Goal: Task Accomplishment & Management: Manage account settings

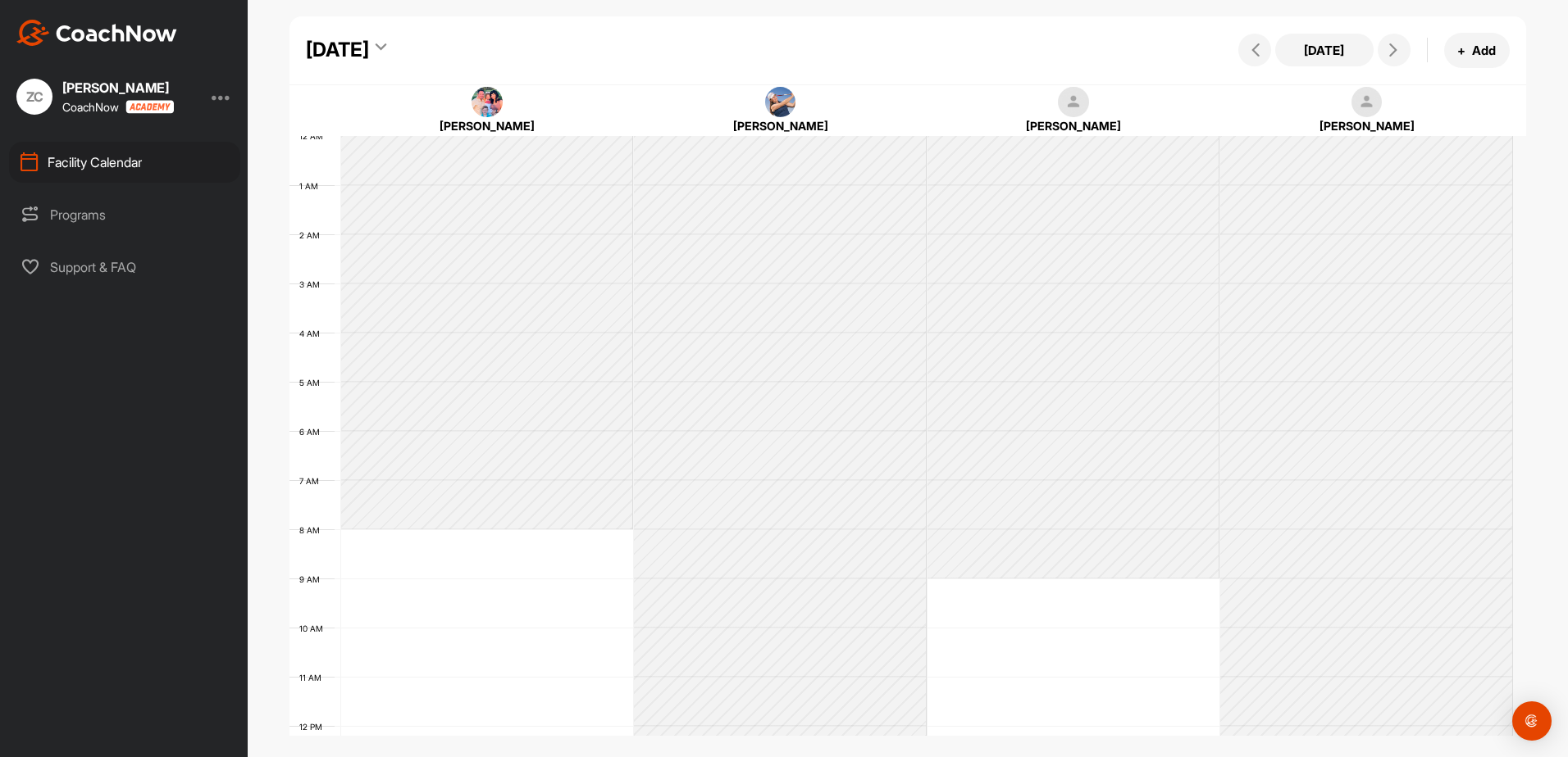
scroll to position [284, 0]
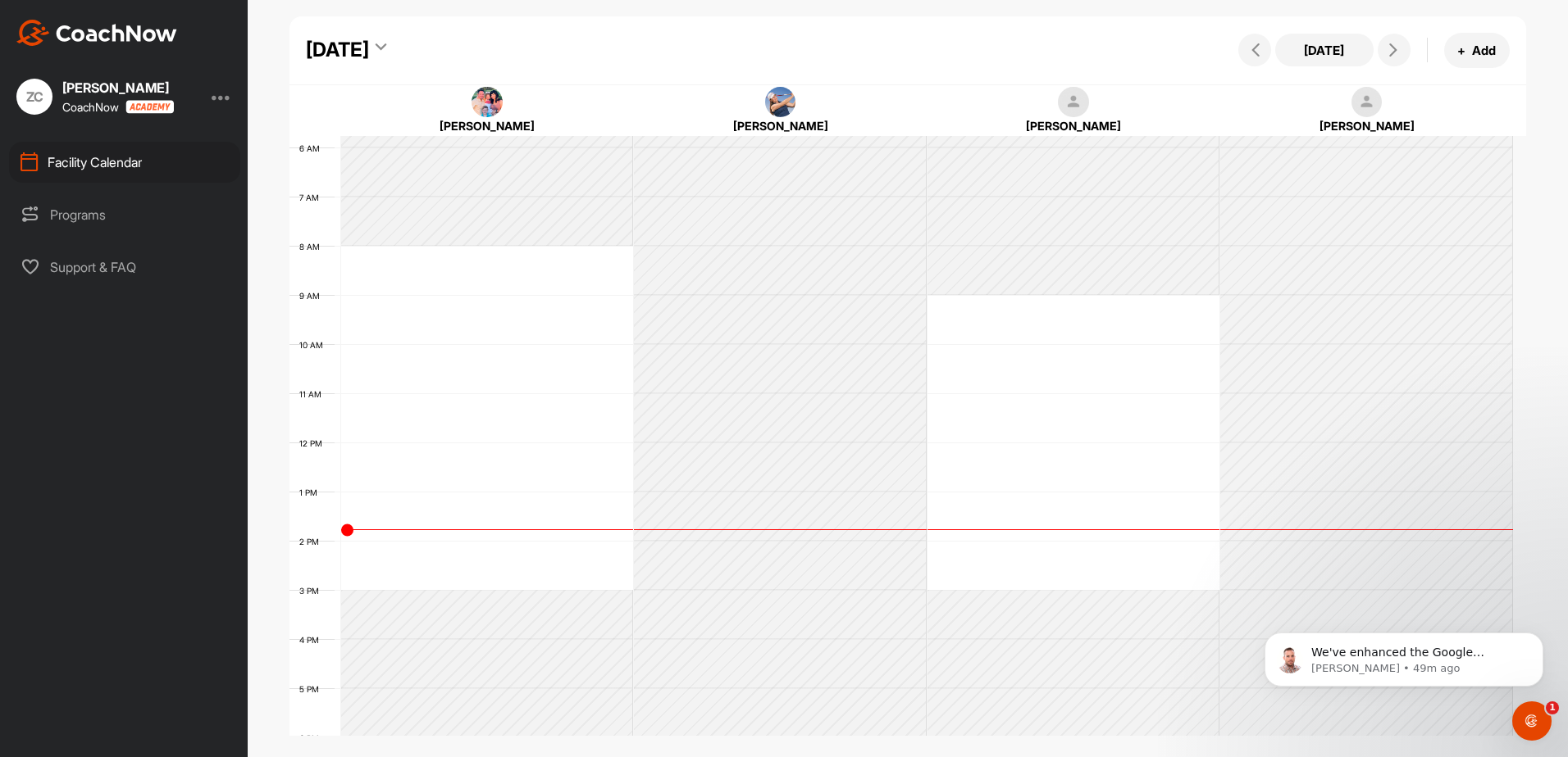
click at [89, 203] on div "Programs" at bounding box center [125, 215] width 232 height 41
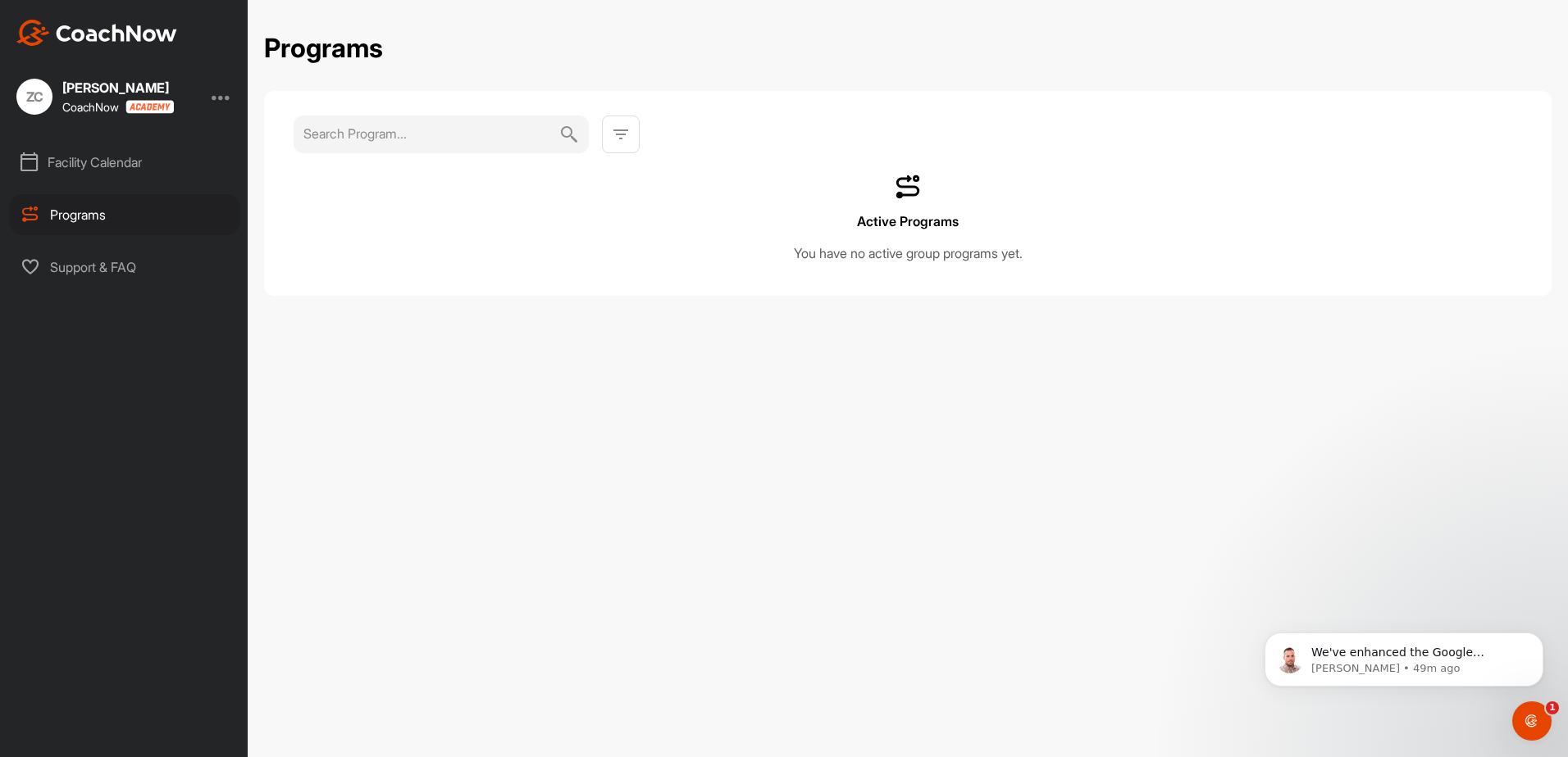
click at [137, 269] on div "Support & FAQ" at bounding box center [125, 267] width 232 height 41
click at [128, 100] on div "Zach Capel CoachNow" at bounding box center [118, 96] width 112 height 34
click at [215, 100] on div "ZC Zach Capel CoachNow" at bounding box center [124, 96] width 247 height 36
click at [232, 101] on div "ZC Zach Capel CoachNow" at bounding box center [124, 96] width 247 height 36
click at [220, 99] on div at bounding box center [220, 96] width 19 height 19
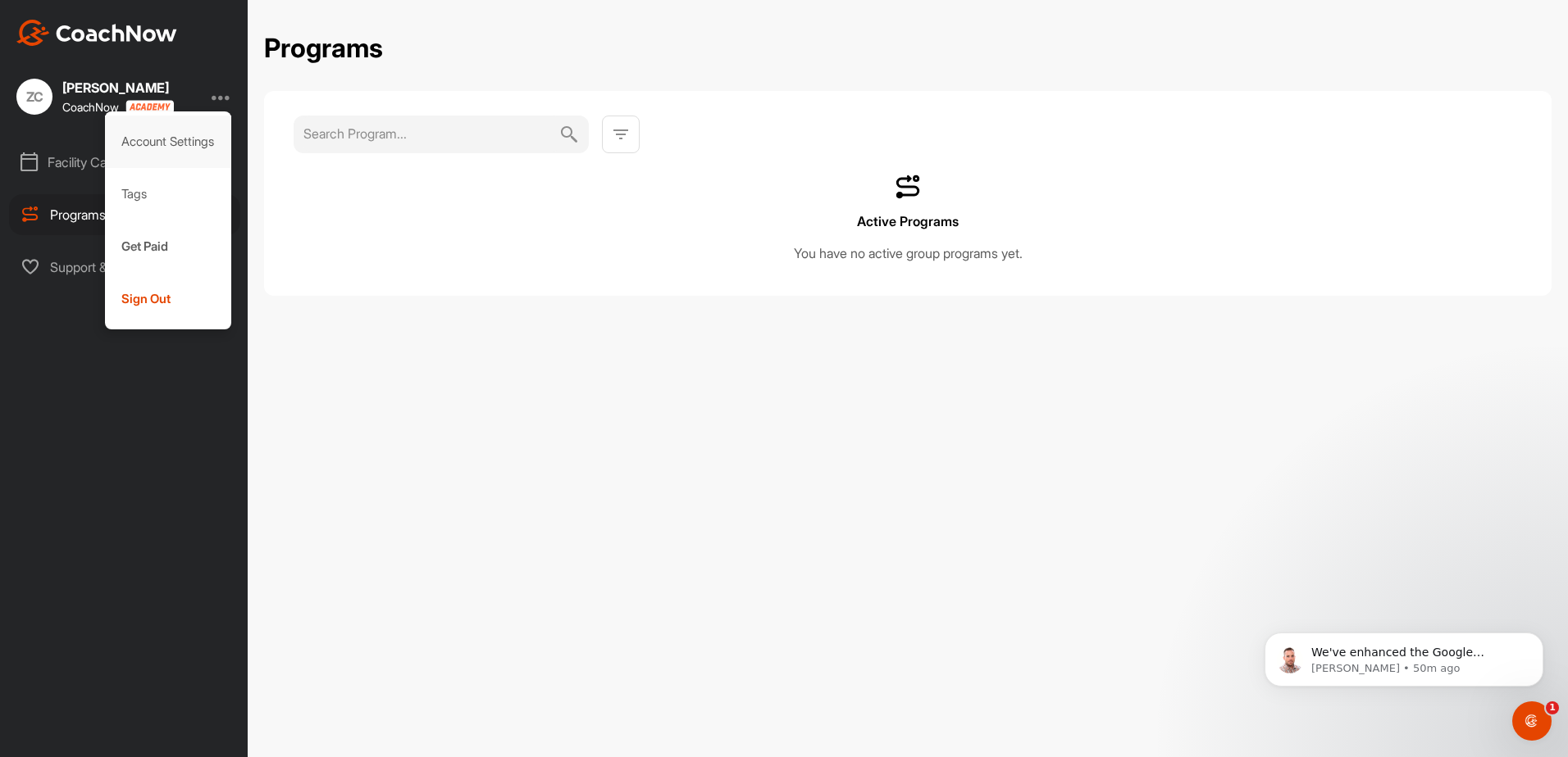
click at [202, 129] on div "Account Settings" at bounding box center [169, 141] width 127 height 53
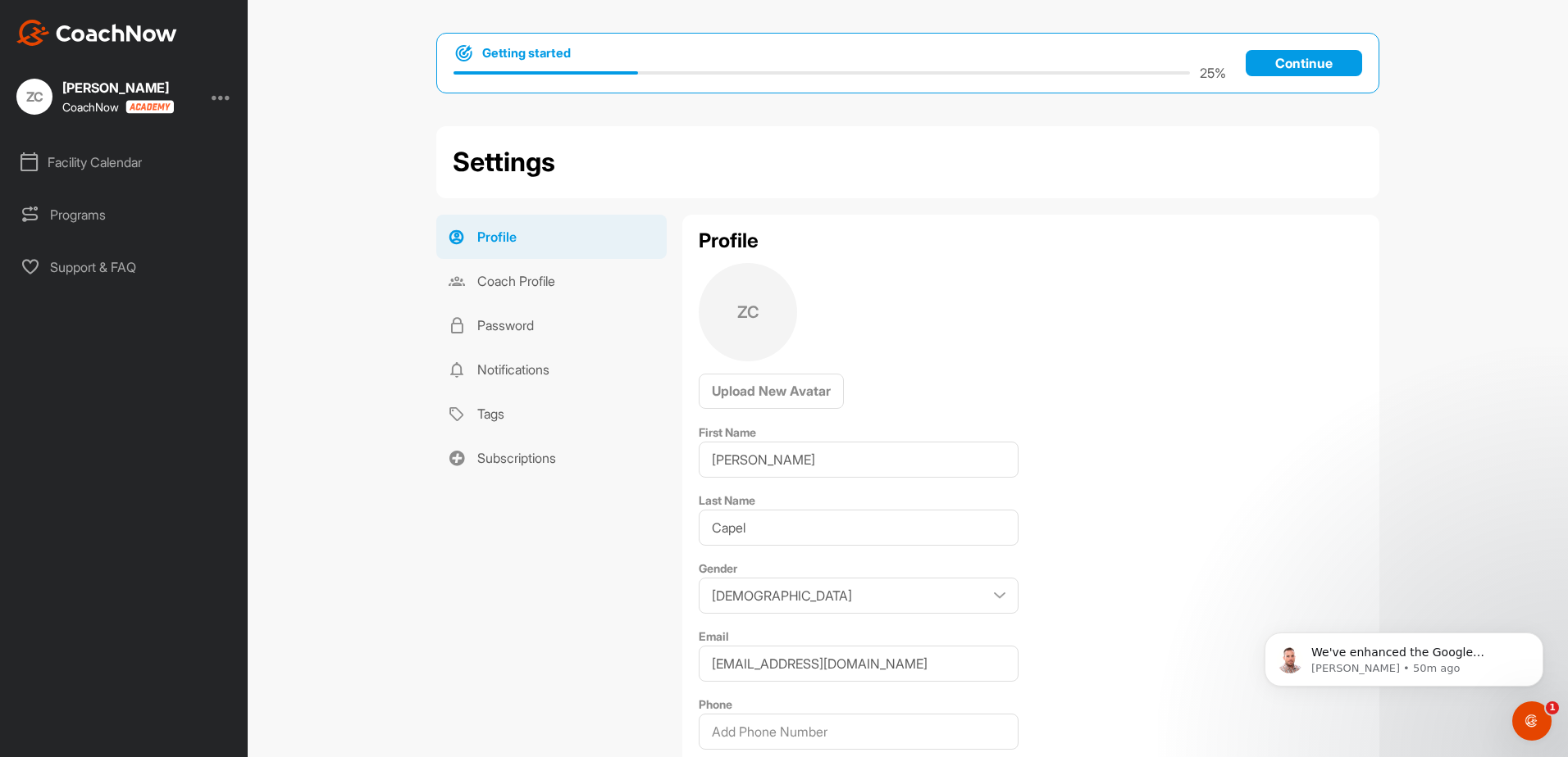
click at [147, 227] on div "Programs" at bounding box center [125, 215] width 232 height 41
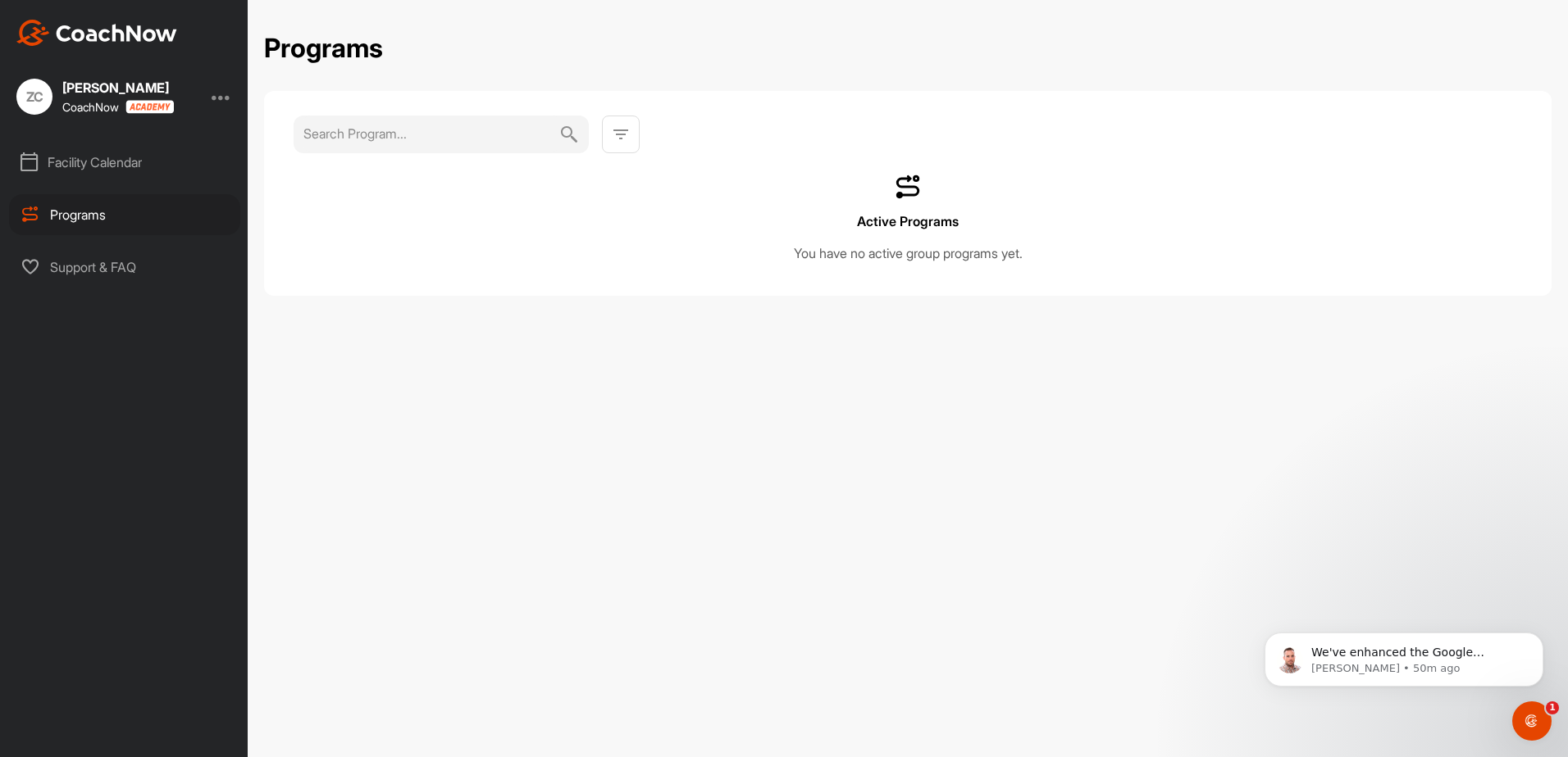
click at [101, 172] on div "Facility Calendar" at bounding box center [125, 162] width 232 height 41
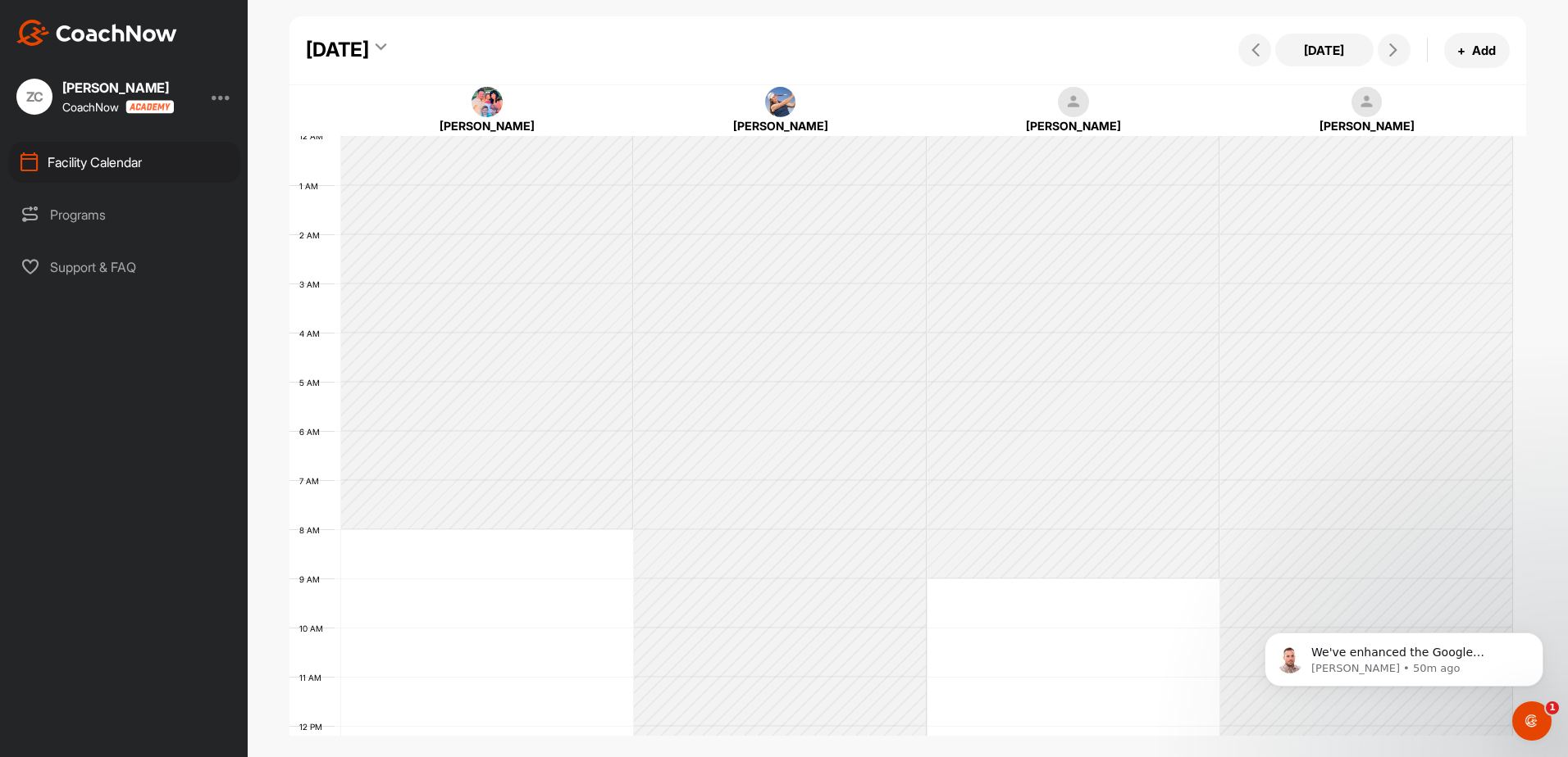
scroll to position [284, 0]
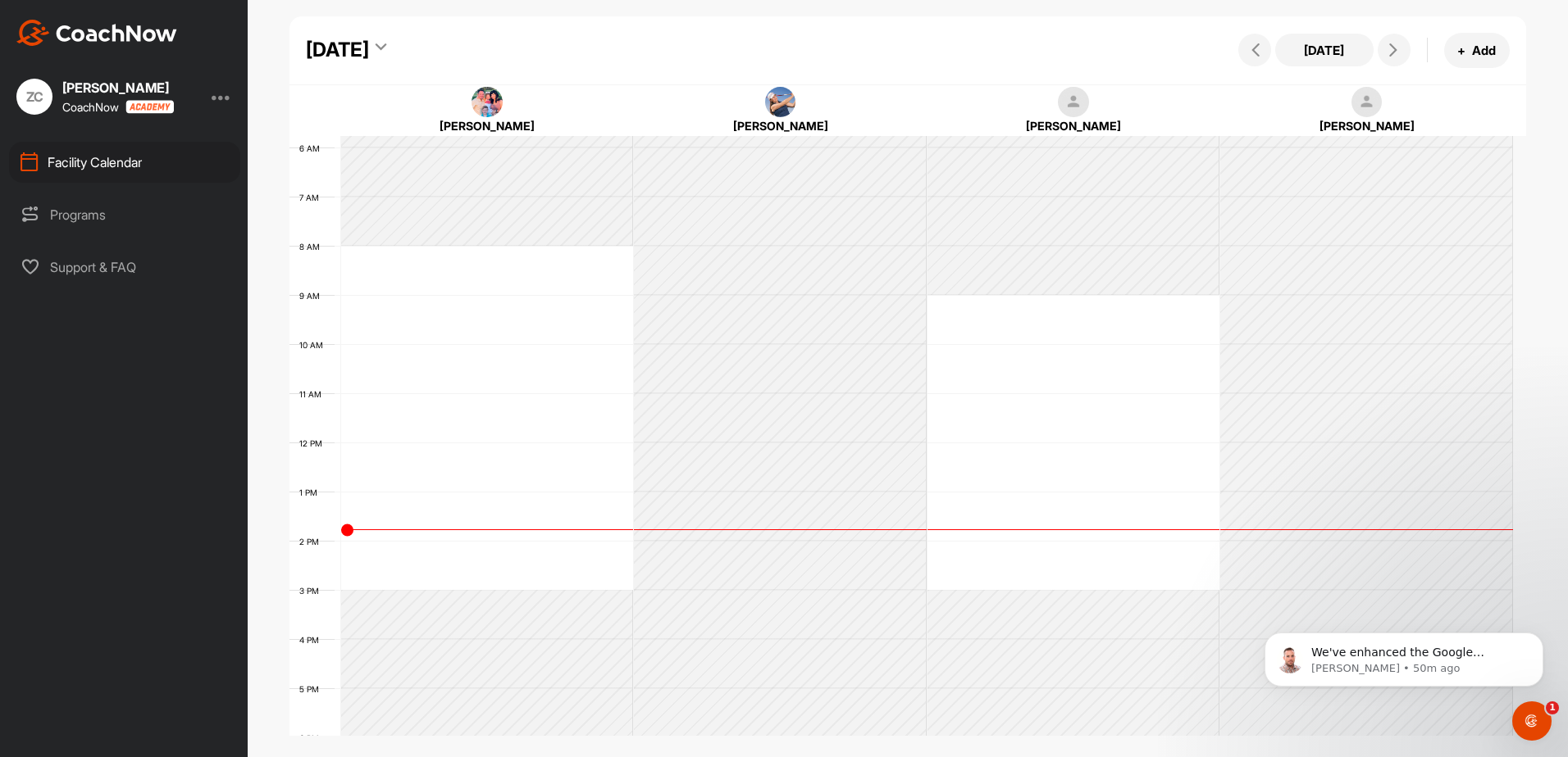
click at [114, 224] on div "Programs" at bounding box center [125, 215] width 232 height 41
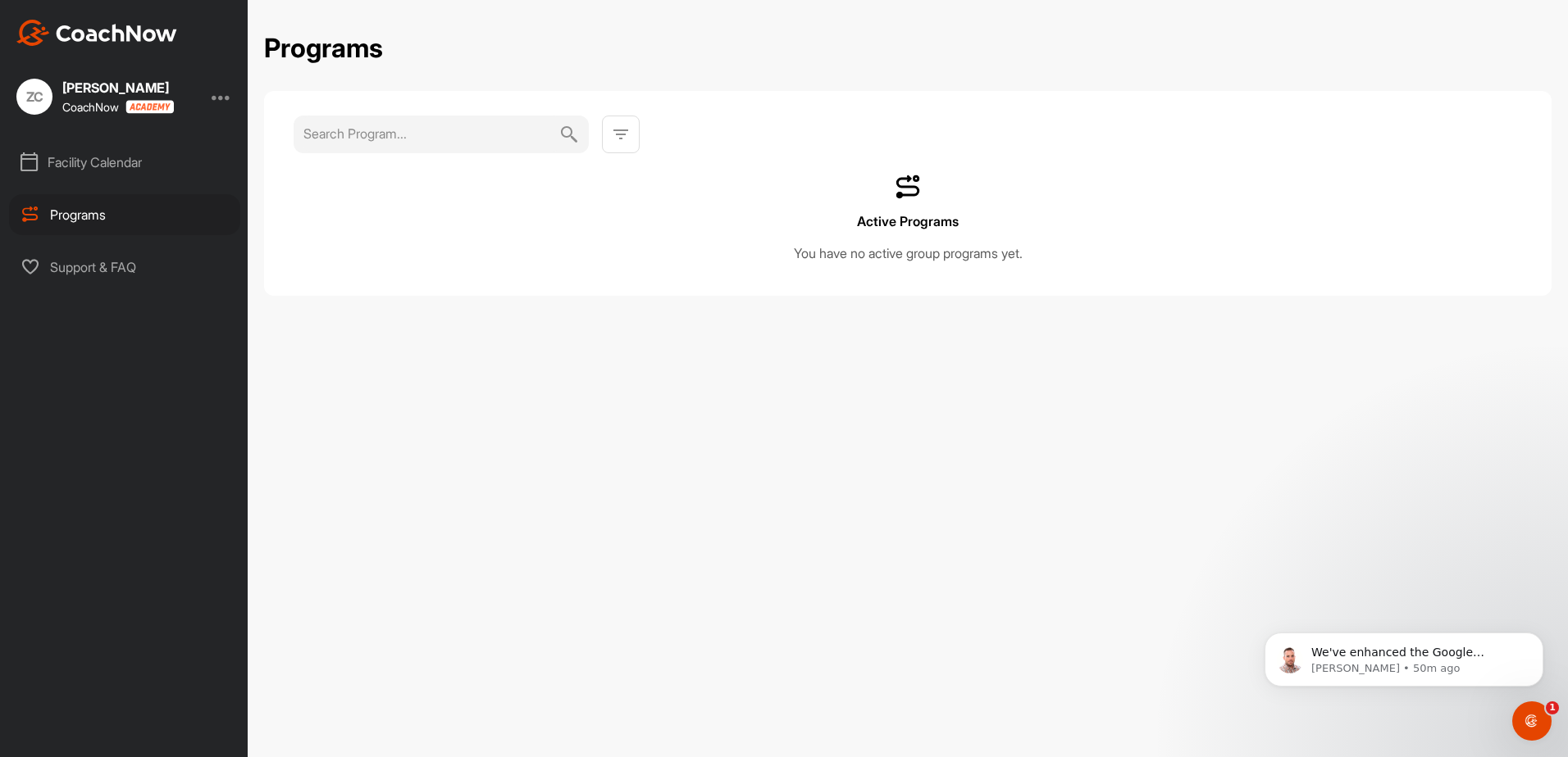
click at [108, 256] on div "Support & FAQ" at bounding box center [125, 267] width 232 height 41
click at [48, 96] on div "ZC" at bounding box center [34, 96] width 36 height 36
click at [40, 100] on div "ZC" at bounding box center [34, 96] width 36 height 36
click at [66, 160] on div "Facility Calendar" at bounding box center [125, 162] width 232 height 41
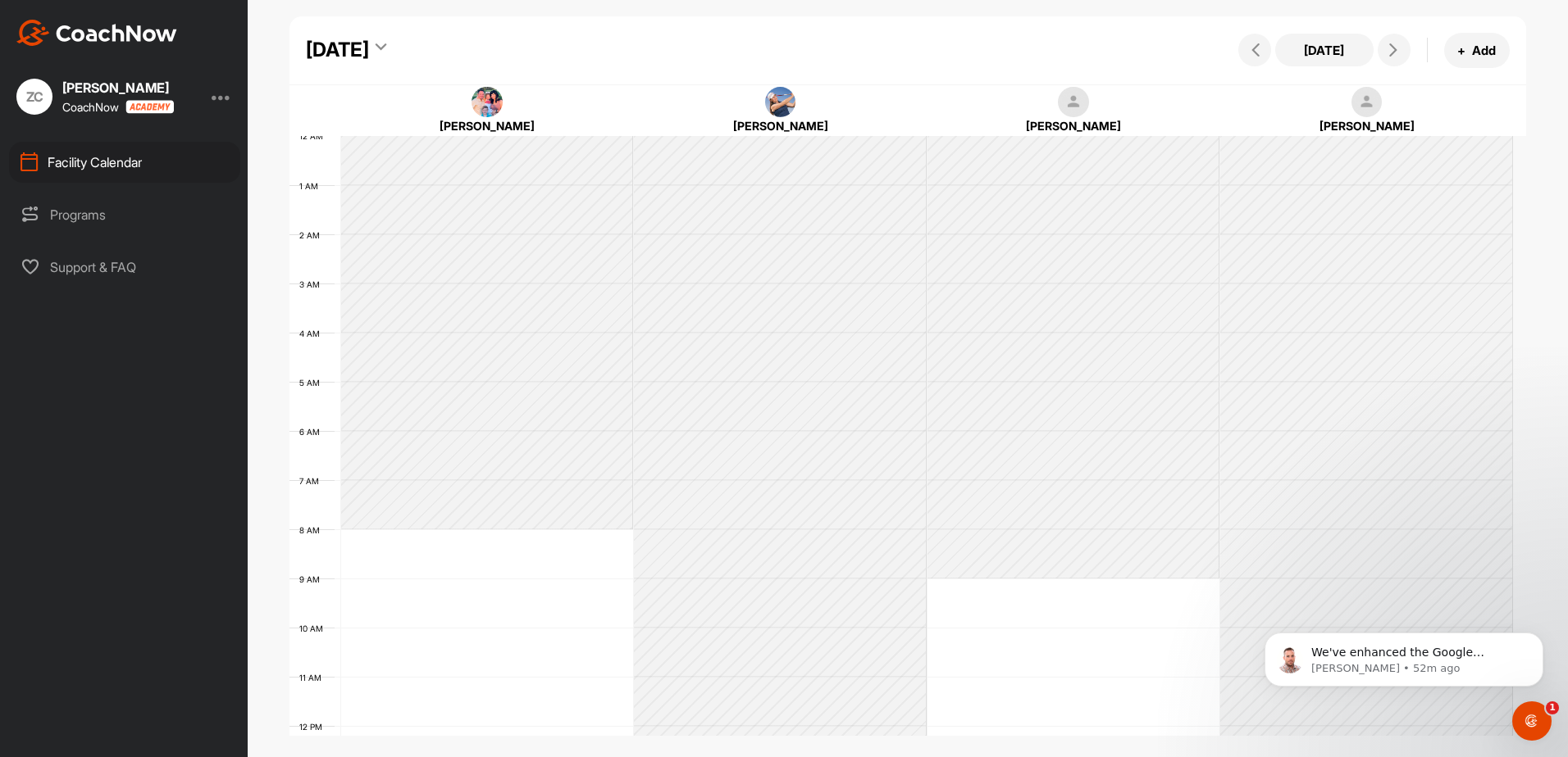
scroll to position [284, 0]
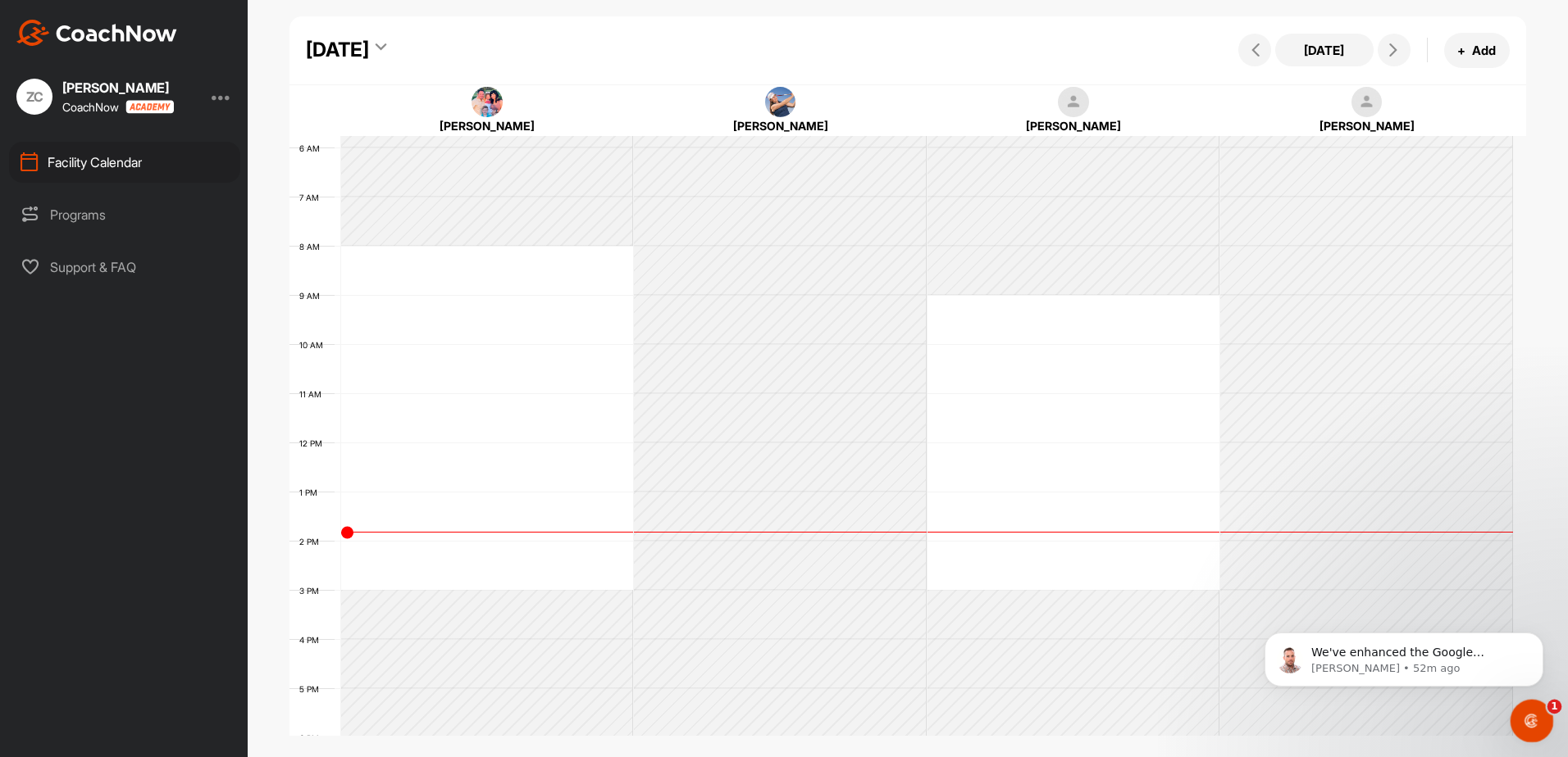
click at [1524, 710] on icon "Open Intercom Messenger" at bounding box center [1529, 718] width 27 height 27
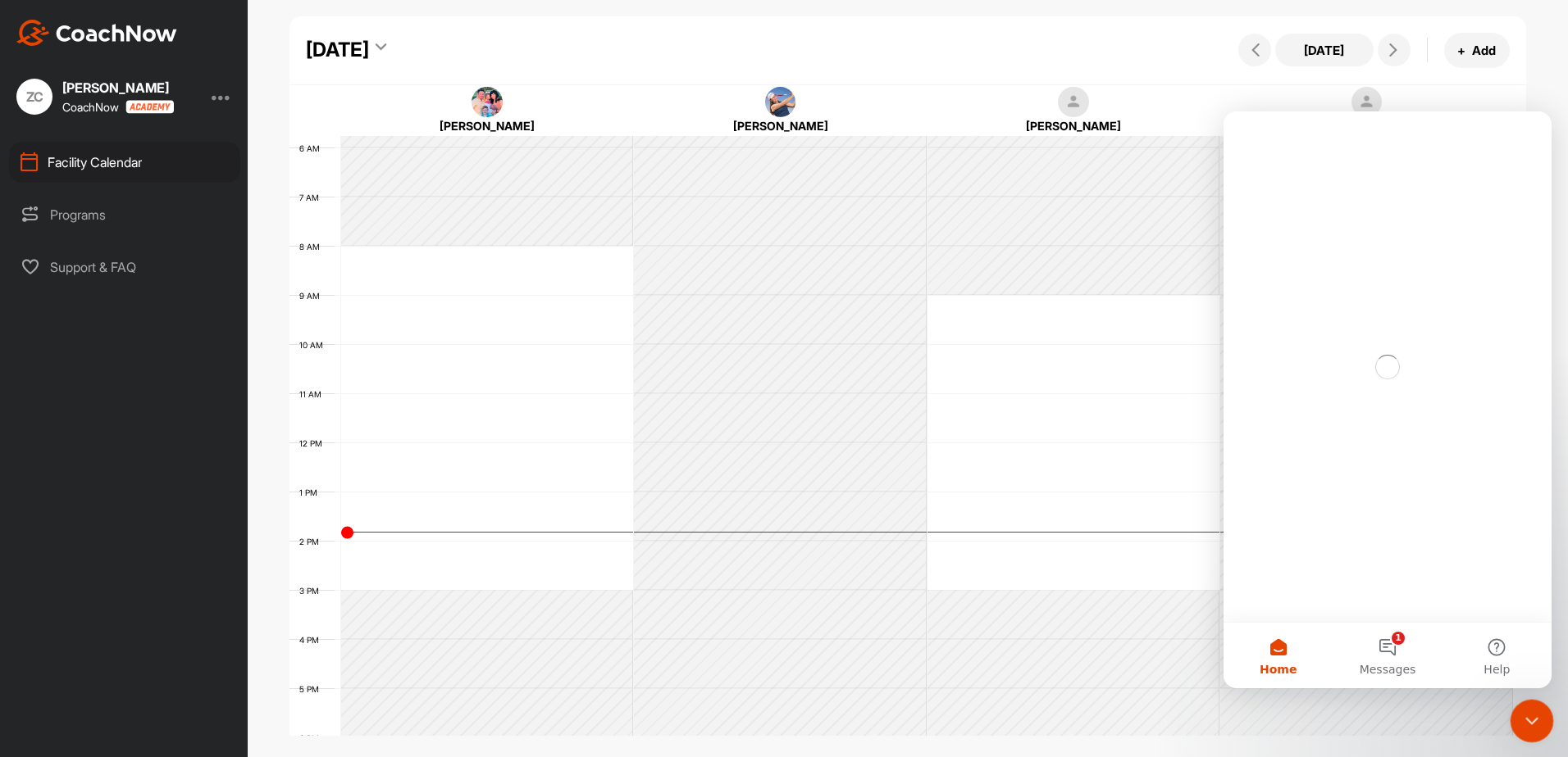
scroll to position [0, 0]
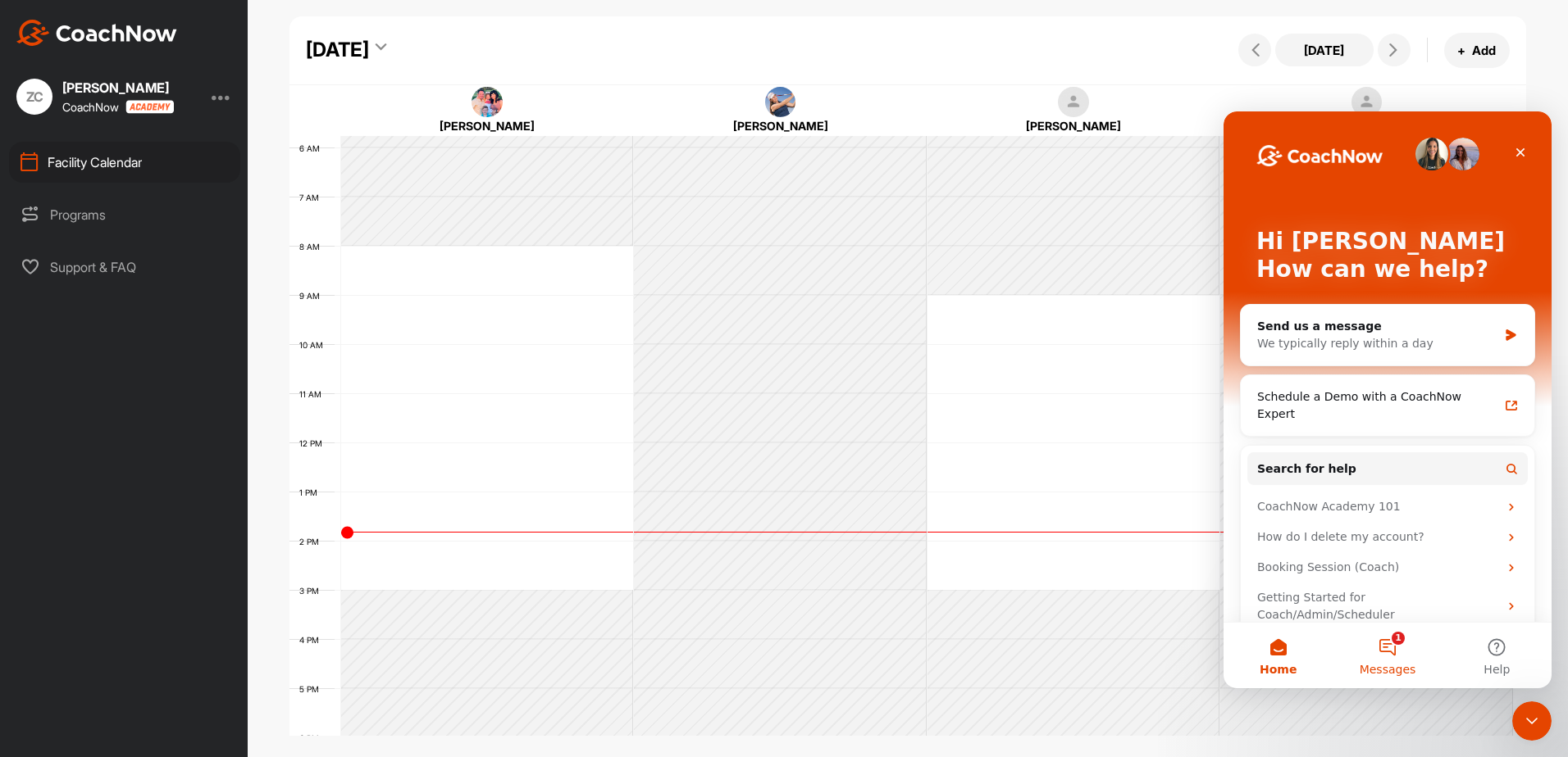
click at [1372, 665] on span "Messages" at bounding box center [1387, 669] width 56 height 11
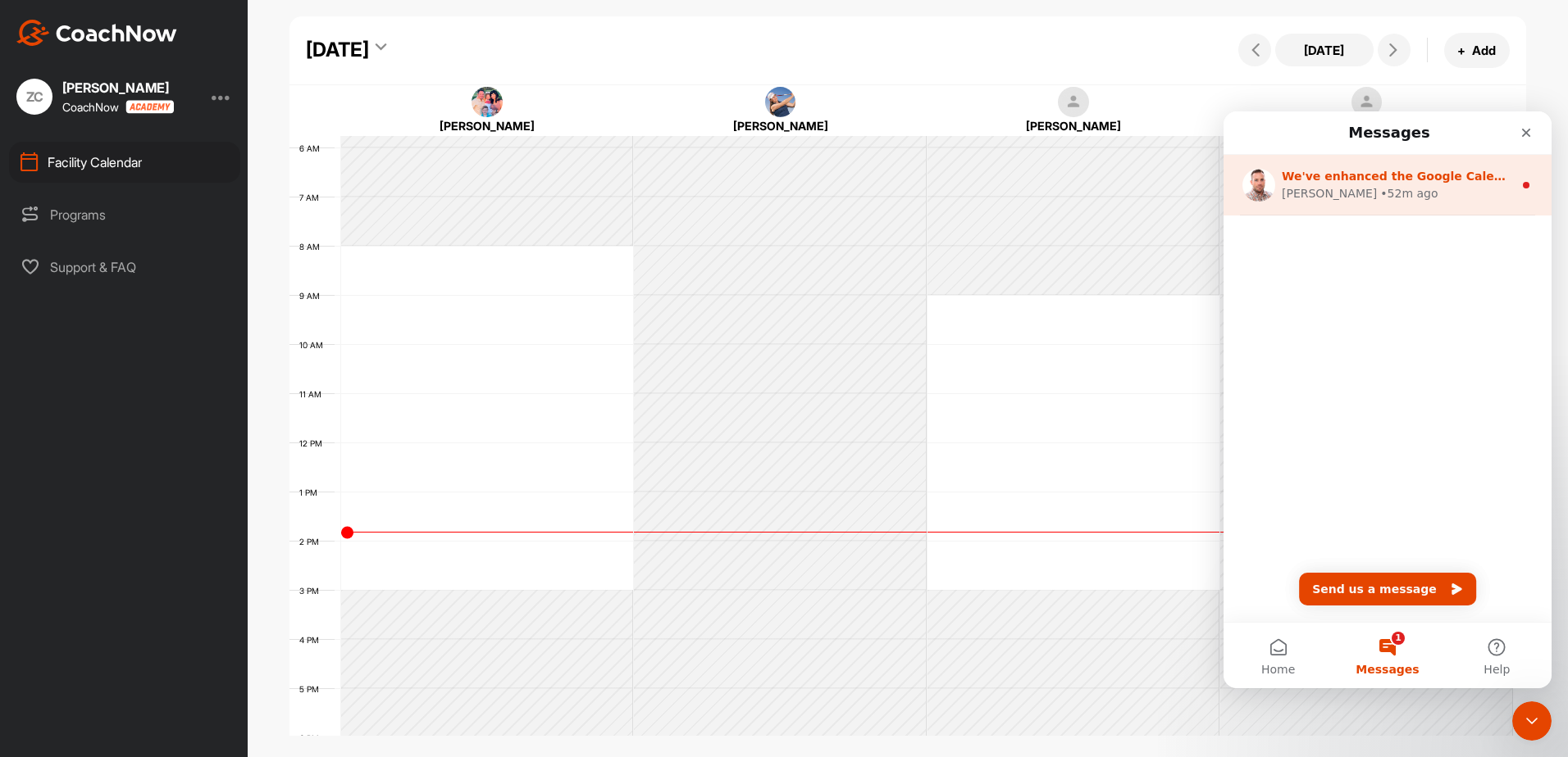
click at [1411, 189] on div "Alex • 52m ago" at bounding box center [1396, 194] width 232 height 18
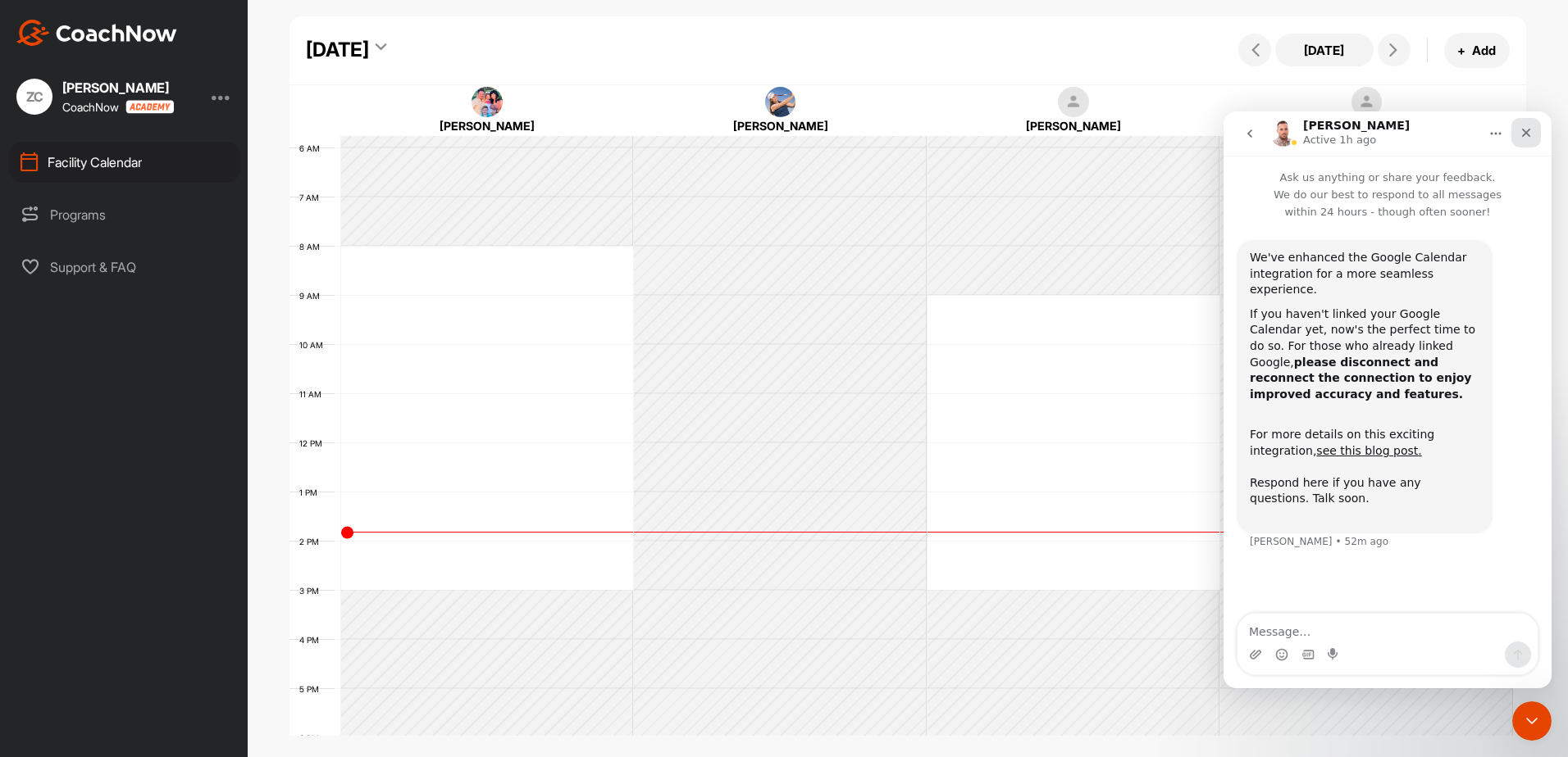
click at [1526, 135] on icon "Close" at bounding box center [1526, 134] width 9 height 9
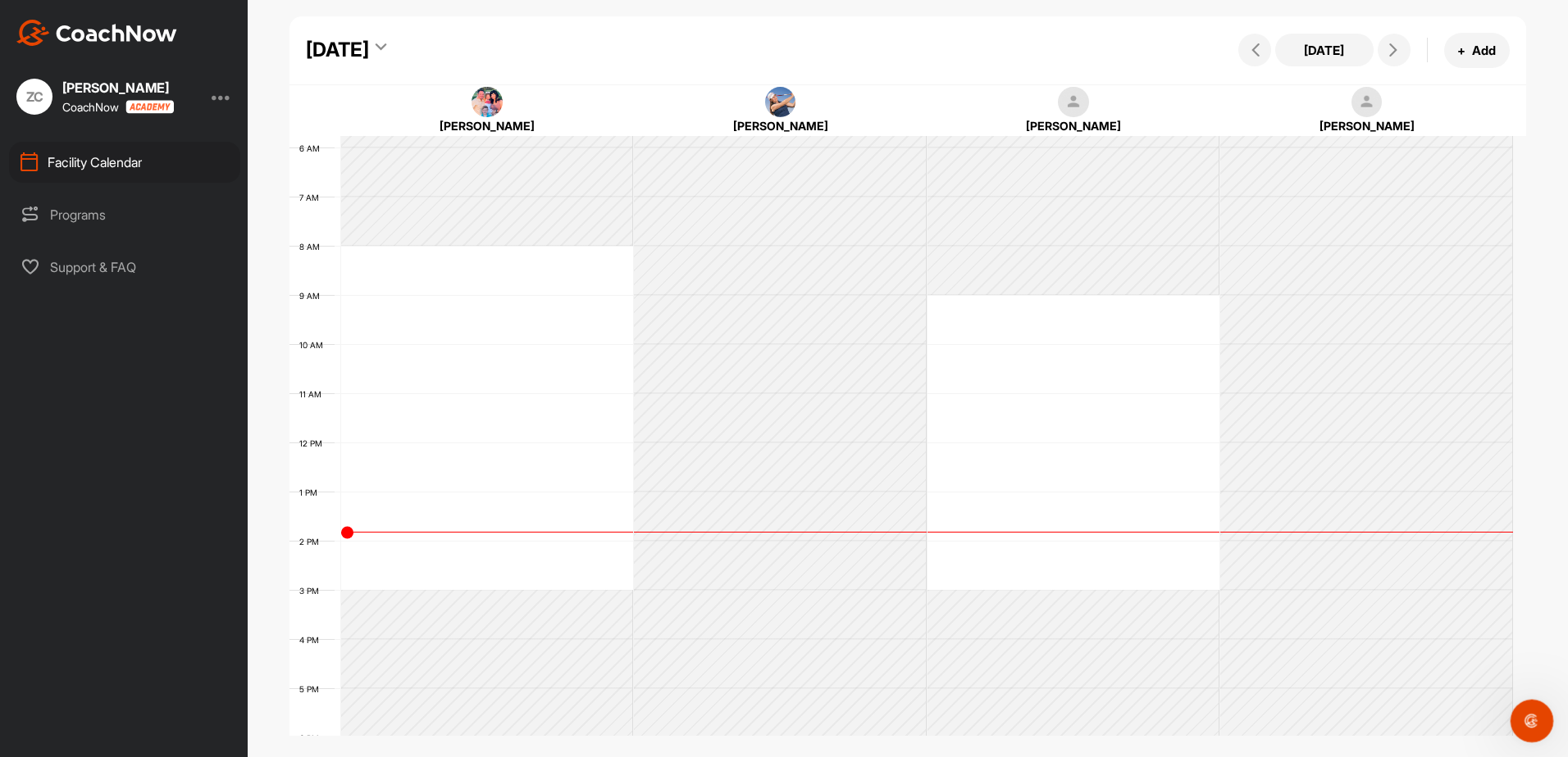
click at [1527, 724] on icon "Open Intercom Messenger" at bounding box center [1529, 718] width 27 height 27
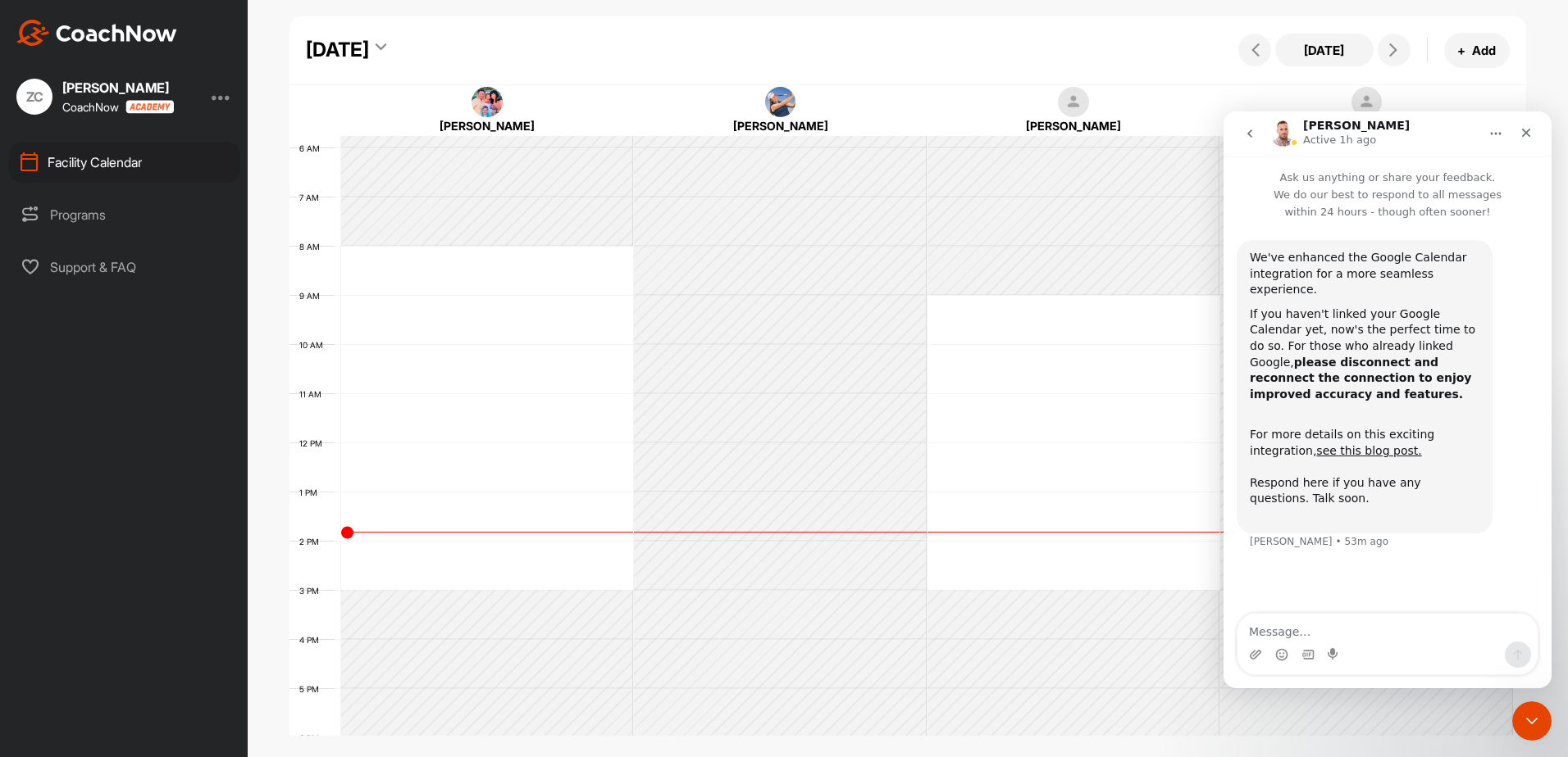
click at [1257, 137] on button "go back" at bounding box center [1250, 134] width 31 height 31
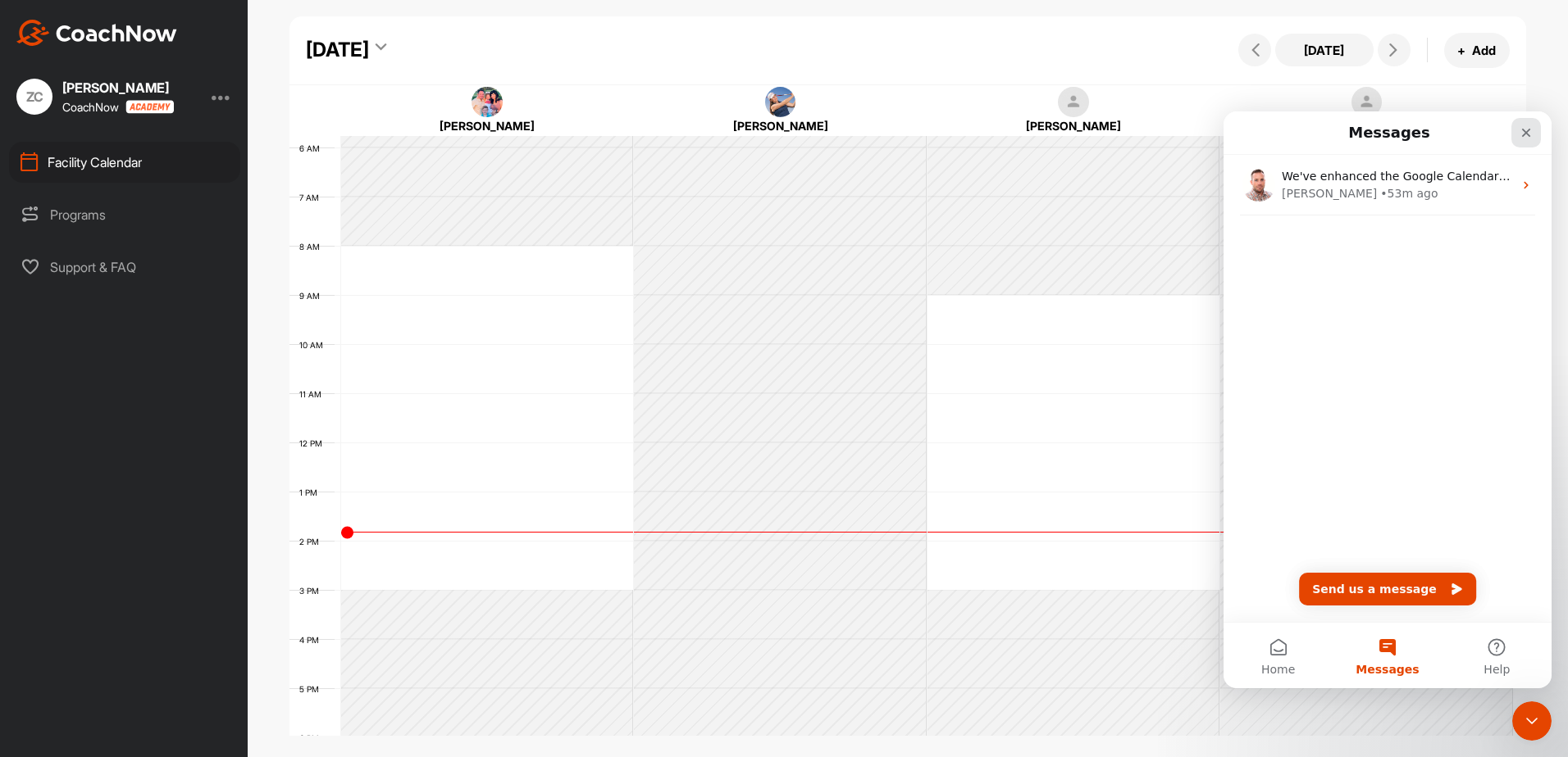
click at [1528, 136] on icon "Close" at bounding box center [1526, 133] width 13 height 13
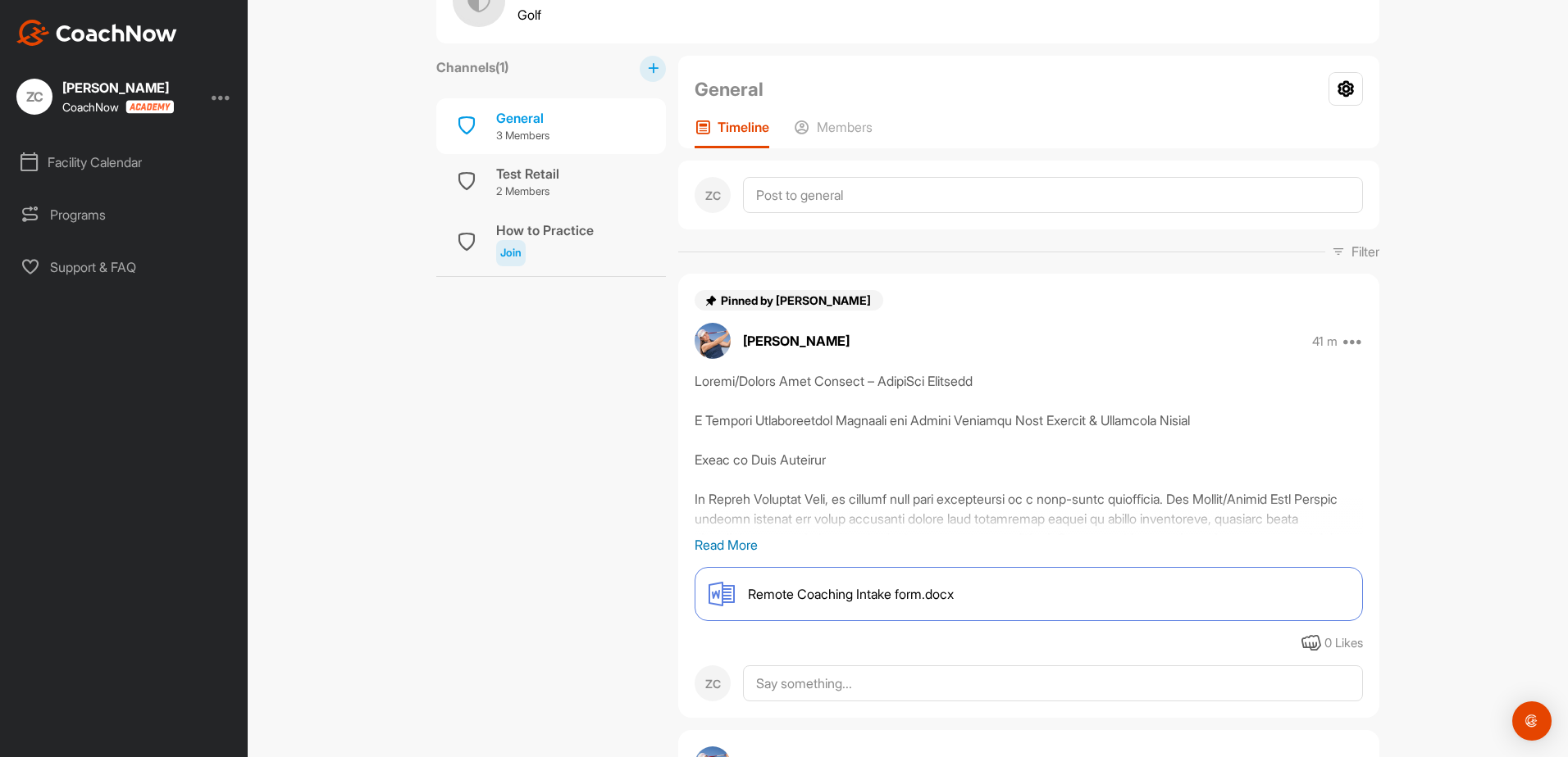
scroll to position [164, 0]
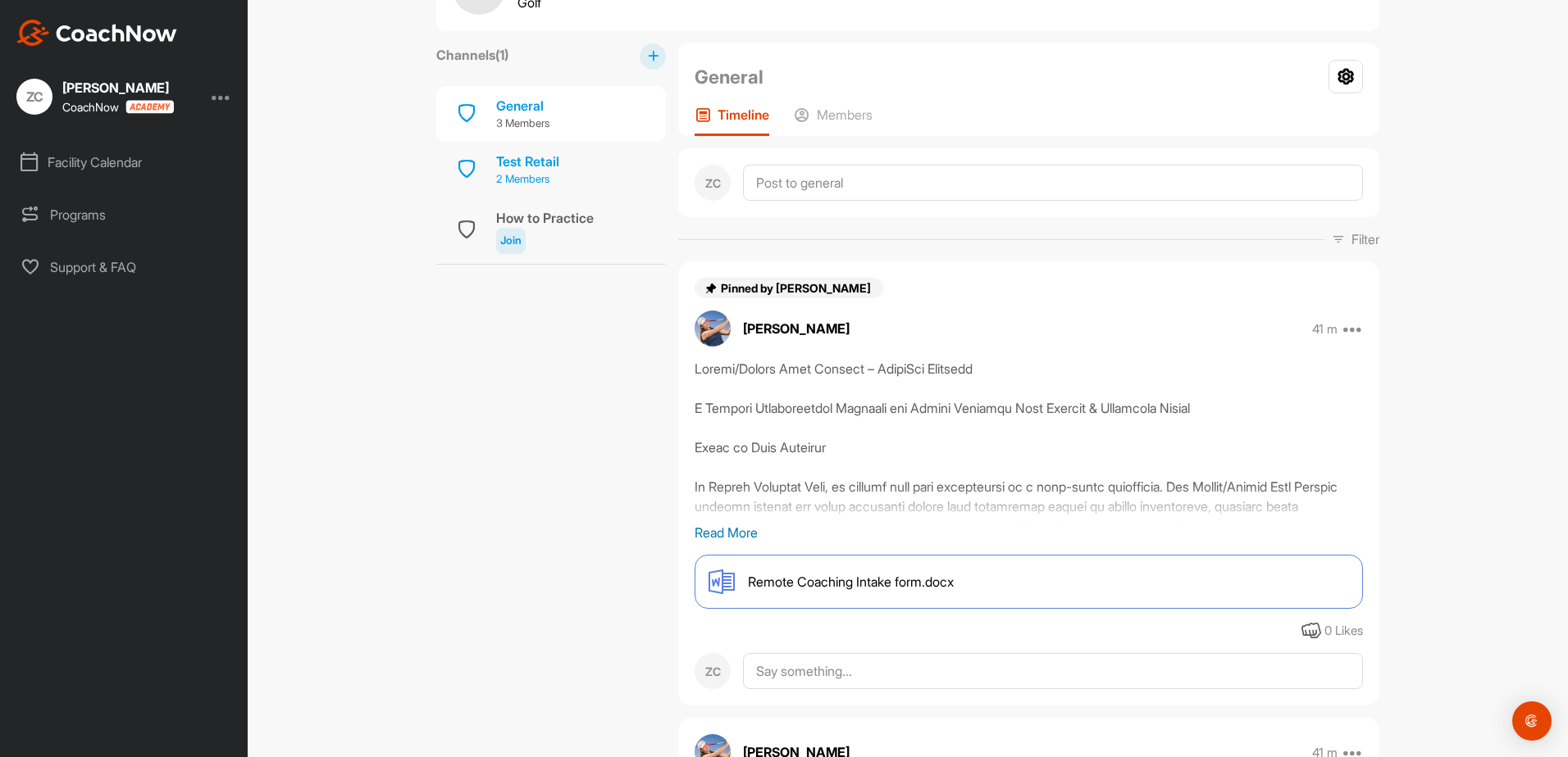
click at [547, 179] on p "2 Members" at bounding box center [528, 180] width 63 height 17
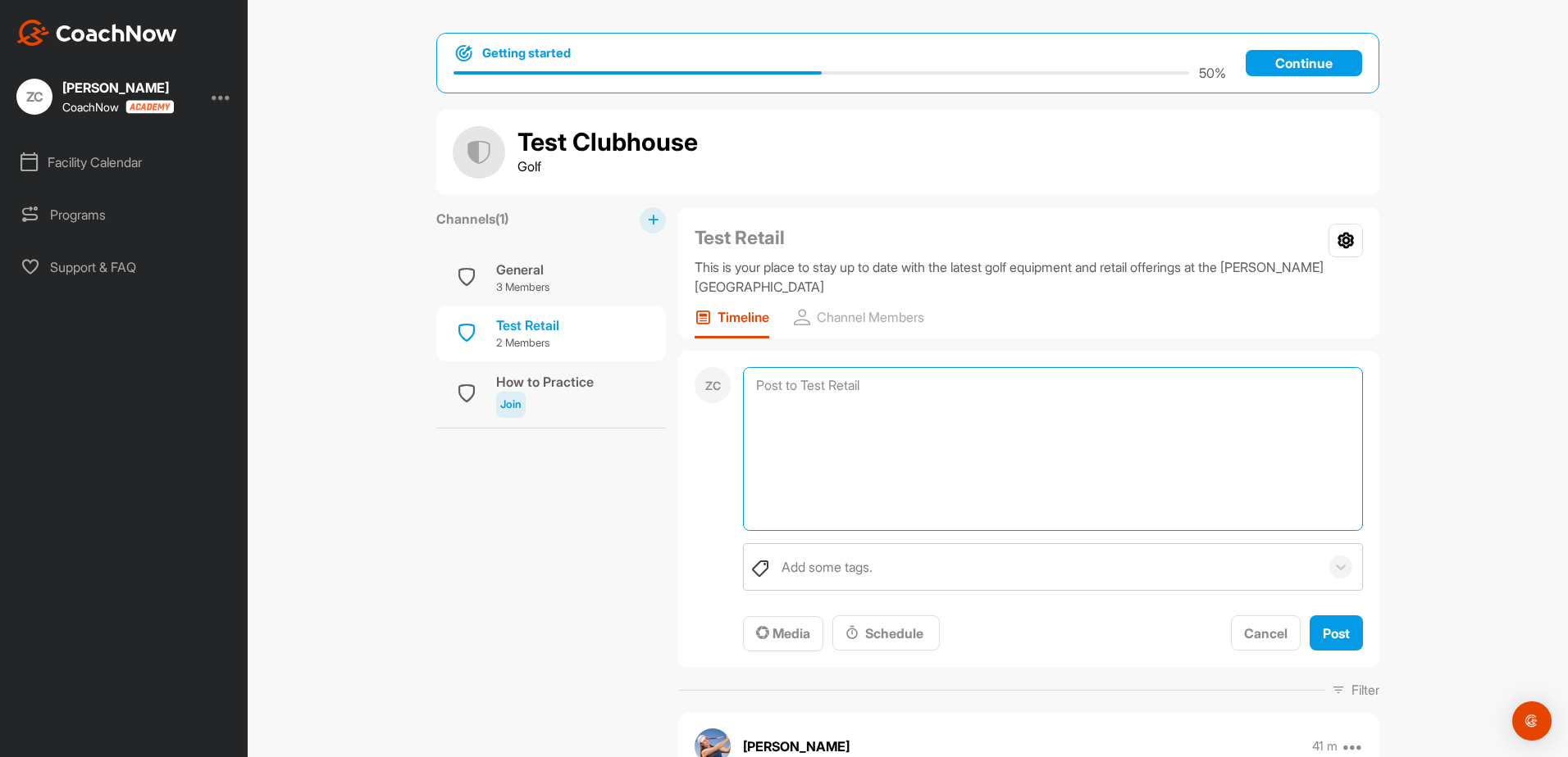
click at [838, 378] on textarea at bounding box center [1052, 449] width 620 height 164
type textarea "TEST POST"
click at [849, 561] on div "Add some tags." at bounding box center [826, 567] width 91 height 19
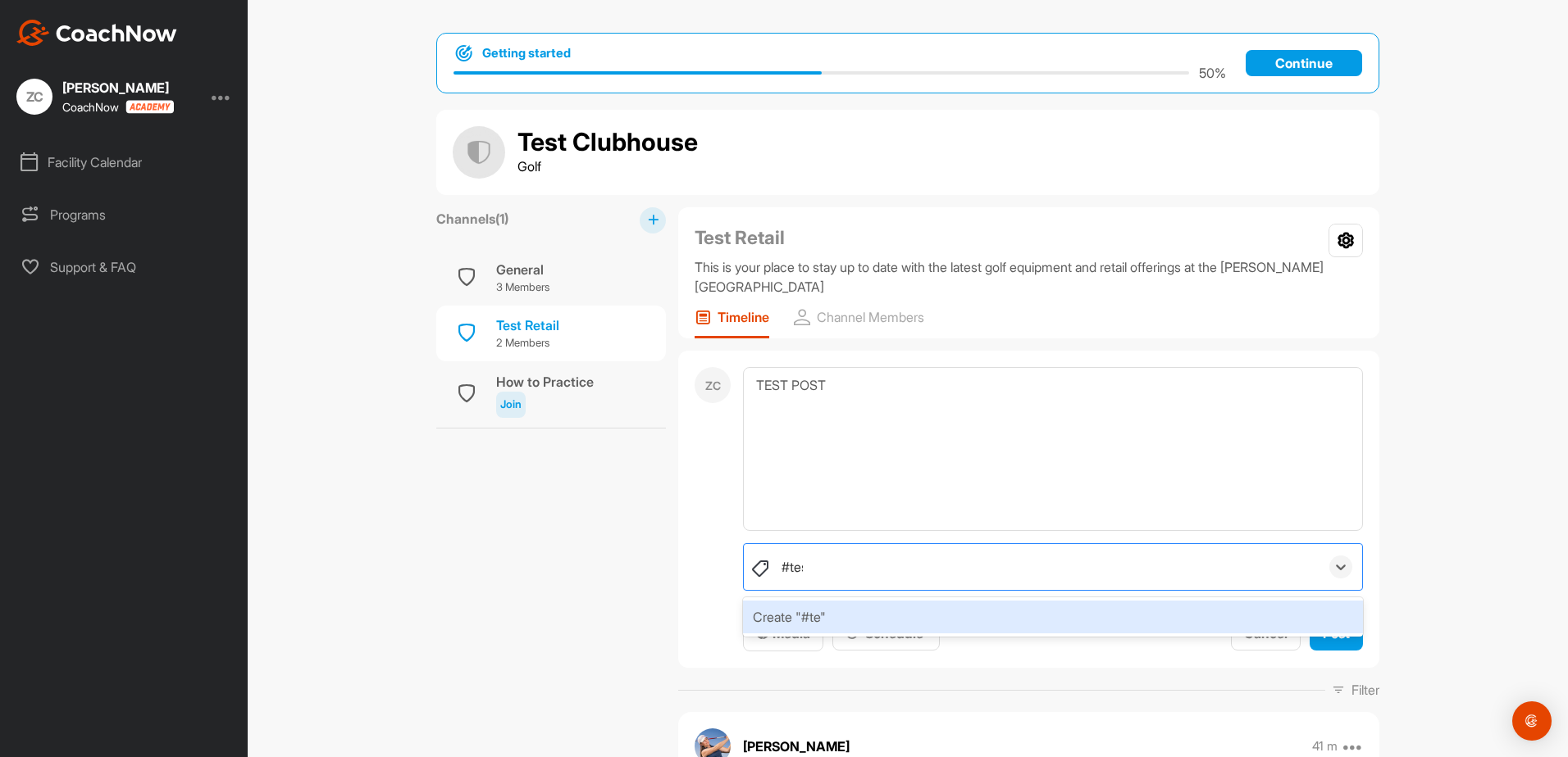
type input "#test"
click at [831, 623] on div "Create "#test"" at bounding box center [1052, 618] width 620 height 33
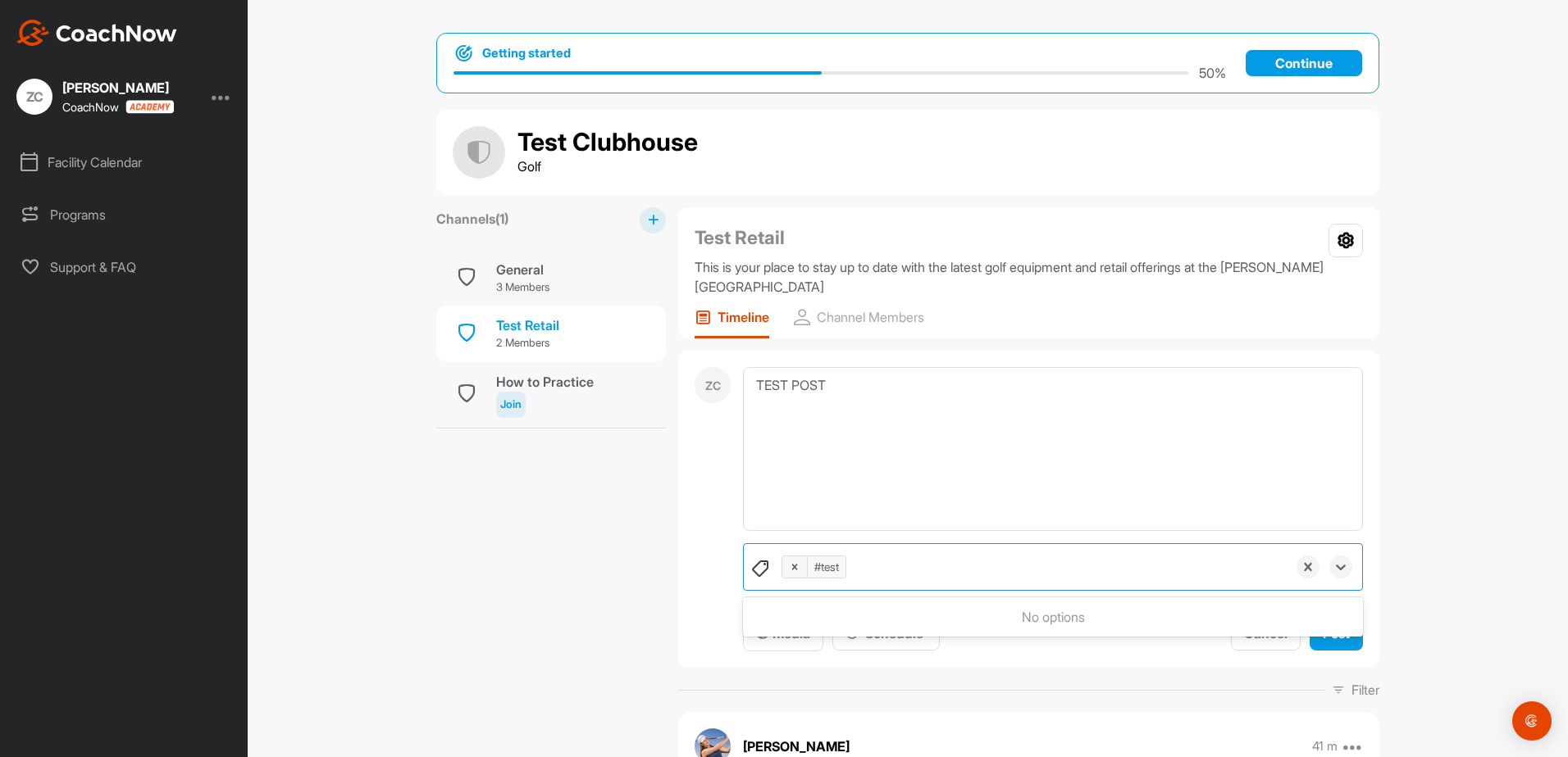
click at [1160, 660] on div "ZC TEST POST option Create "#test", selected. 0 results available. Use Up and D…" at bounding box center [1028, 509] width 701 height 317
click at [1329, 635] on span "Post" at bounding box center [1336, 633] width 27 height 17
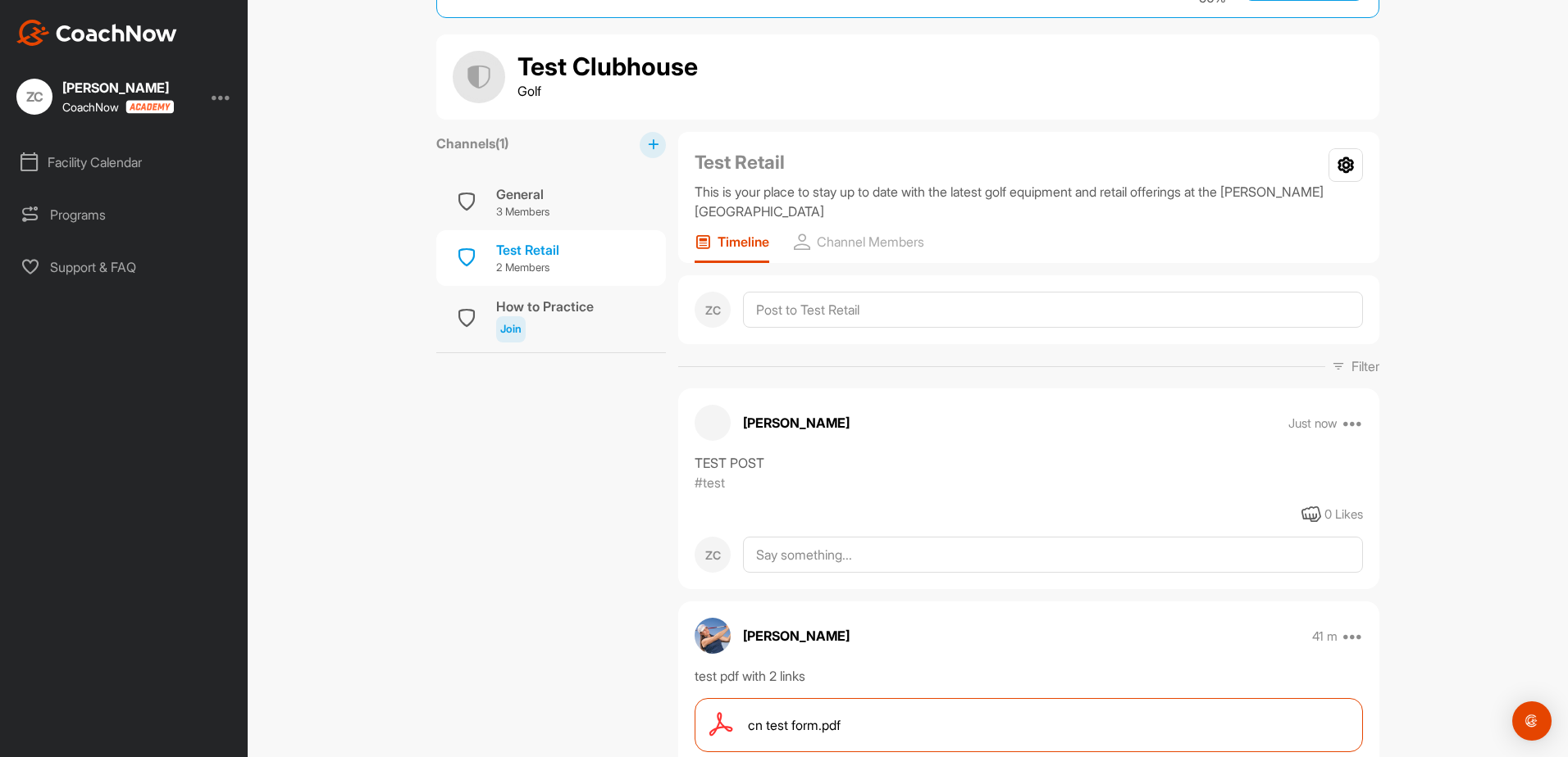
scroll to position [164, 0]
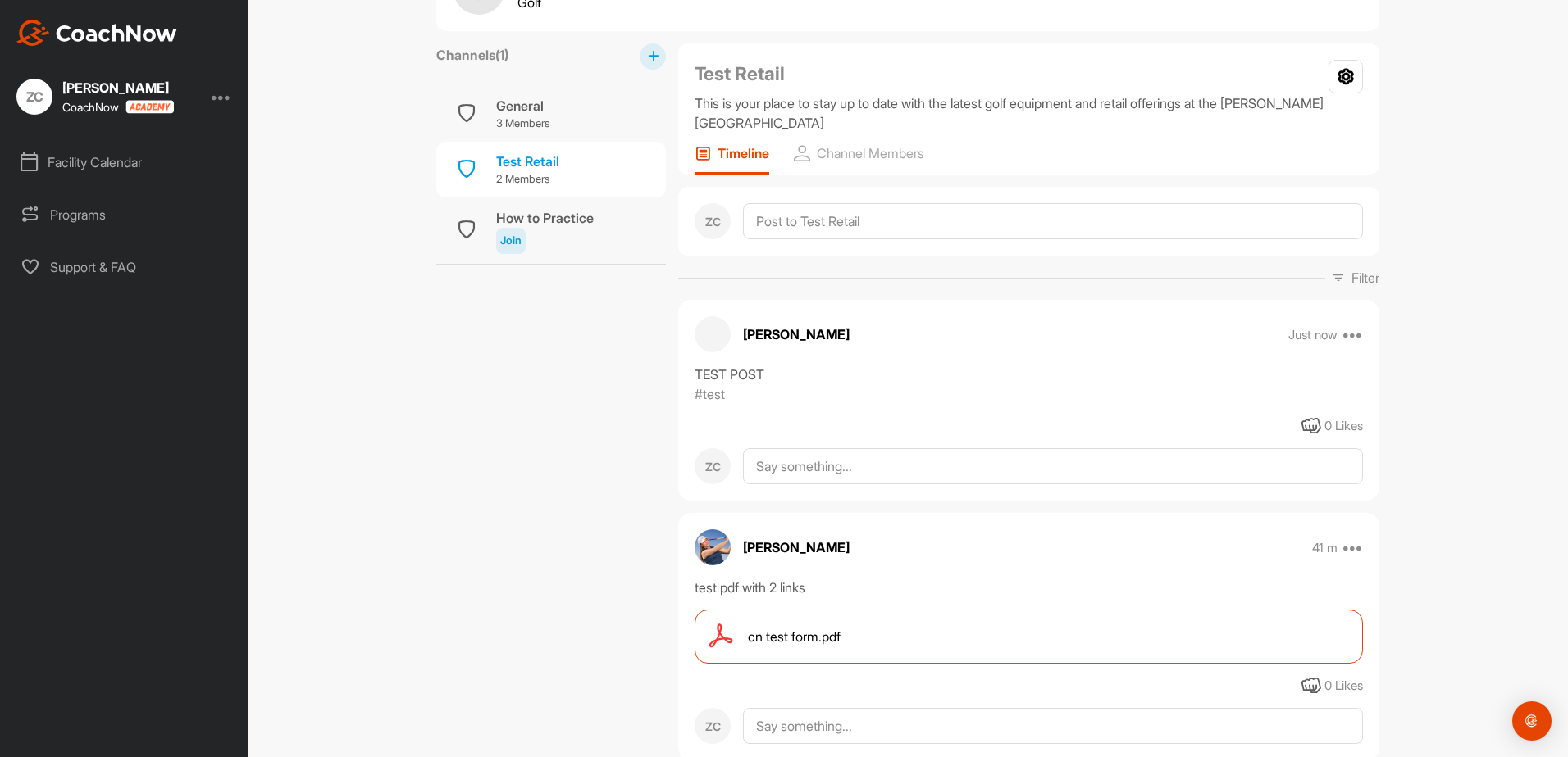
click at [706, 328] on div at bounding box center [712, 334] width 36 height 36
click at [1359, 339] on div "Zach Capel Just now Move to ... Copy to ... Edit Edit Tags Pin to top Delete" at bounding box center [1028, 334] width 701 height 36
click at [1354, 336] on icon at bounding box center [1352, 334] width 19 height 19
click at [1219, 655] on button "Delete" at bounding box center [1252, 658] width 221 height 54
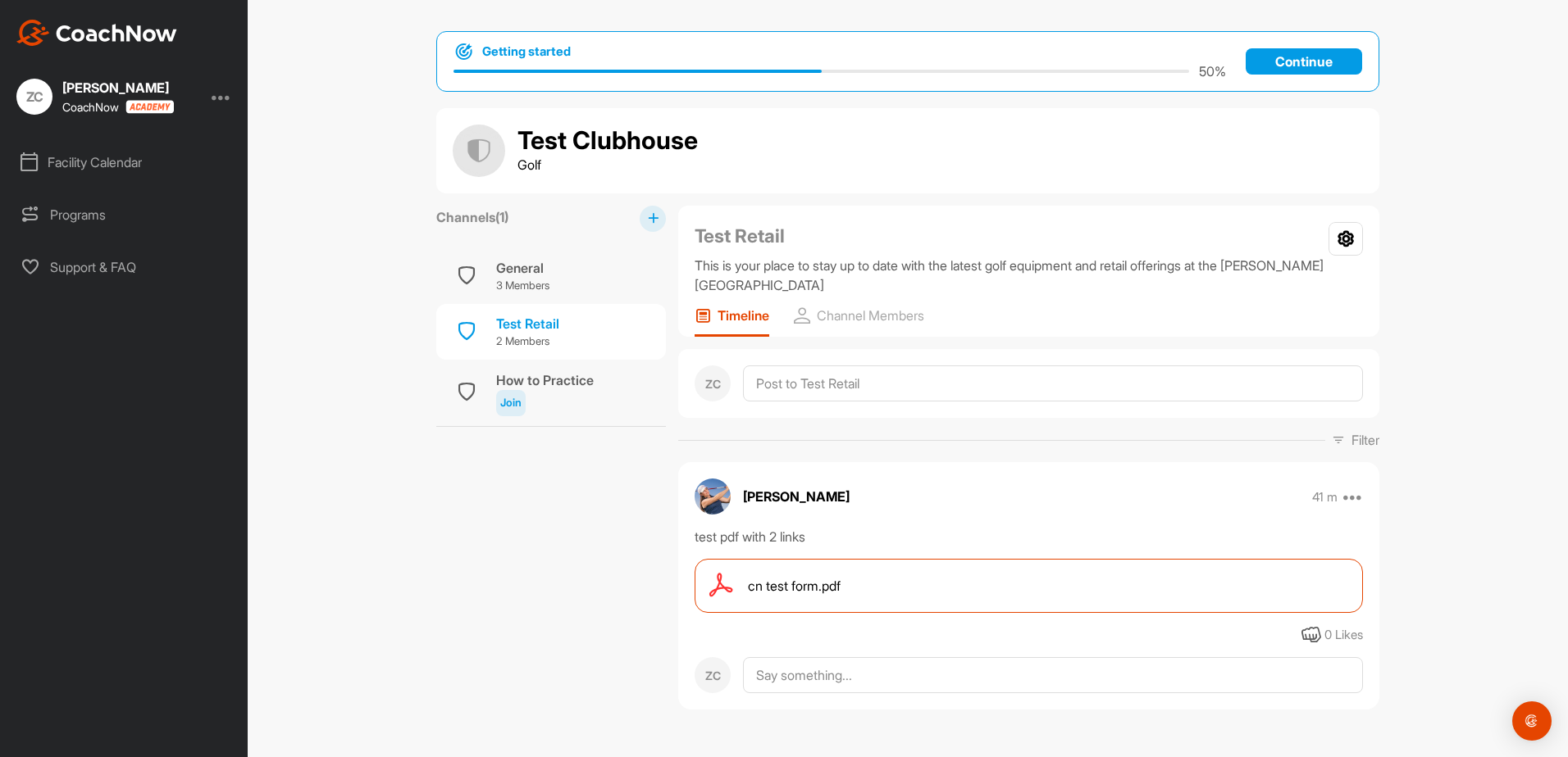
scroll to position [0, 0]
click at [222, 104] on div at bounding box center [220, 96] width 19 height 19
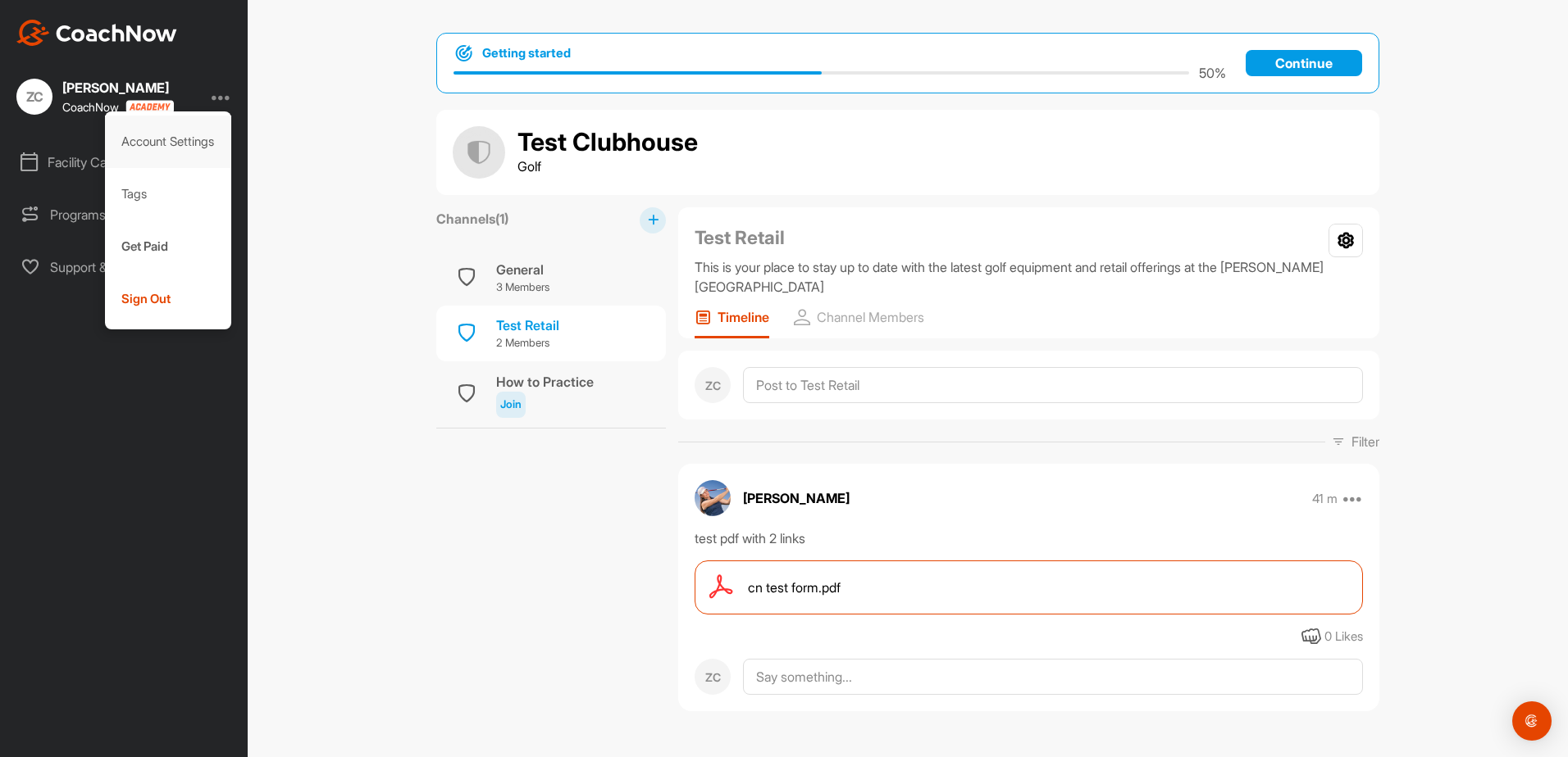
click at [184, 139] on div "Account Settings" at bounding box center [169, 141] width 127 height 53
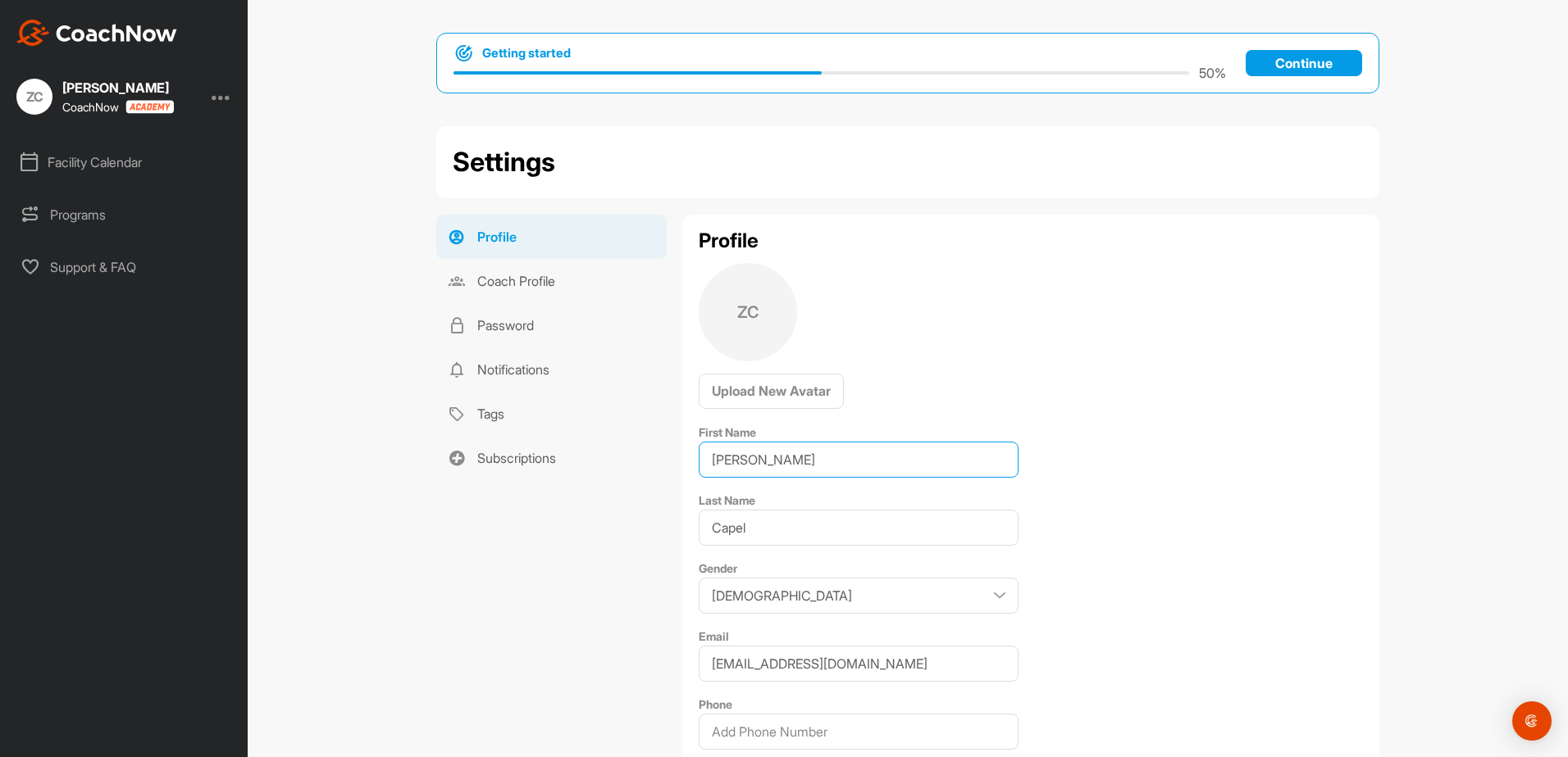
drag, startPoint x: 750, startPoint y: 471, endPoint x: 680, endPoint y: 479, distance: 70.5
click at [683, 479] on div "Profile ZC Upload New Avatar First Name Zach Last Name Capel Gender Male Female…" at bounding box center [1031, 616] width 697 height 803
click at [653, 472] on link "Subscriptions" at bounding box center [552, 458] width 231 height 44
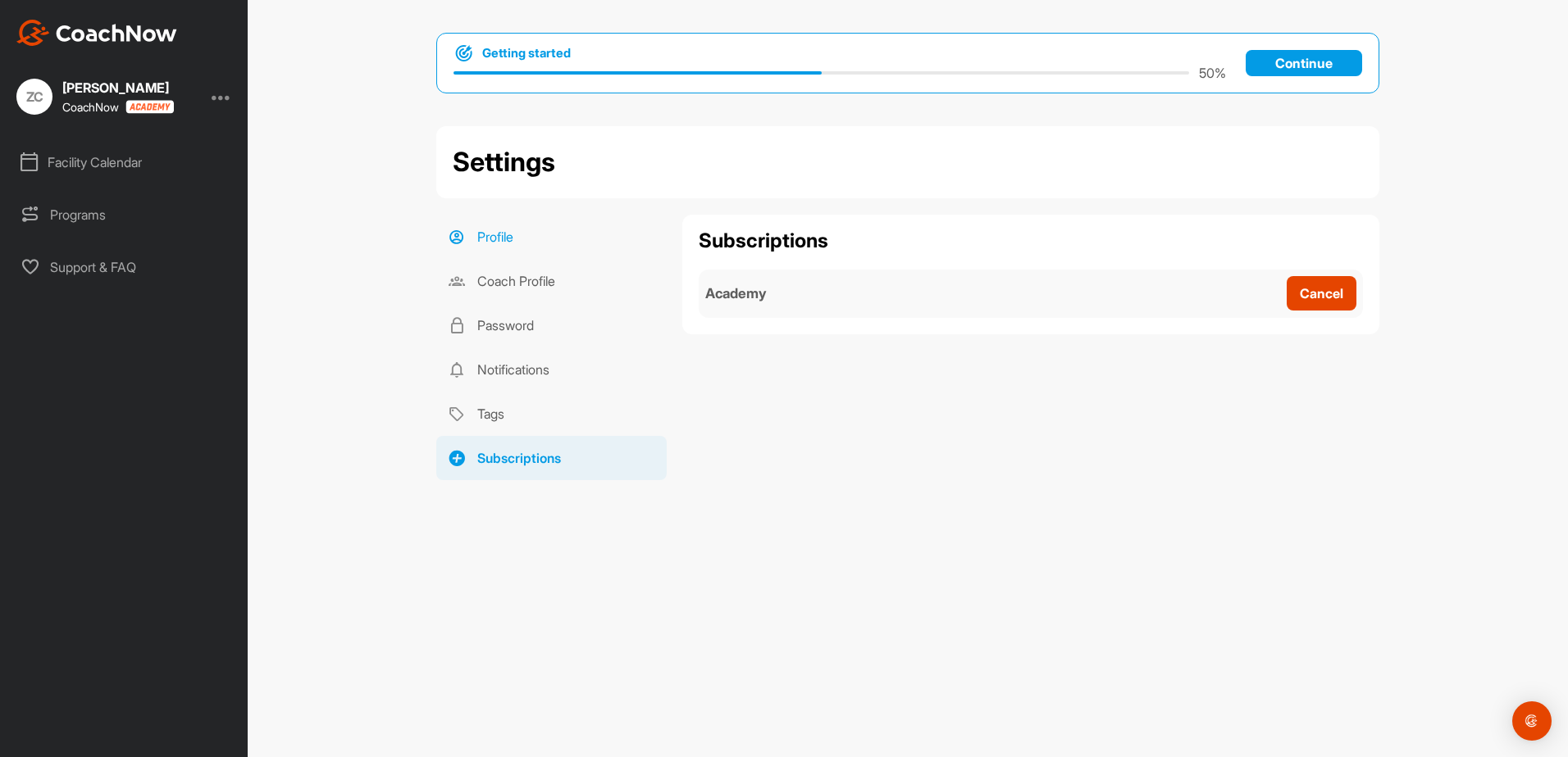
click at [484, 239] on link "Profile" at bounding box center [552, 237] width 231 height 44
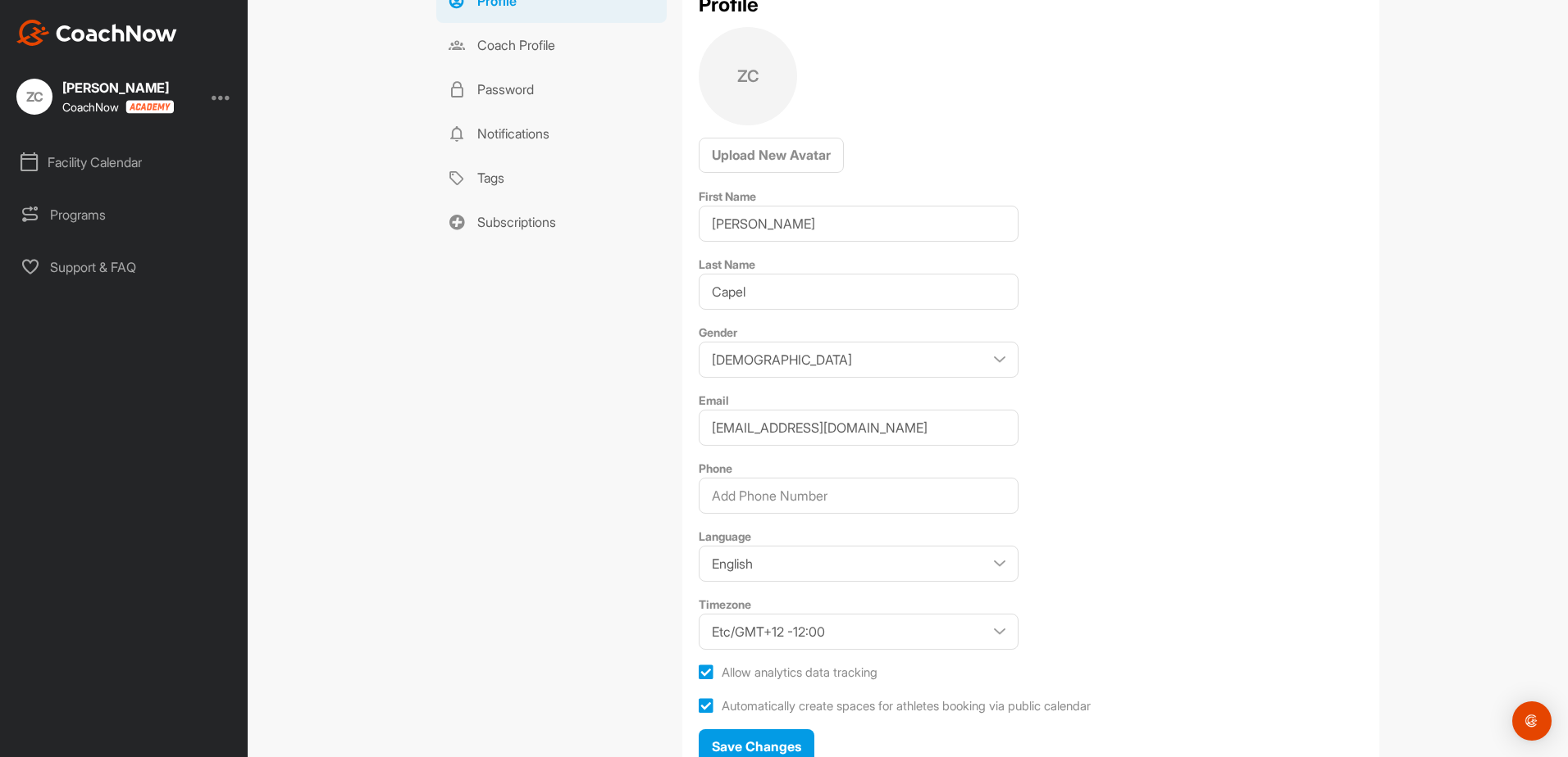
scroll to position [147, 0]
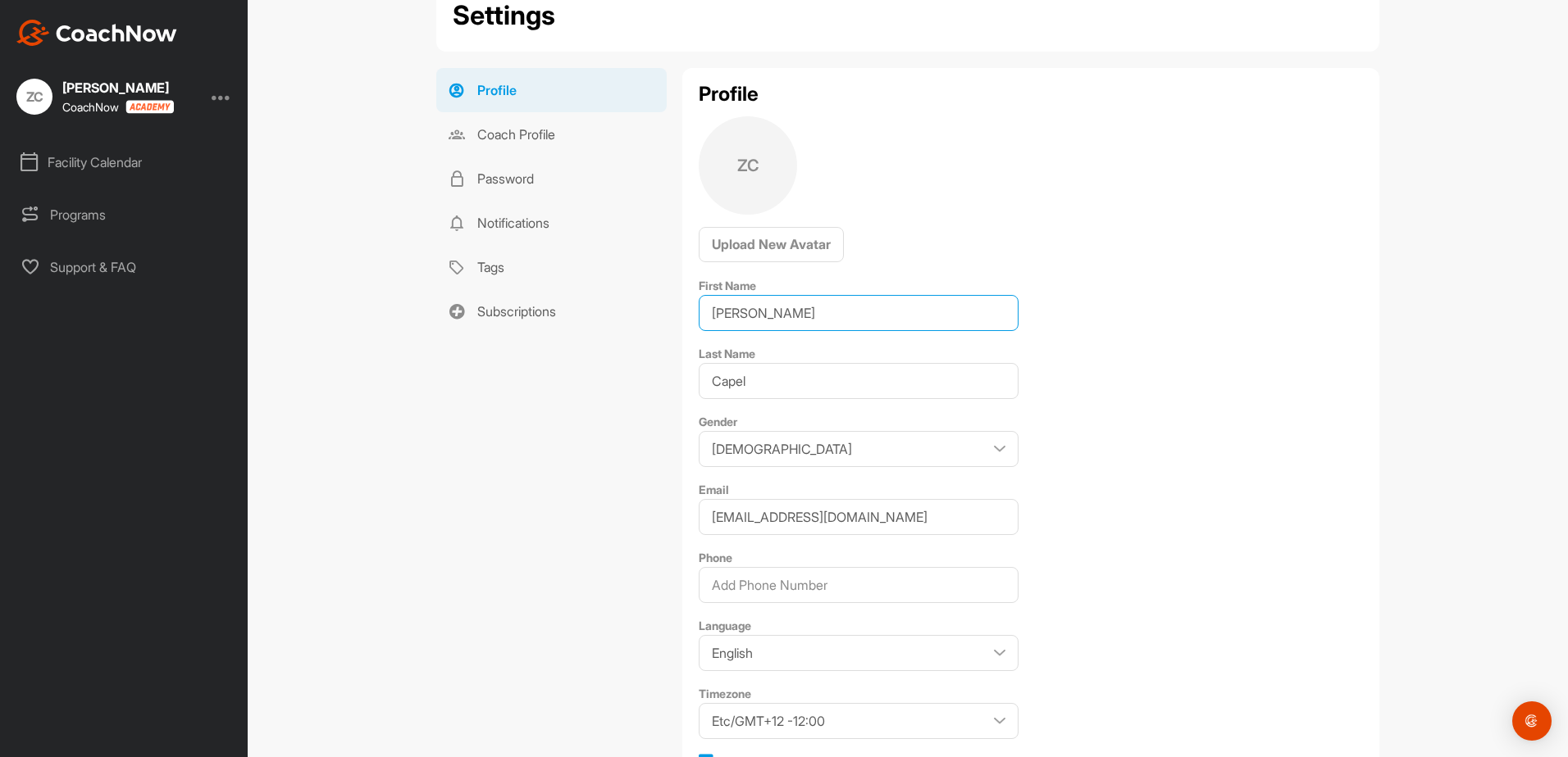
drag, startPoint x: 806, startPoint y: 325, endPoint x: 693, endPoint y: 315, distance: 113.4
click at [698, 315] on input "Zach" at bounding box center [858, 313] width 320 height 36
type input "Jim Flick"
type input "G"
click at [797, 323] on input "Jim Flick" at bounding box center [858, 313] width 320 height 36
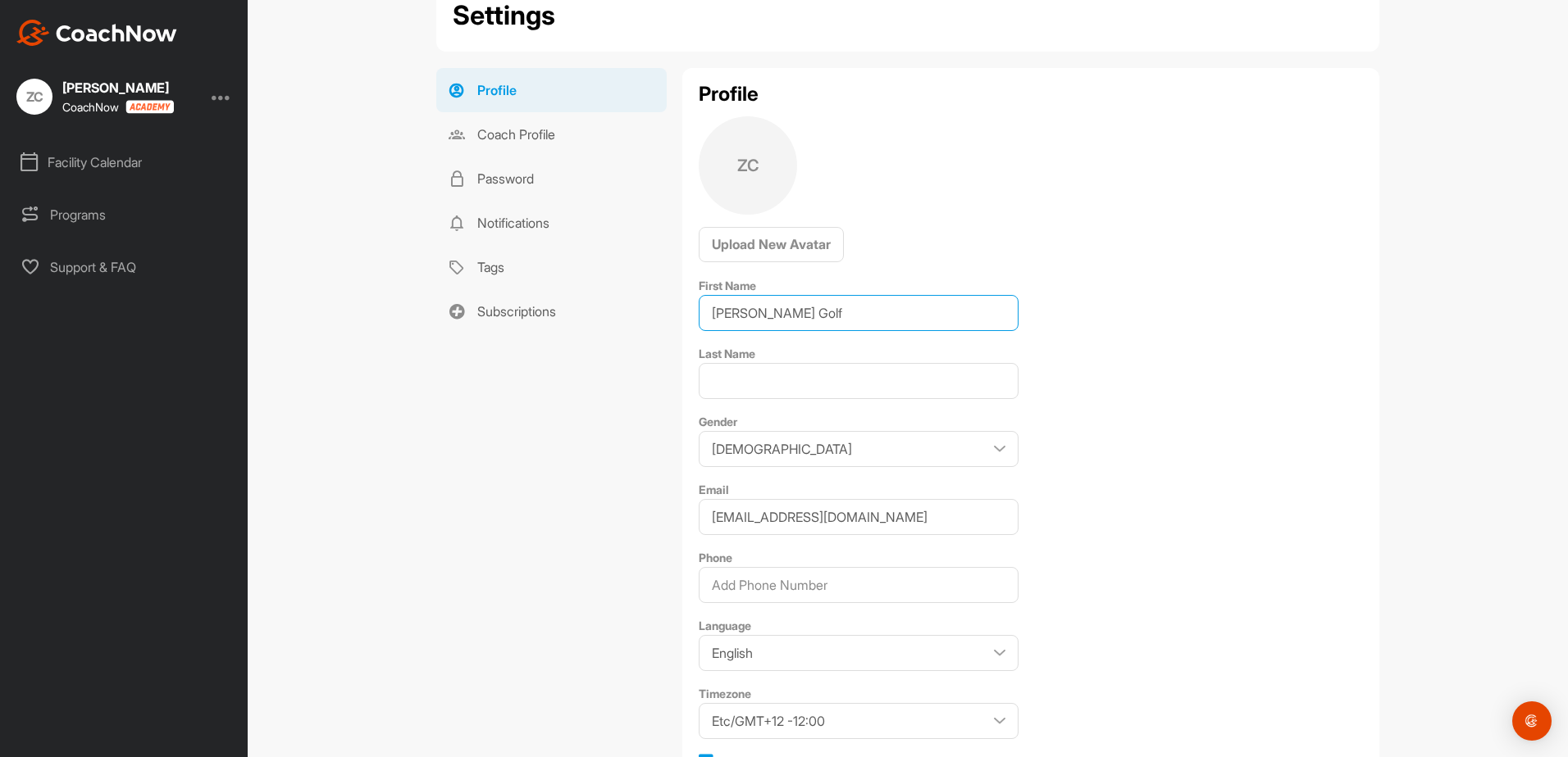
type input "Jim Flick Golf"
type input "Performance Center"
click at [922, 254] on div "Profile ZC Upload New Avatar First Name Jim Flick Golf Last Name Performance Ce…" at bounding box center [1031, 469] width 697 height 803
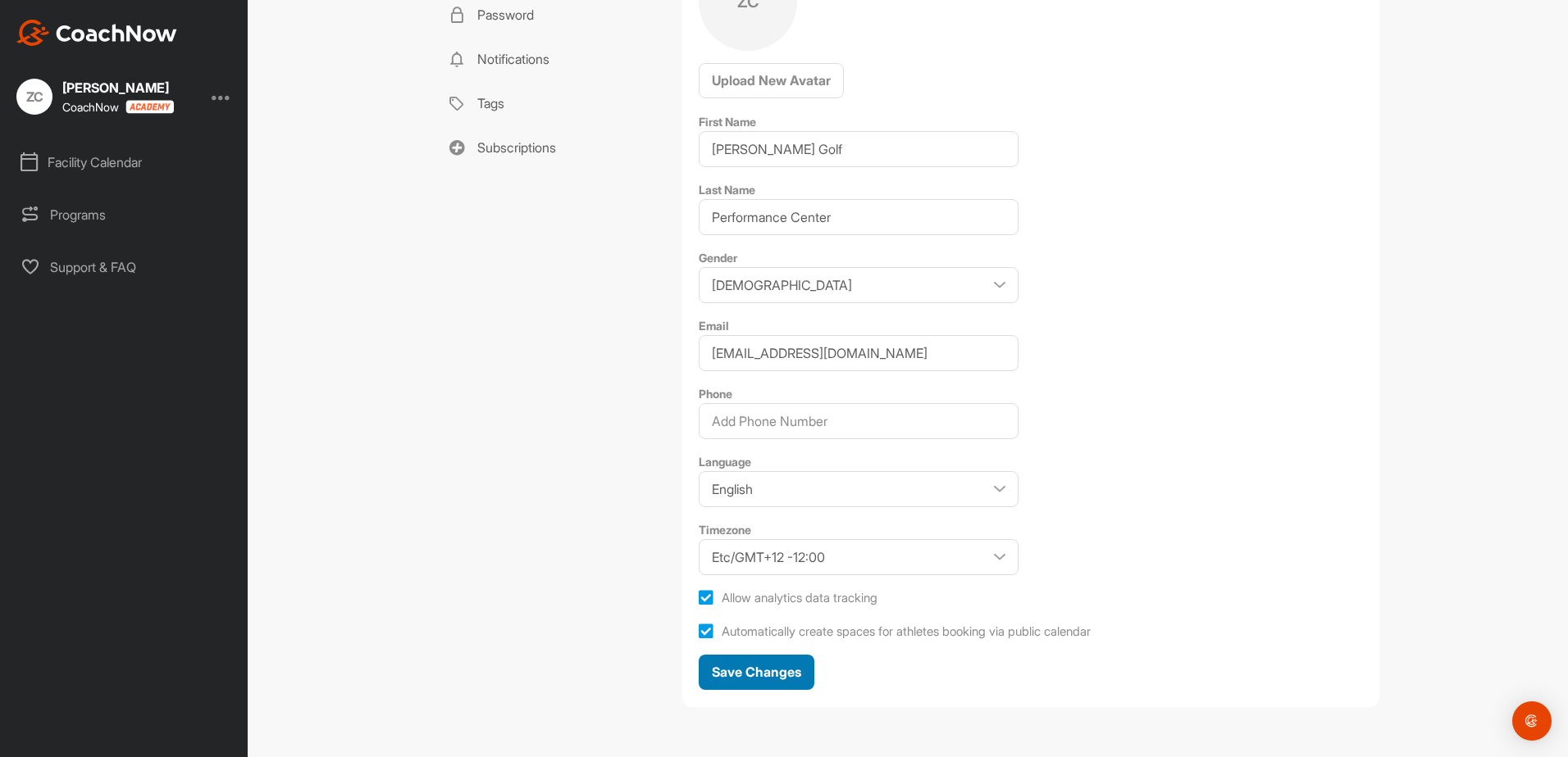
click at [787, 681] on div "Save Changes" at bounding box center [756, 671] width 89 height 19
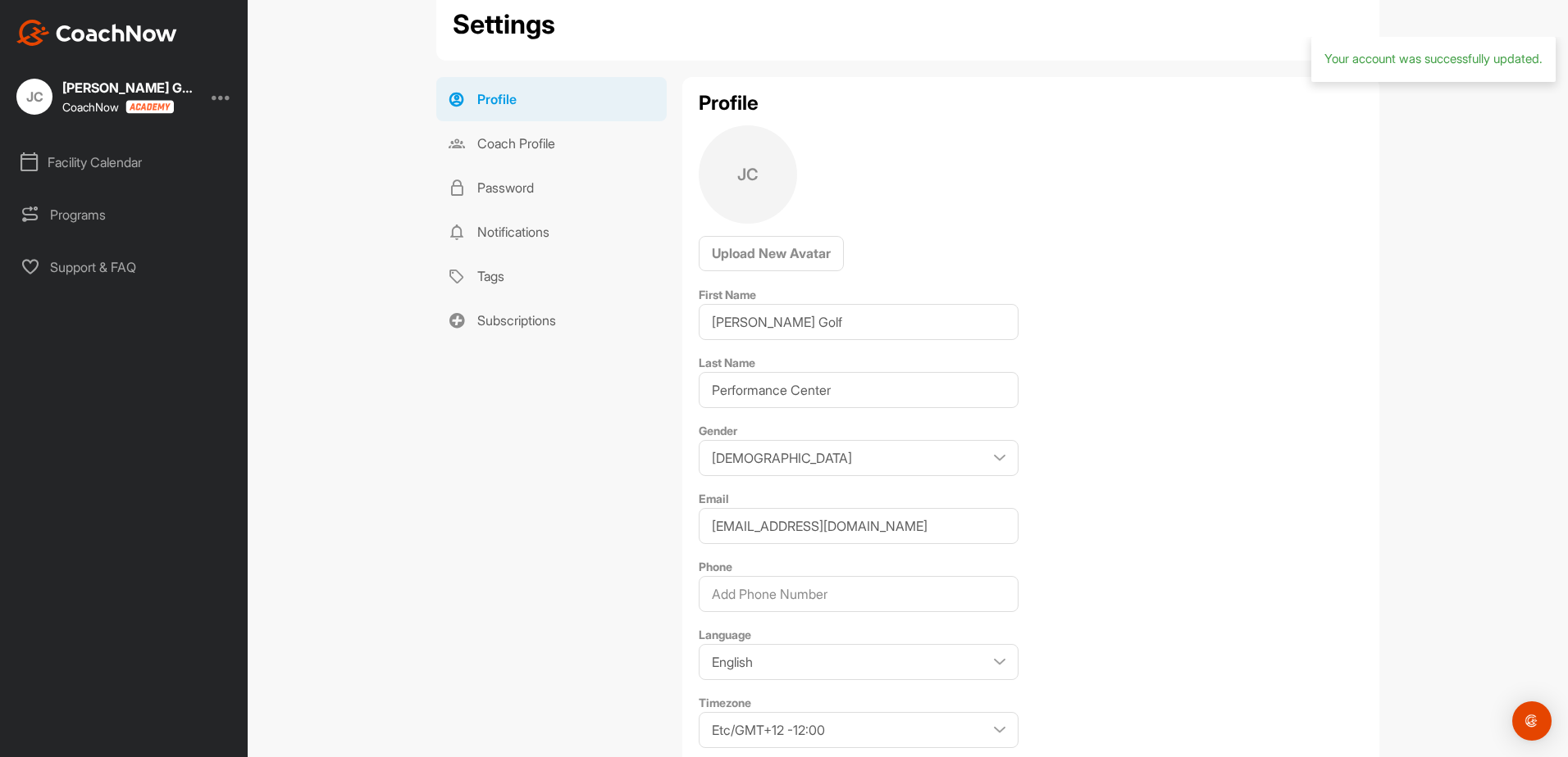
scroll to position [0, 0]
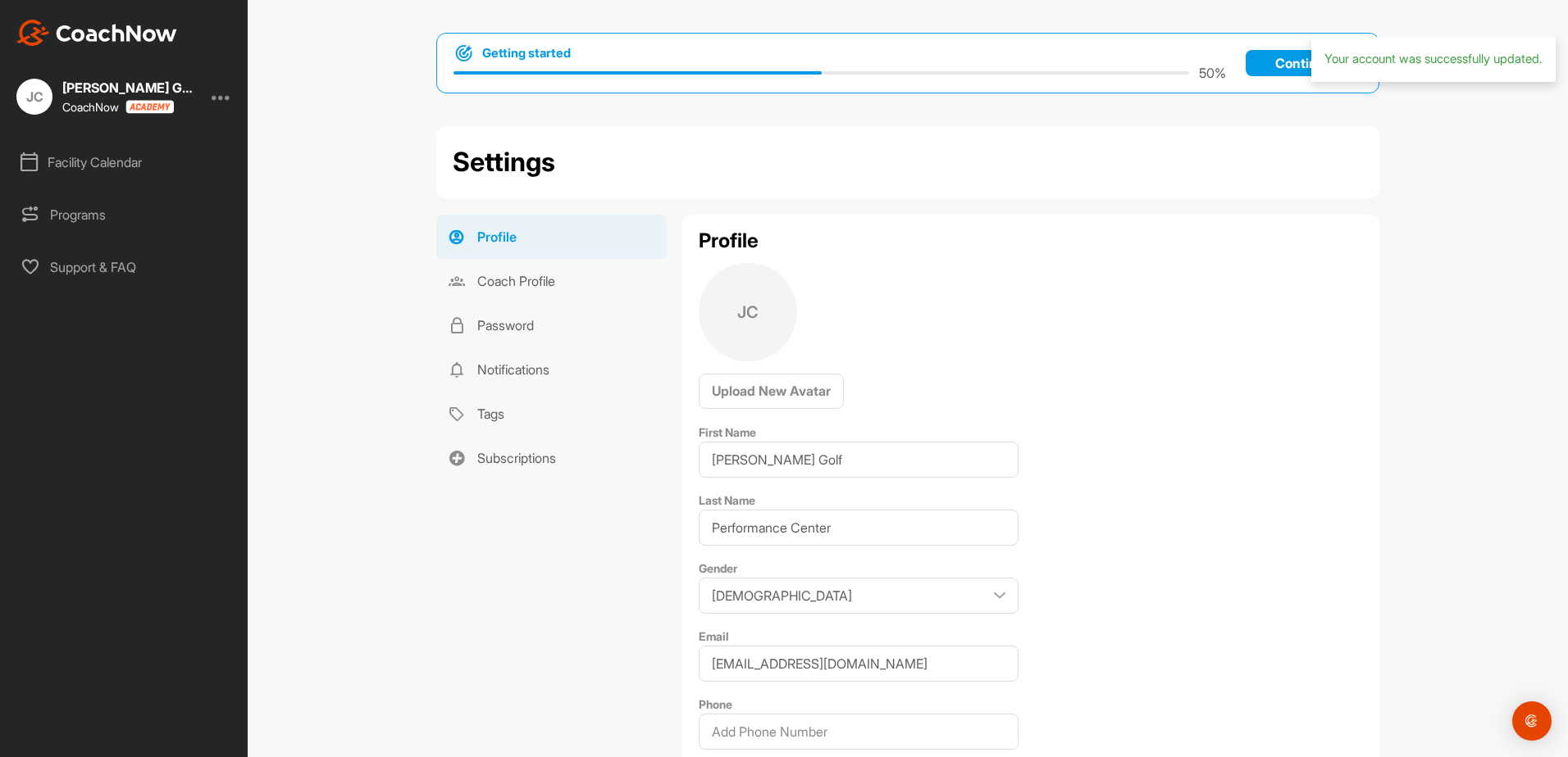
click at [53, 95] on div "JC Jim Flick Golf Performance Center CoachNow" at bounding box center [105, 96] width 177 height 36
click at [231, 97] on div at bounding box center [220, 96] width 19 height 19
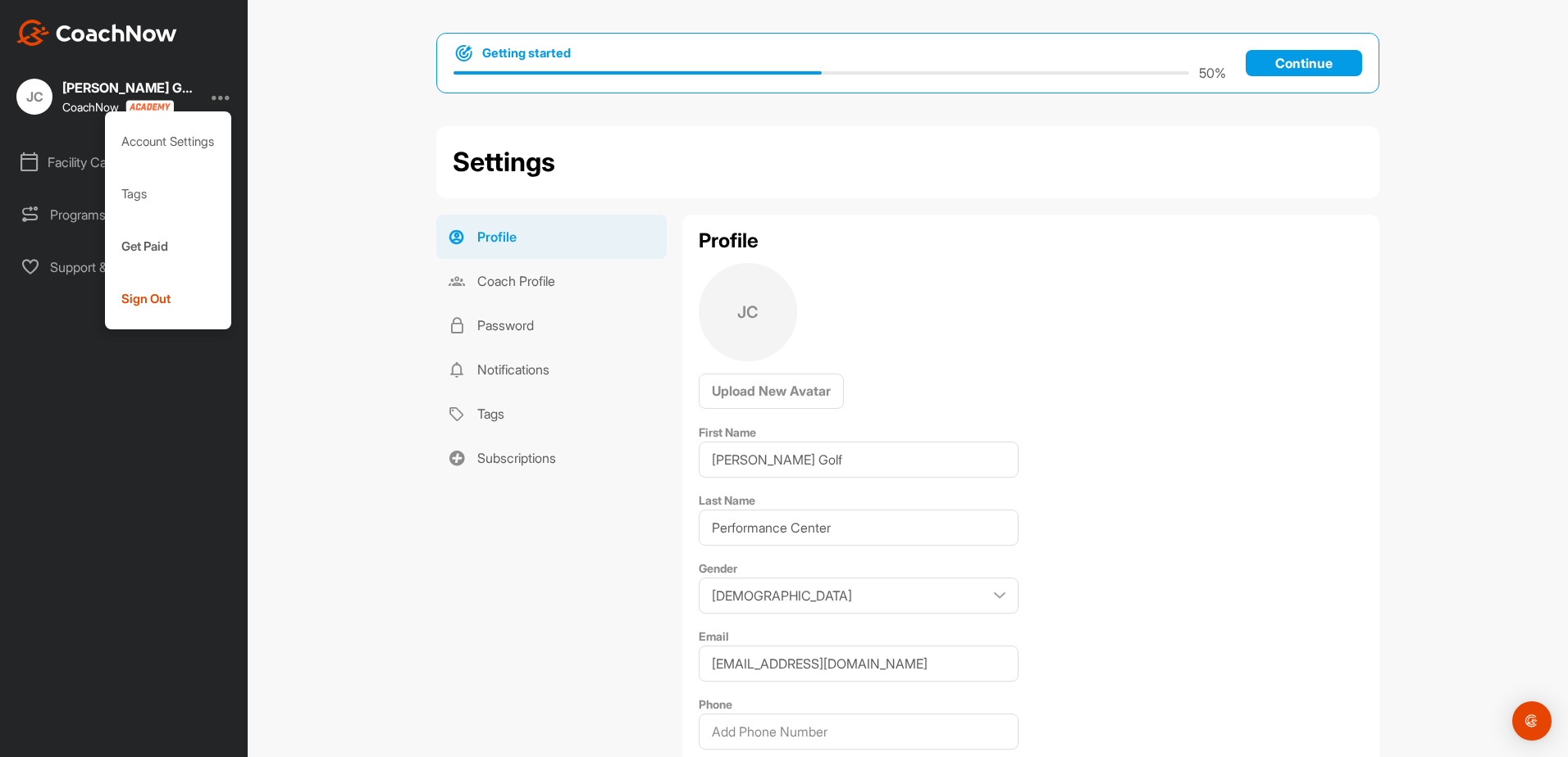
click at [273, 131] on div "Getting started 50 % Continue Settings Profile Coach Profile Password Notificat…" at bounding box center [907, 378] width 1320 height 757
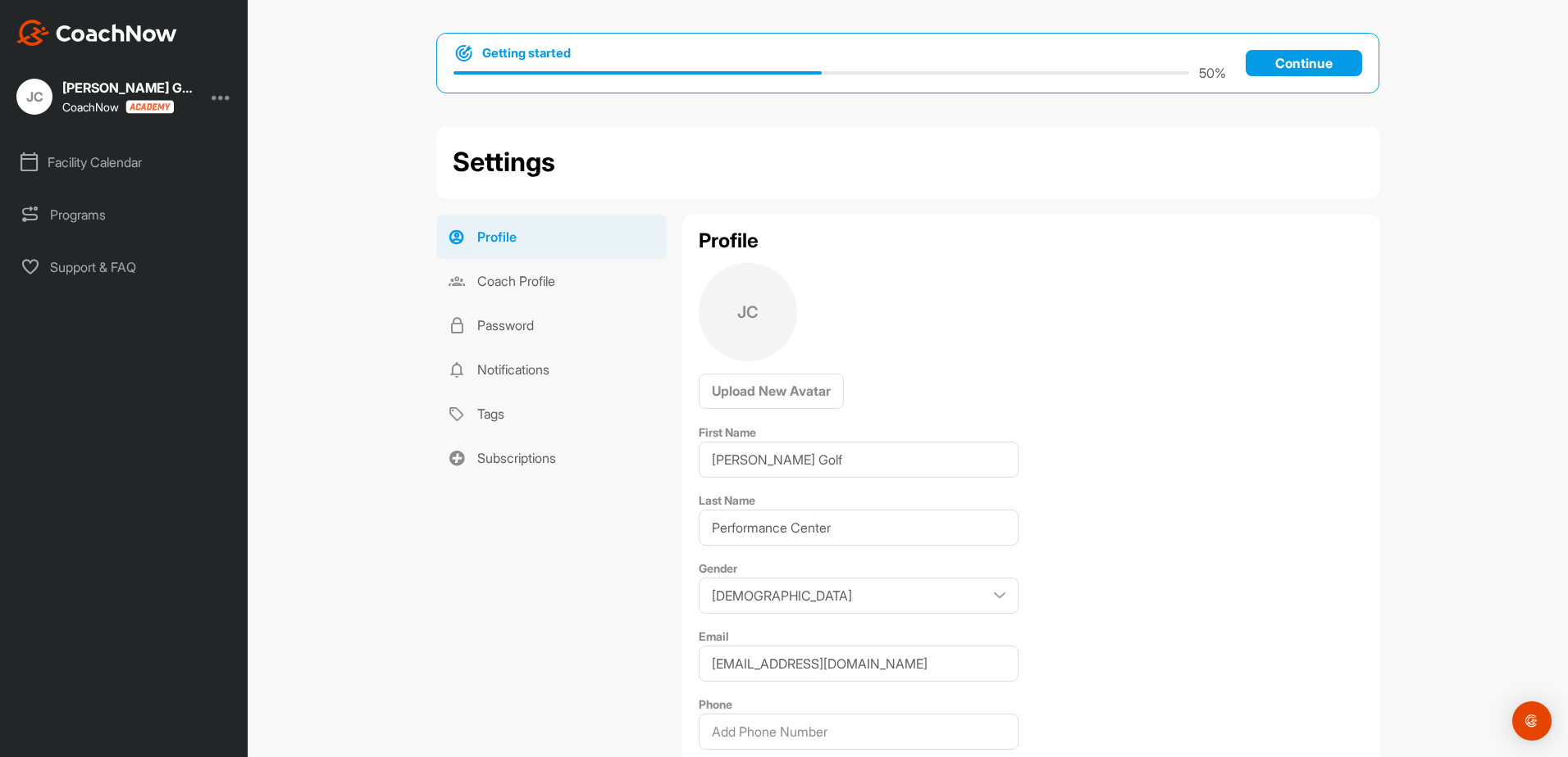
click at [58, 175] on div "Facility Calendar" at bounding box center [125, 162] width 232 height 41
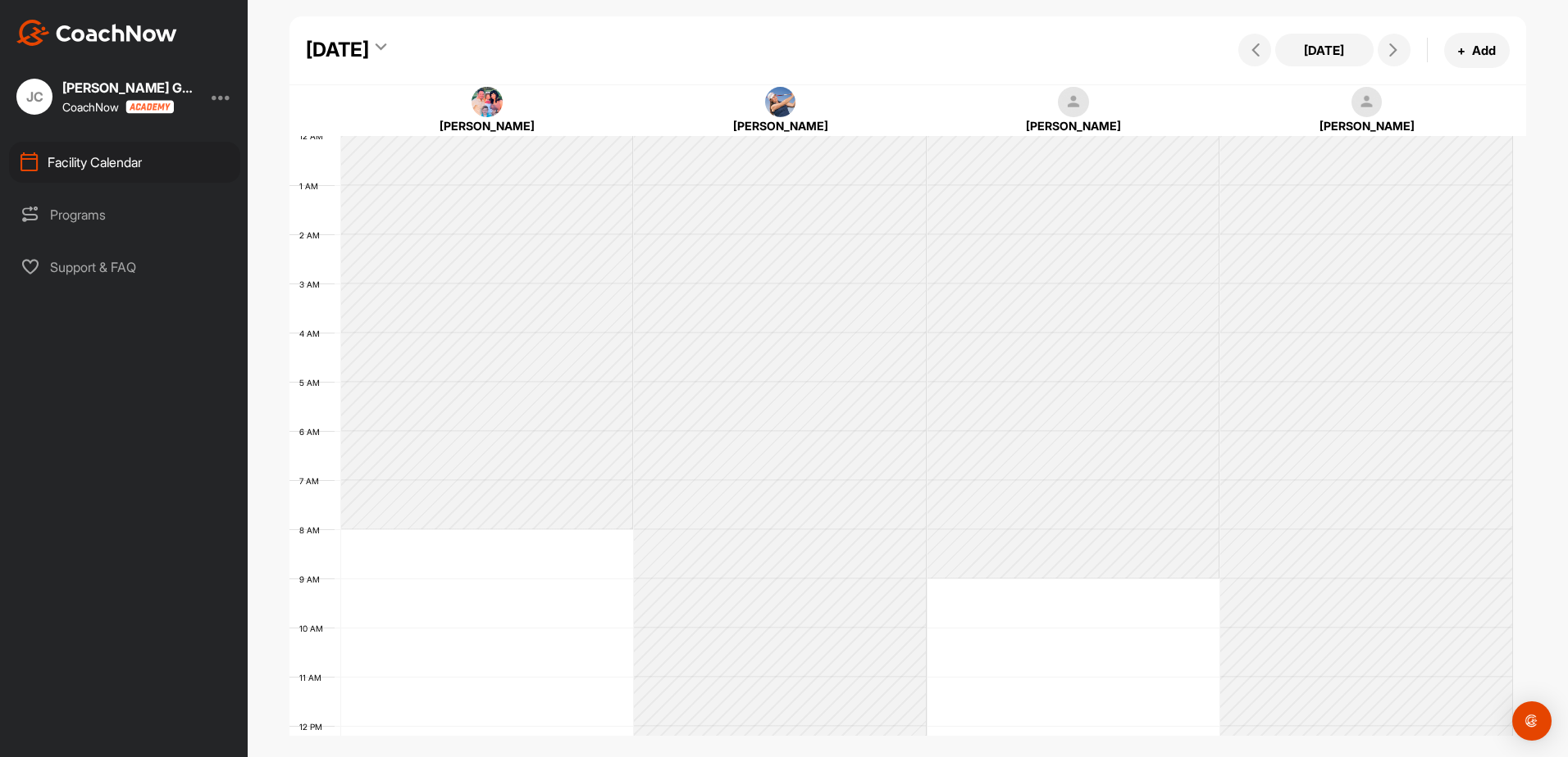
scroll to position [284, 0]
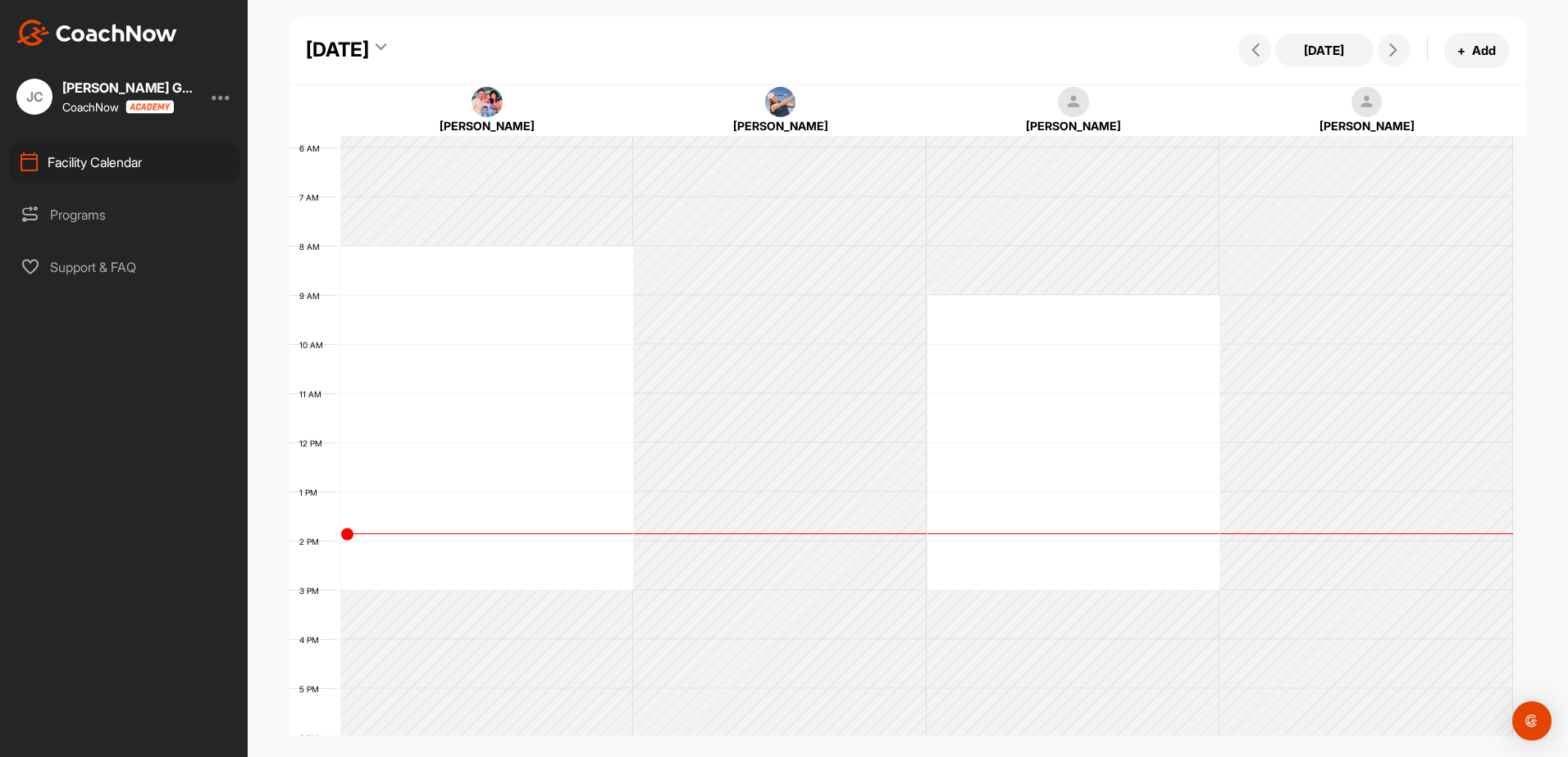
click at [65, 208] on div "Programs" at bounding box center [125, 215] width 232 height 41
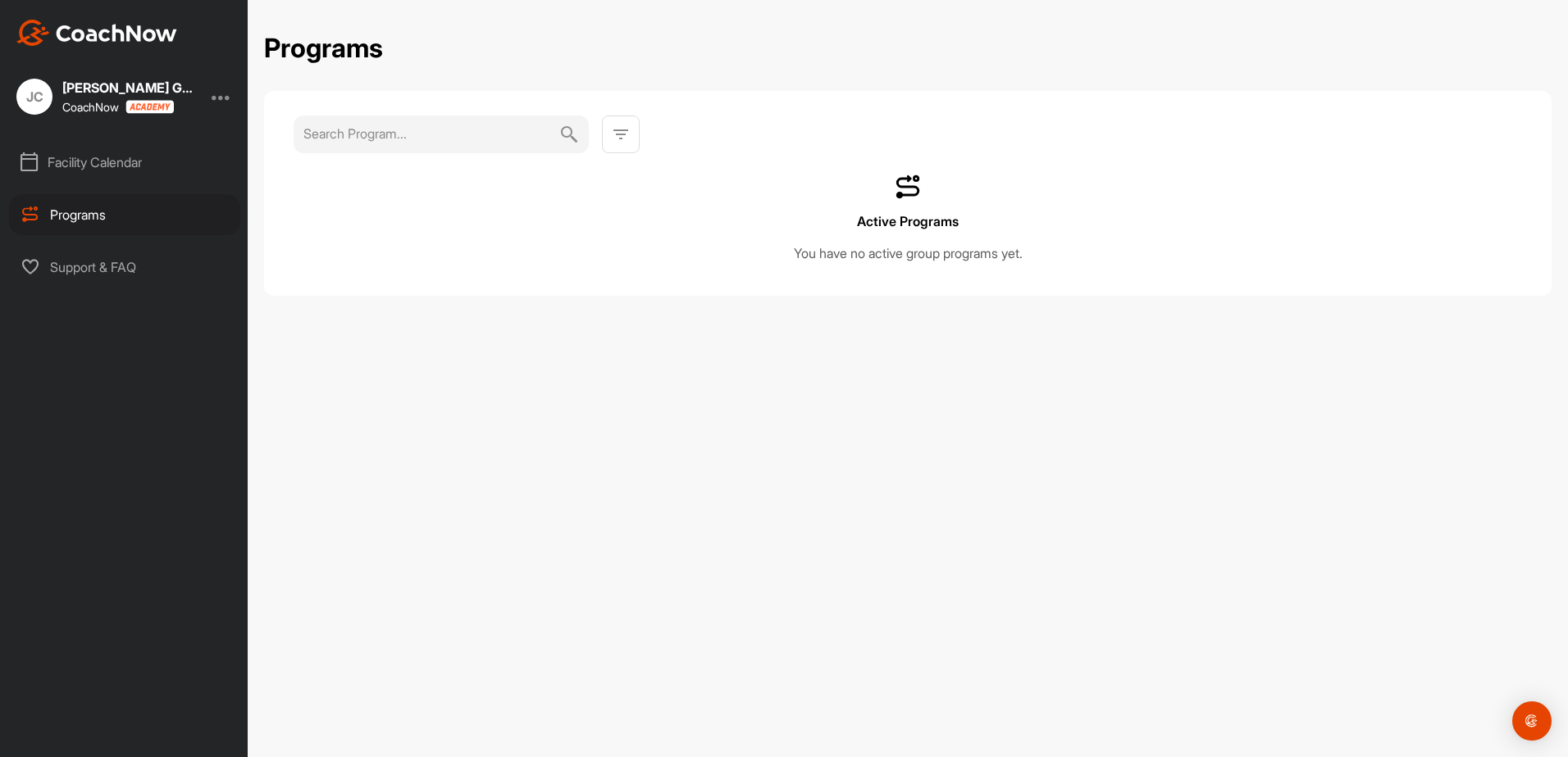
click at [80, 257] on div "Support & FAQ" at bounding box center [125, 267] width 232 height 41
click at [42, 89] on div "JC" at bounding box center [34, 96] width 36 height 36
click at [37, 97] on div "JC" at bounding box center [34, 96] width 36 height 36
click at [49, 18] on div "JC Jim Flick Golf Performance Center CoachNow Facility Calendar Programs Suppor…" at bounding box center [124, 378] width 247 height 757
click at [50, 27] on img at bounding box center [97, 32] width 160 height 26
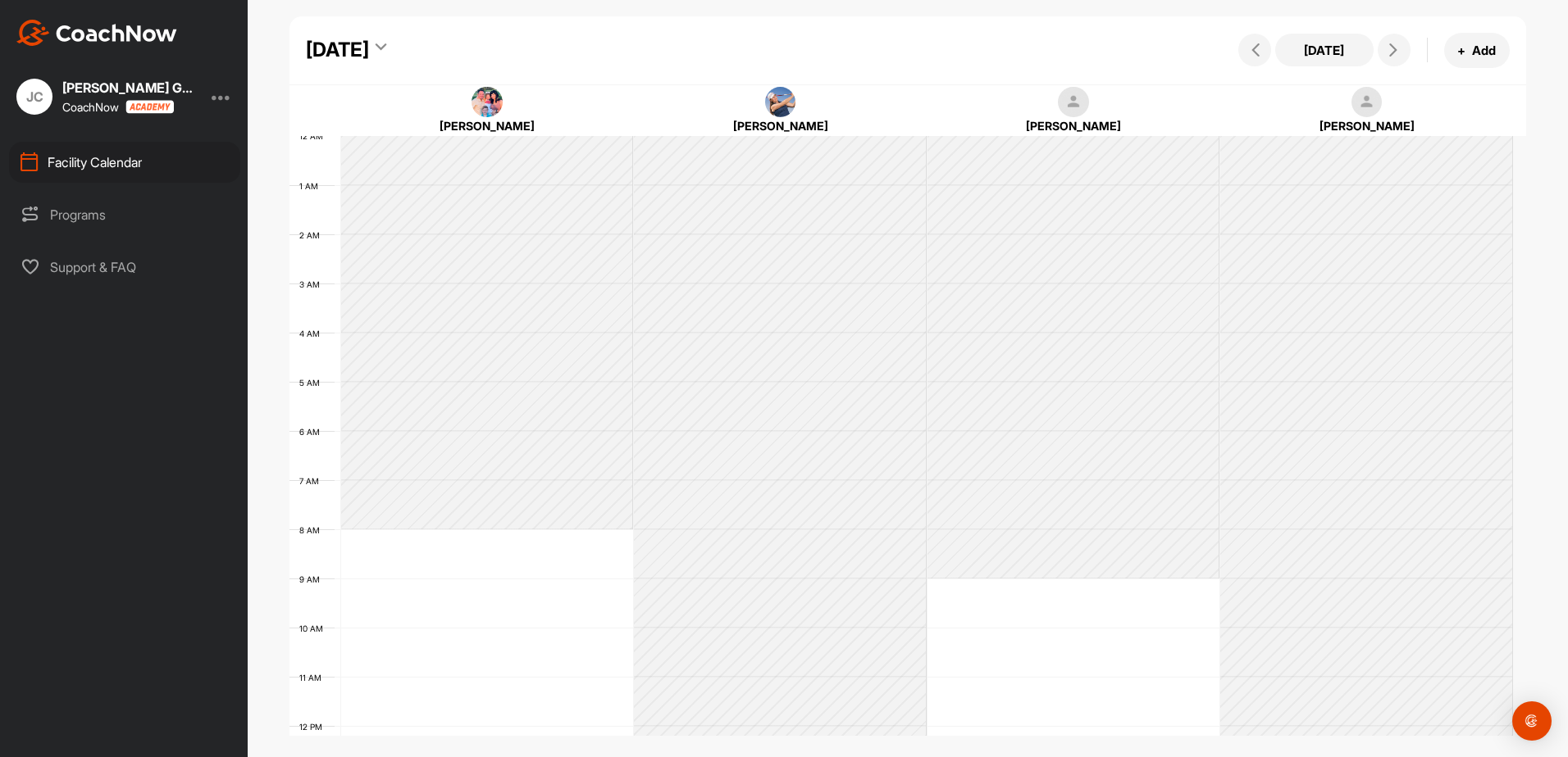
scroll to position [284, 0]
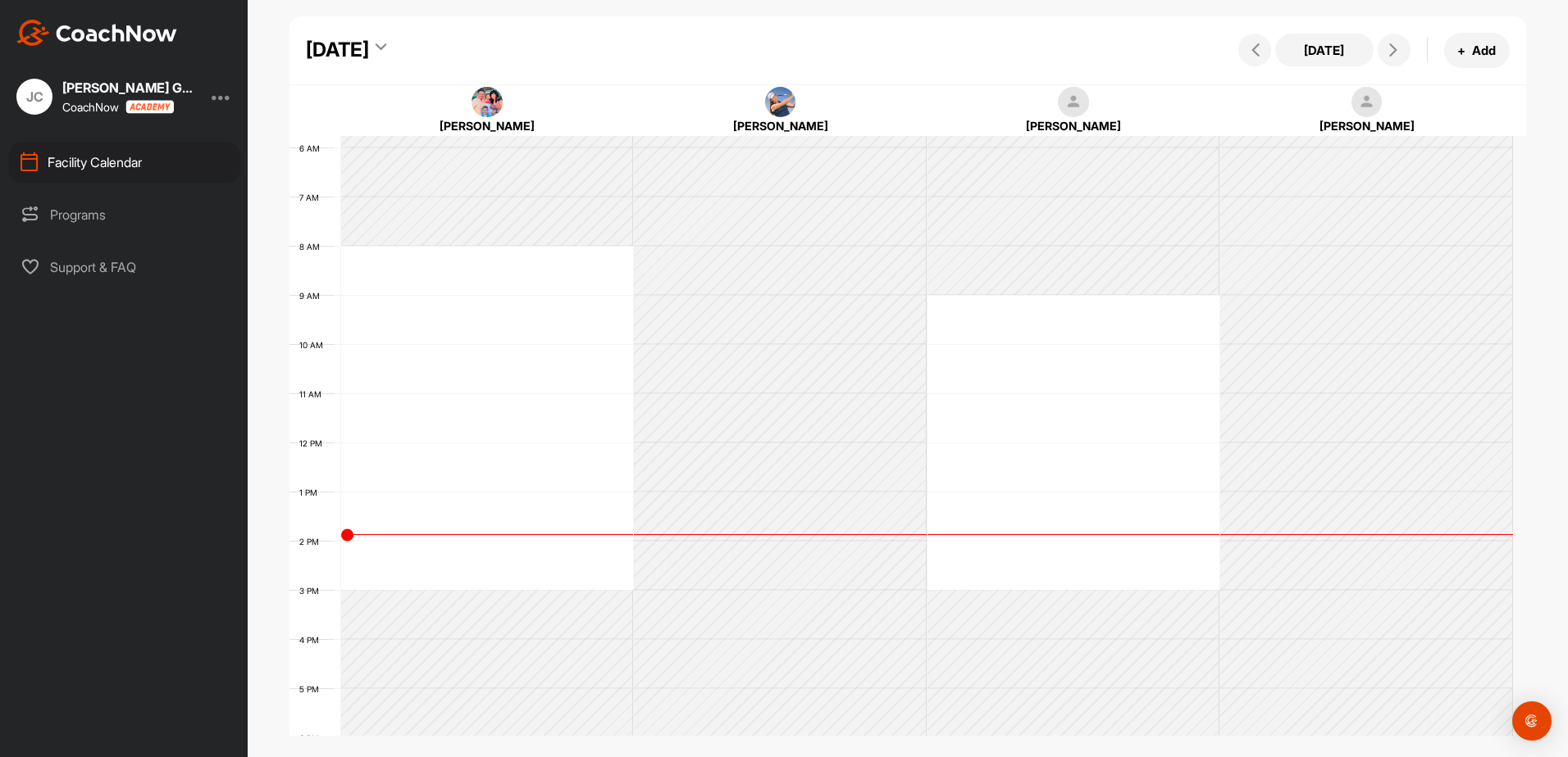
click at [229, 101] on div at bounding box center [220, 96] width 19 height 19
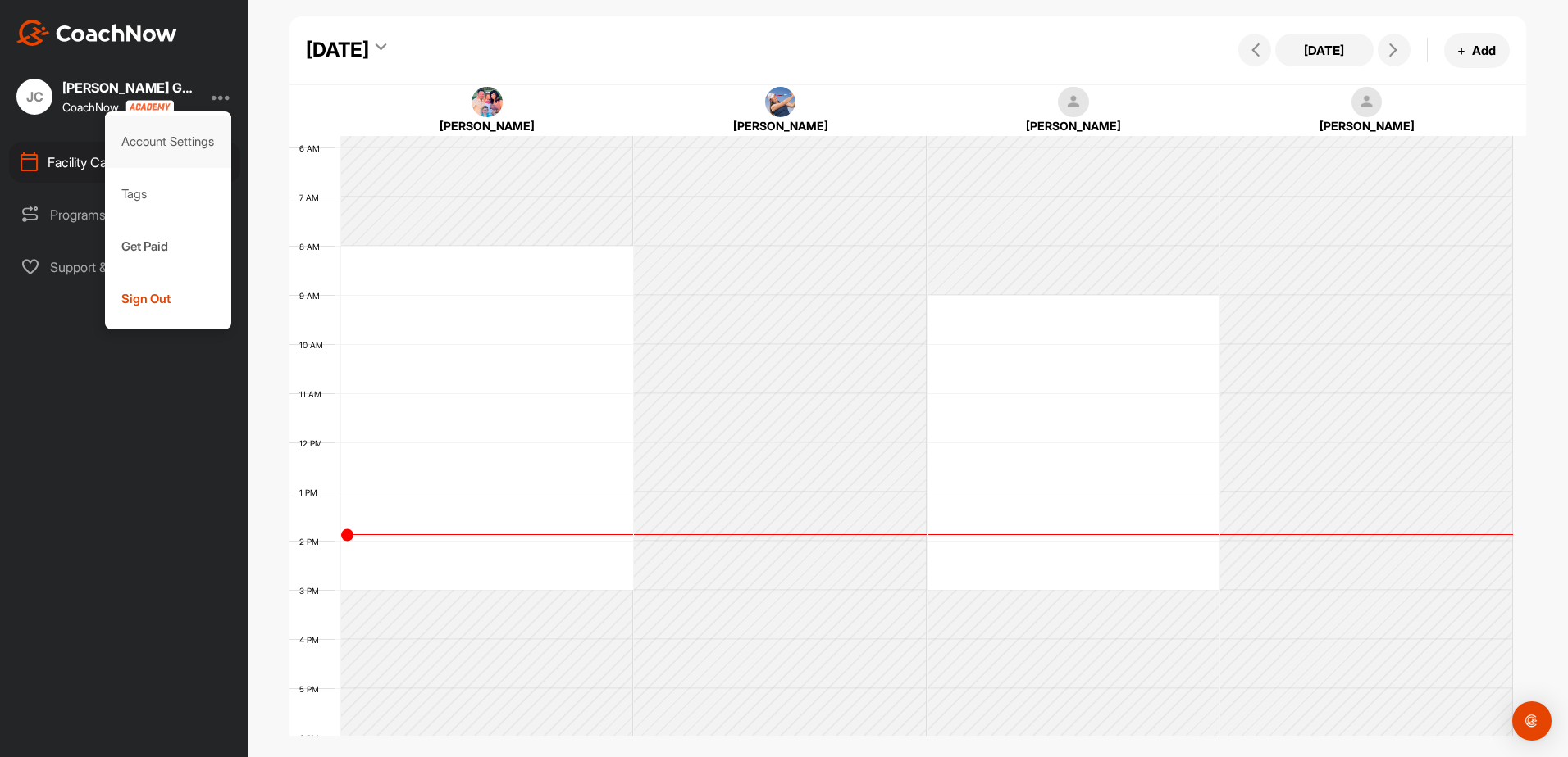
click at [205, 135] on div "Account Settings" at bounding box center [169, 141] width 127 height 53
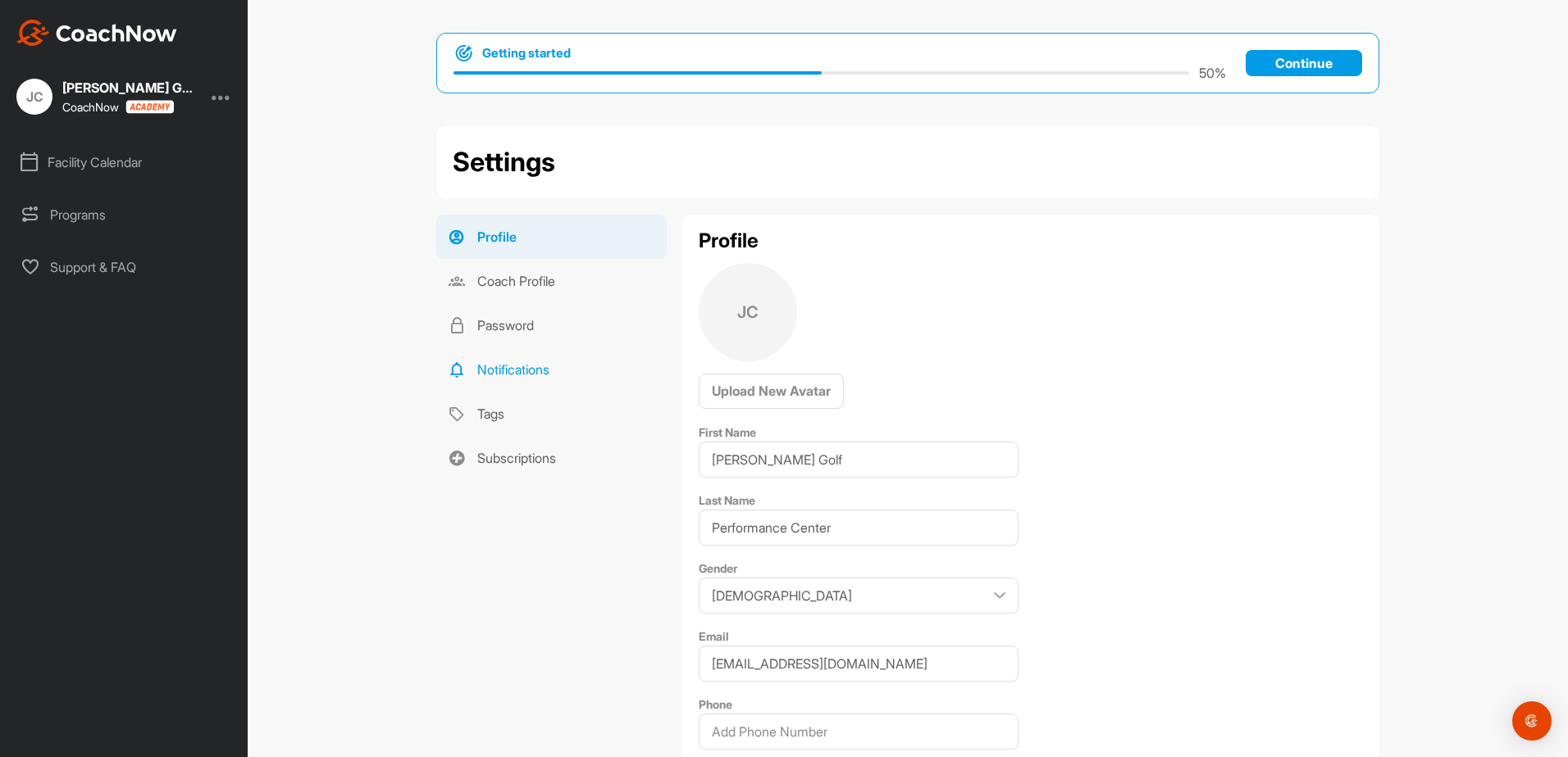
click at [508, 377] on link "Notifications" at bounding box center [552, 370] width 231 height 44
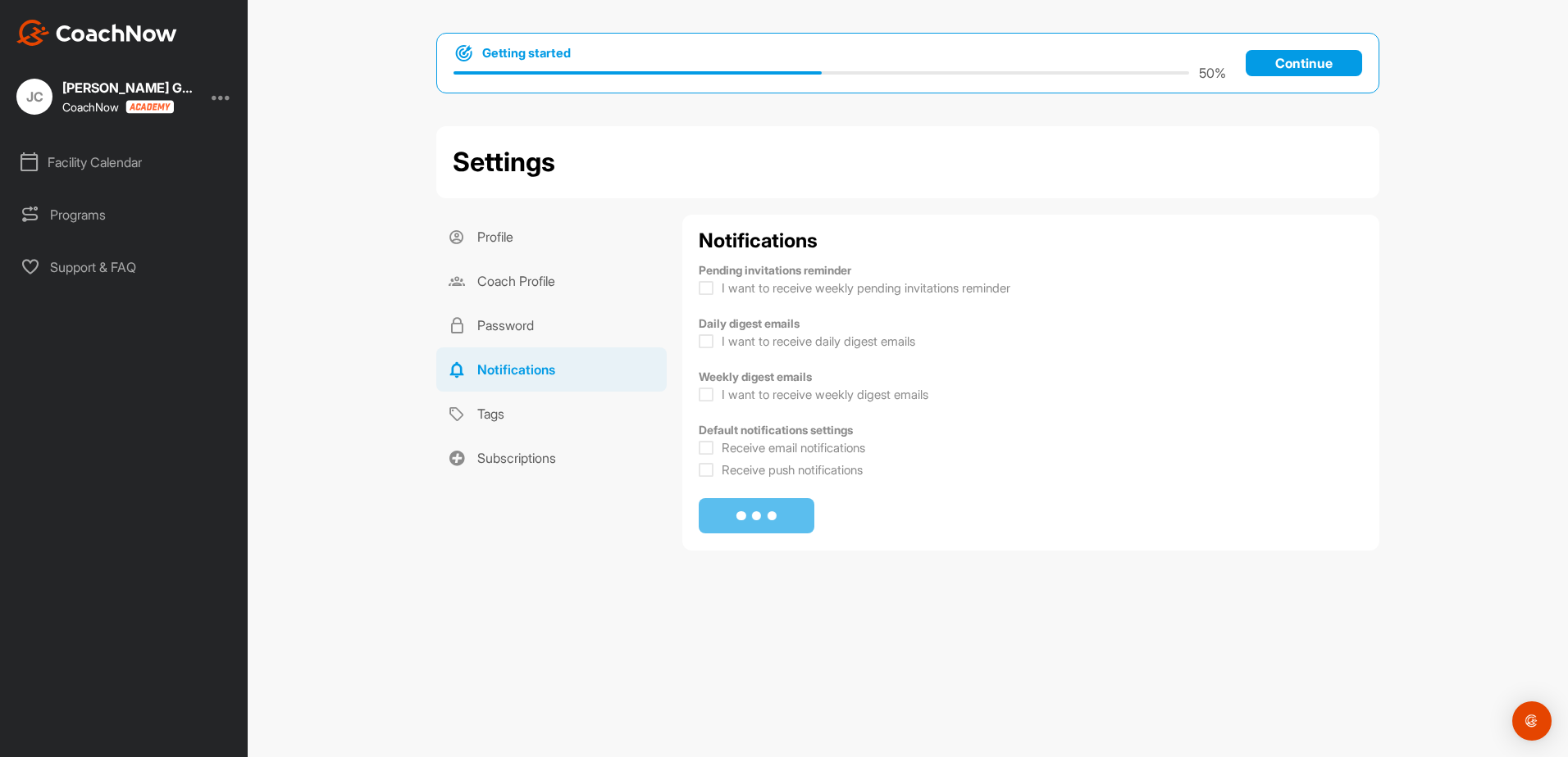
checkbox input "true"
click at [503, 418] on link "Tags" at bounding box center [552, 414] width 231 height 44
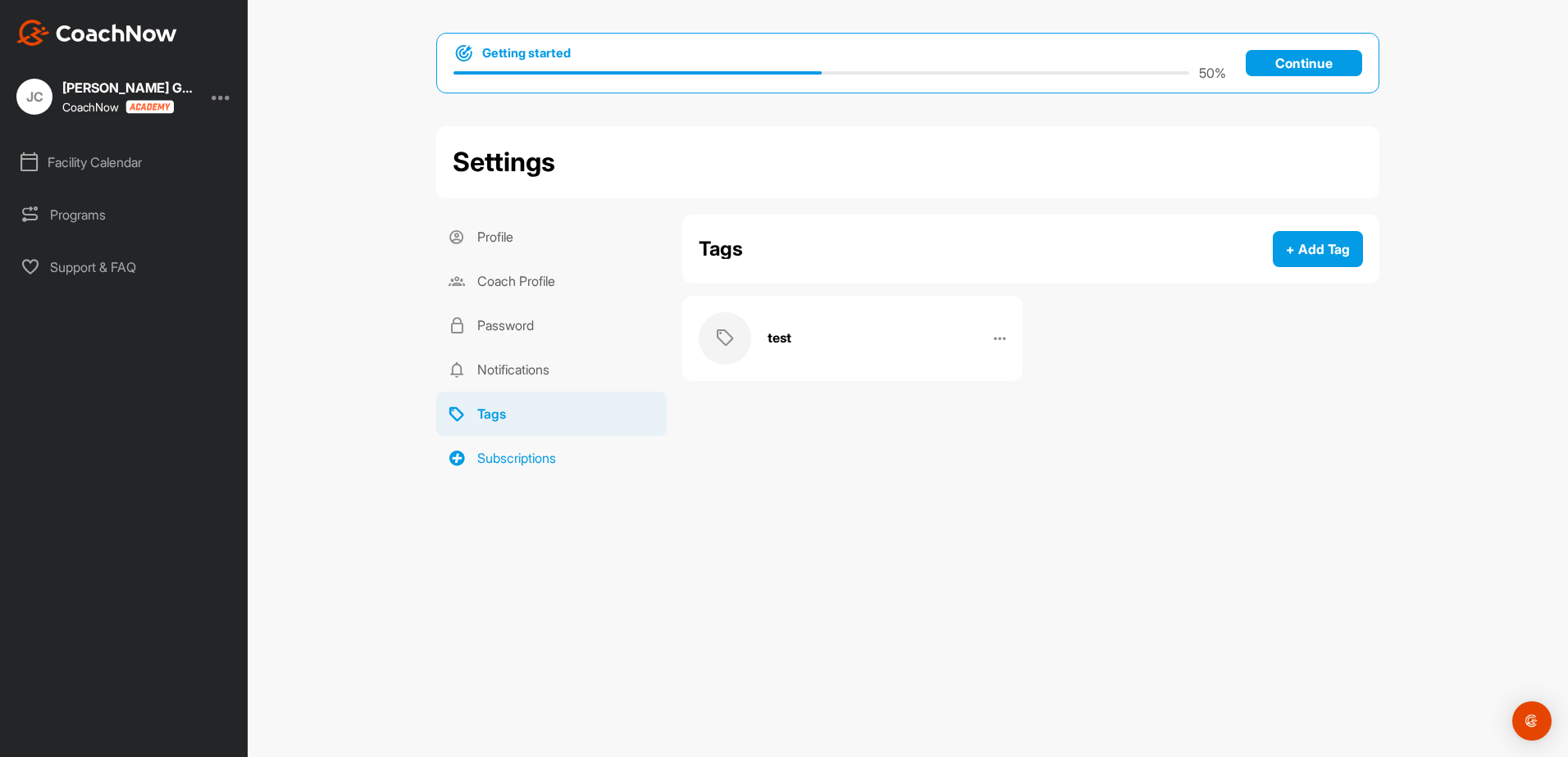
click at [527, 463] on link "Subscriptions" at bounding box center [552, 458] width 231 height 44
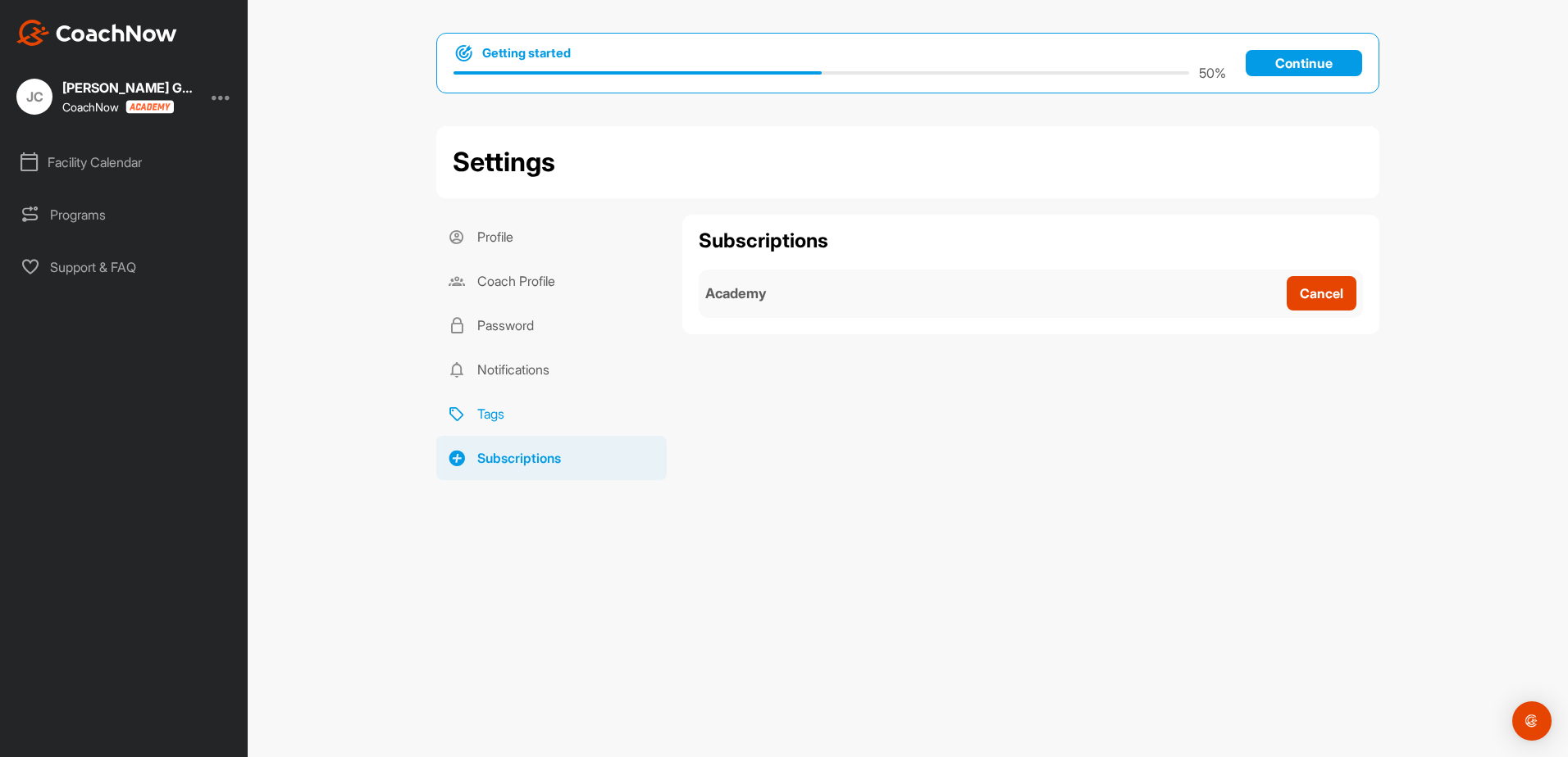
click at [536, 418] on link "Tags" at bounding box center [552, 414] width 231 height 44
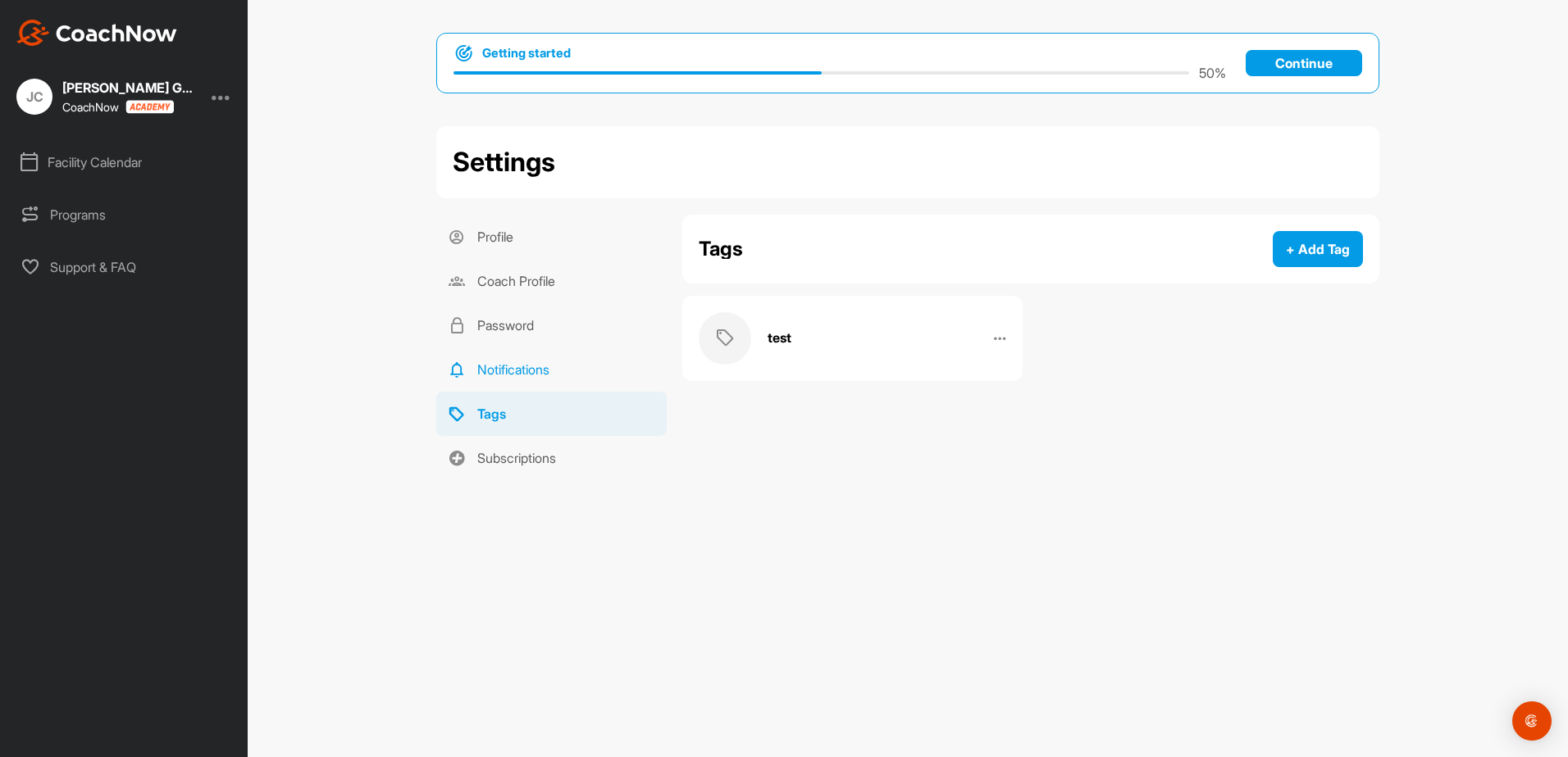
click at [536, 365] on link "Notifications" at bounding box center [552, 370] width 231 height 44
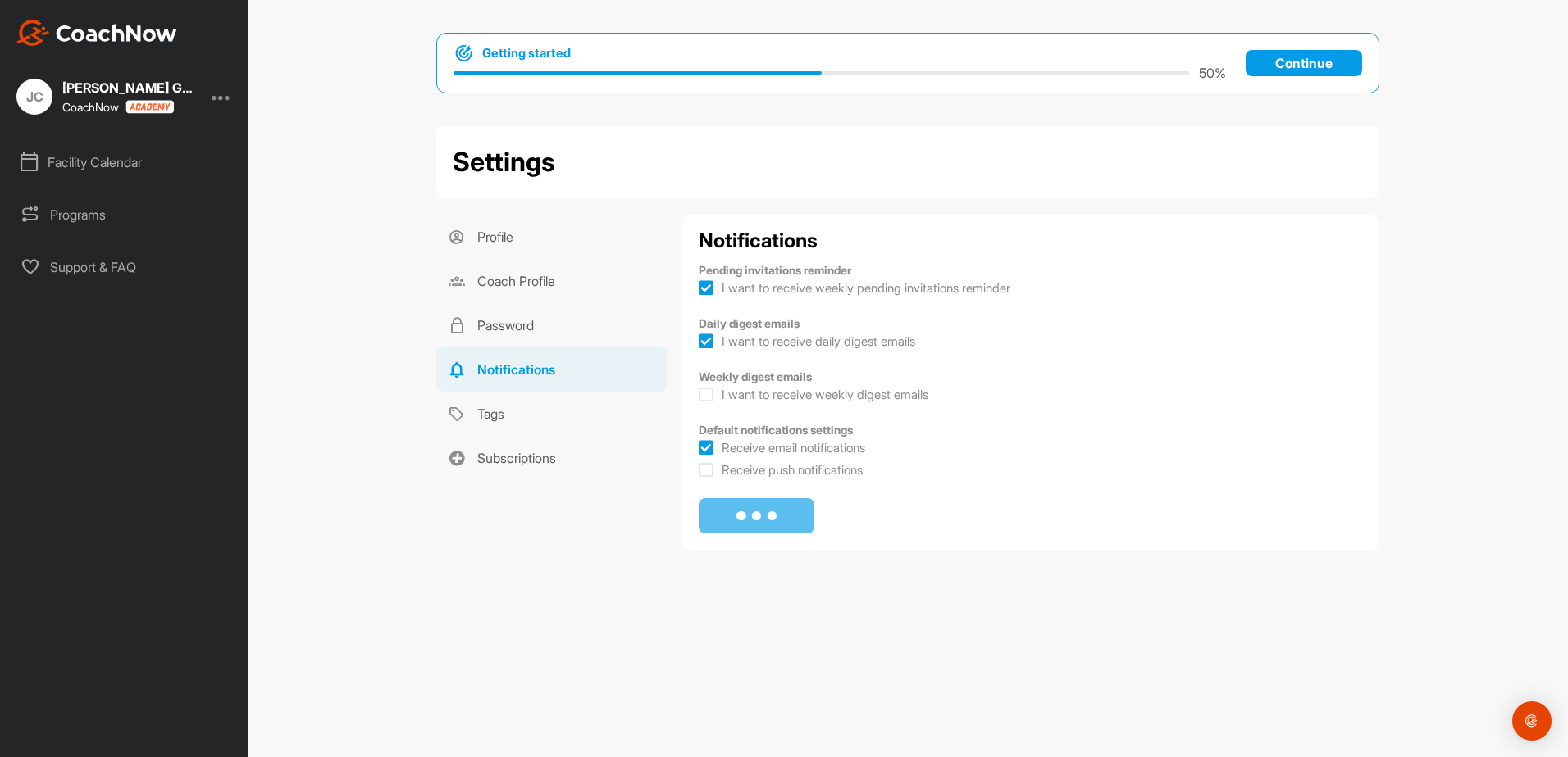
checkbox input "true"
click at [536, 290] on link "Coach Profile" at bounding box center [552, 281] width 231 height 44
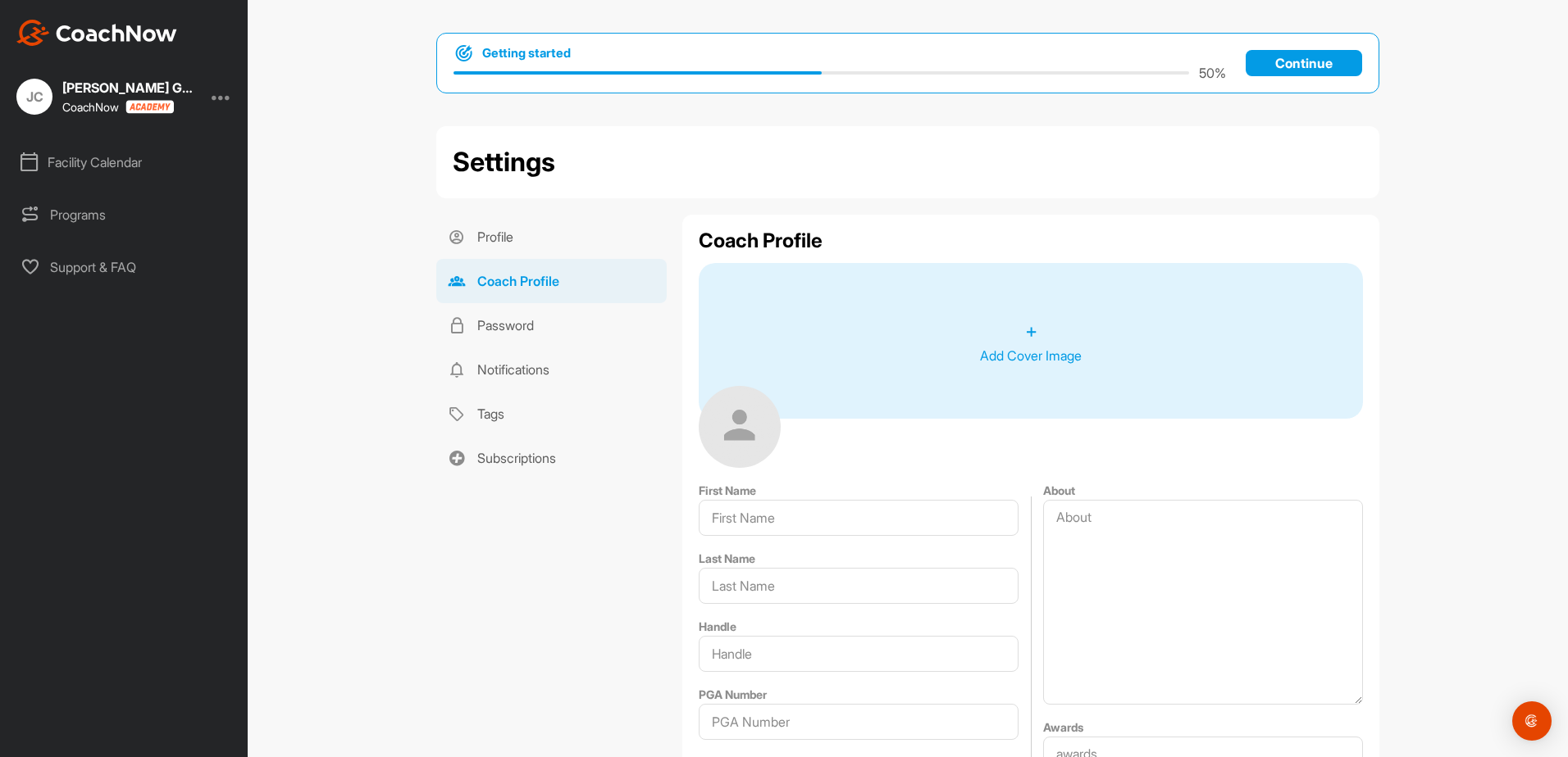
type input "Jim Flick Golf"
type input "Performance Center"
click at [453, 242] on icon at bounding box center [457, 237] width 17 height 17
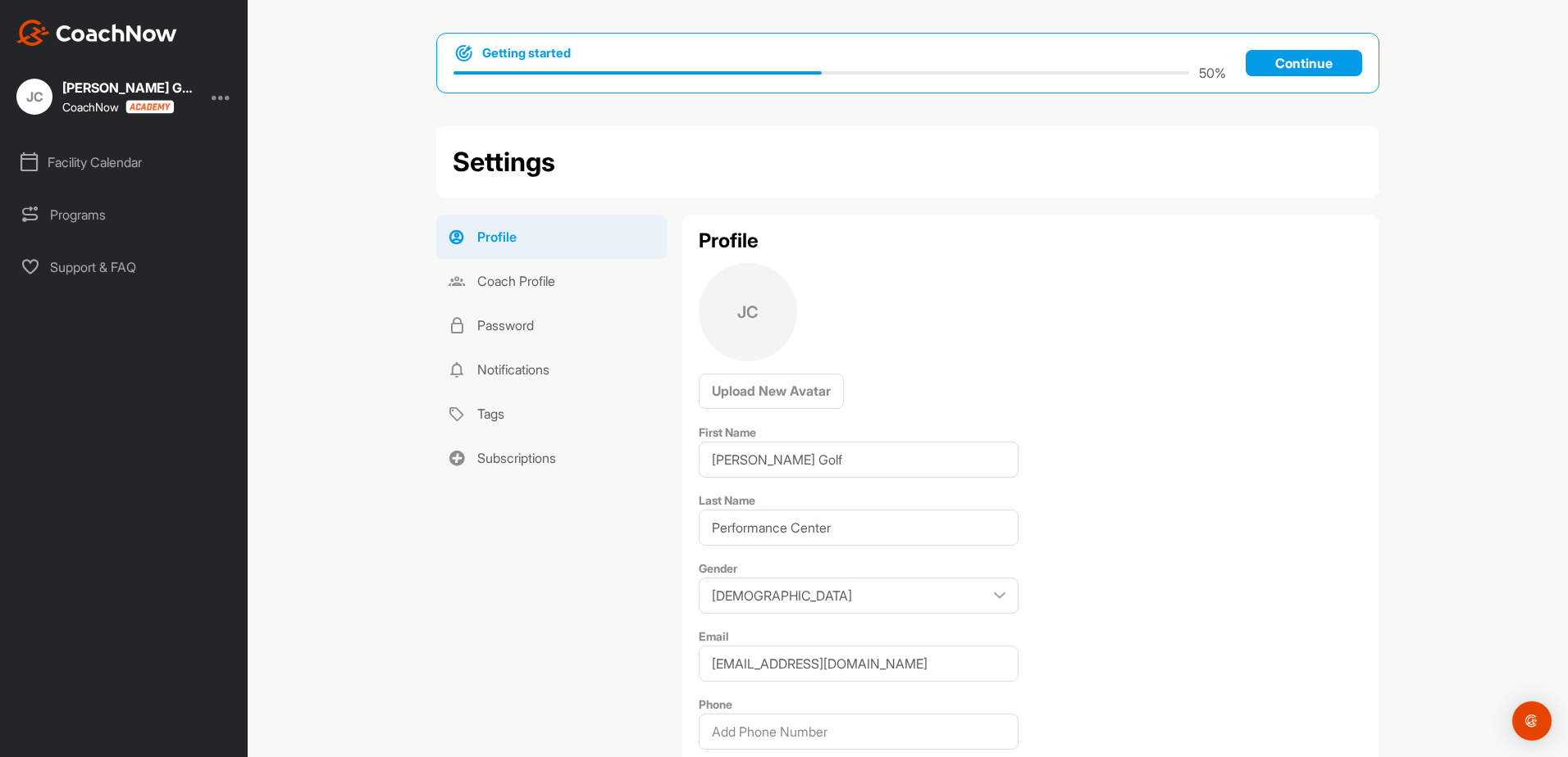
click at [1267, 70] on p "Continue" at bounding box center [1303, 63] width 116 height 26
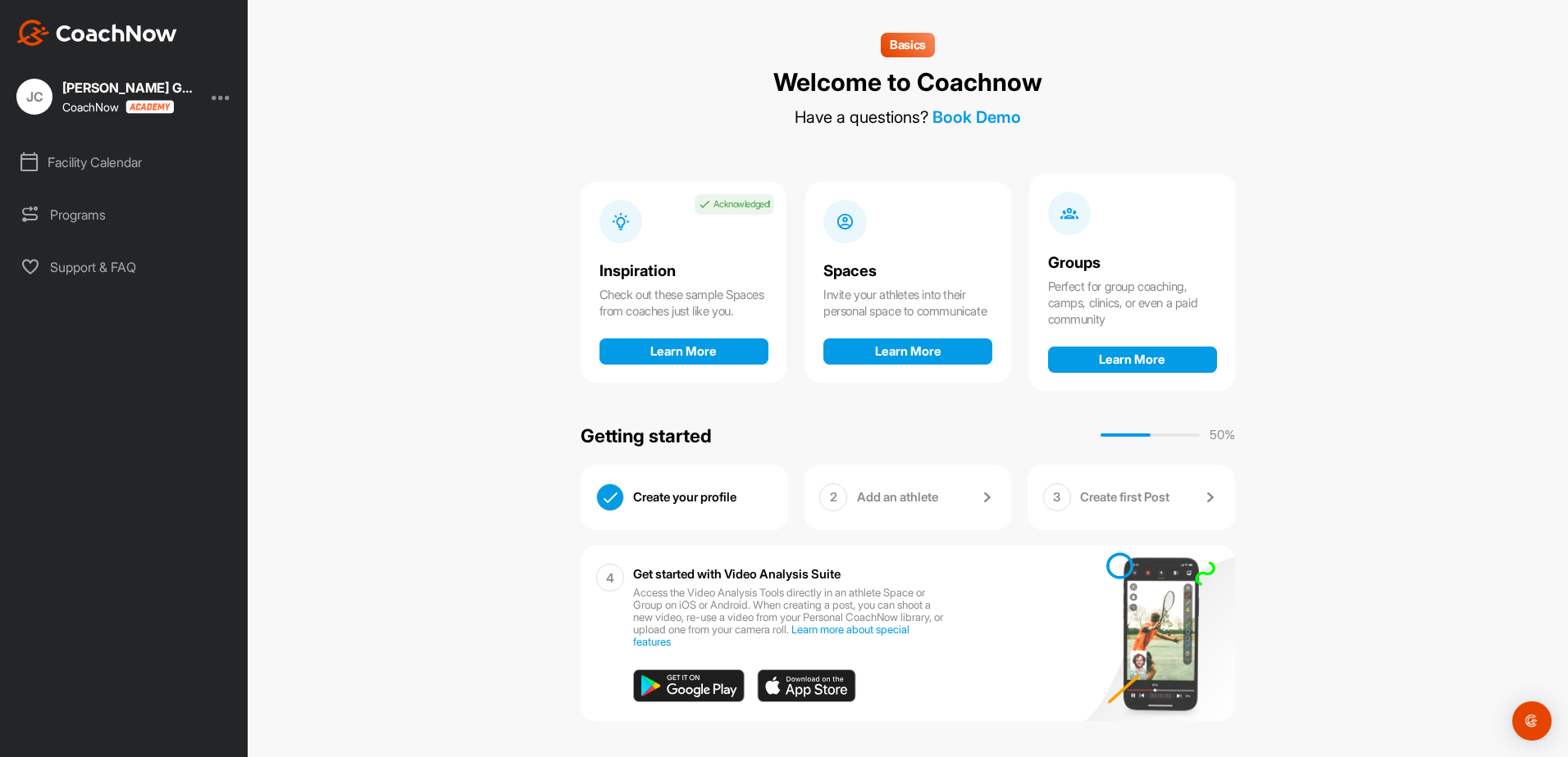
scroll to position [2, 0]
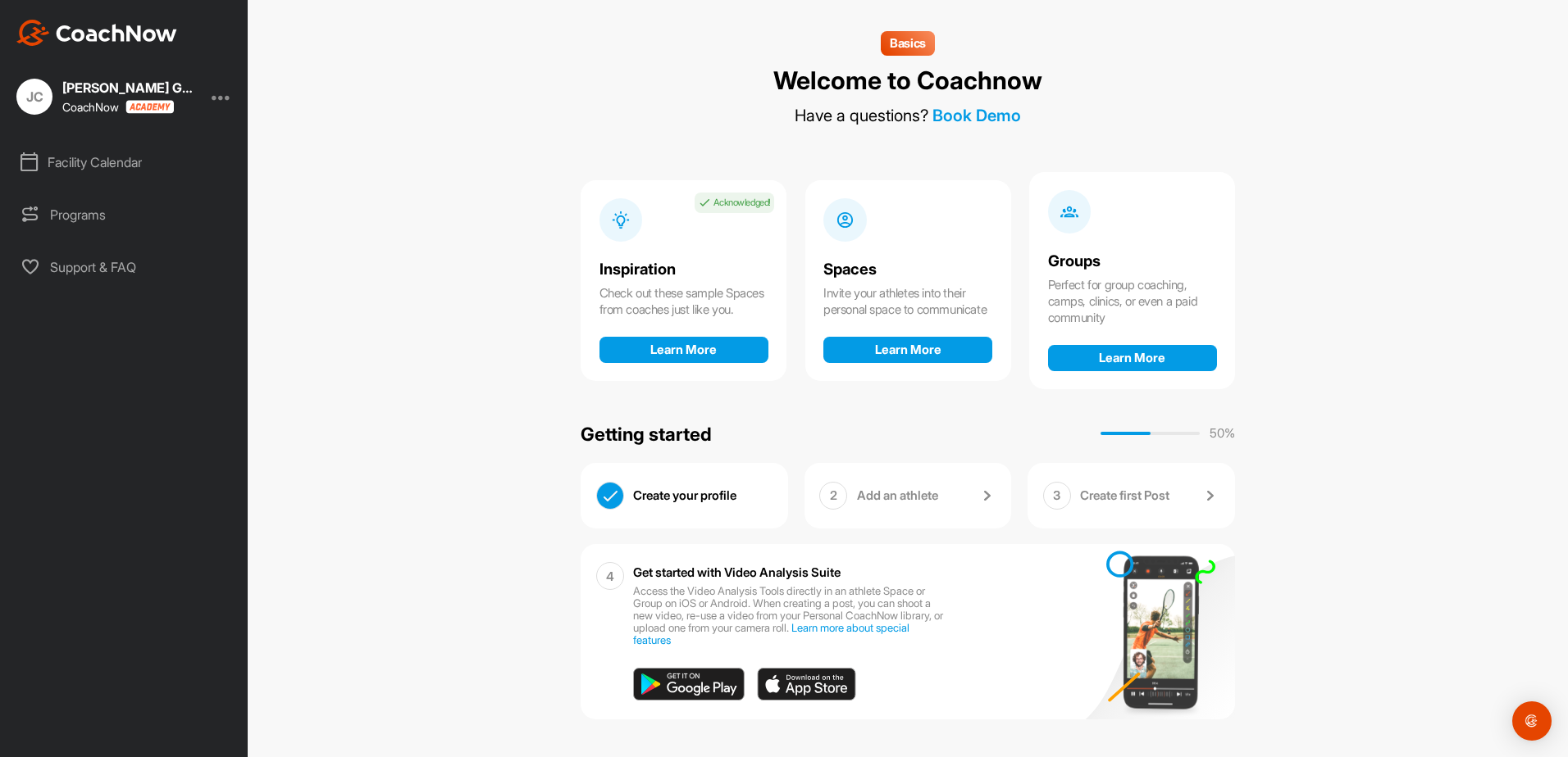
click at [905, 503] on p "Add an athlete" at bounding box center [897, 496] width 81 height 17
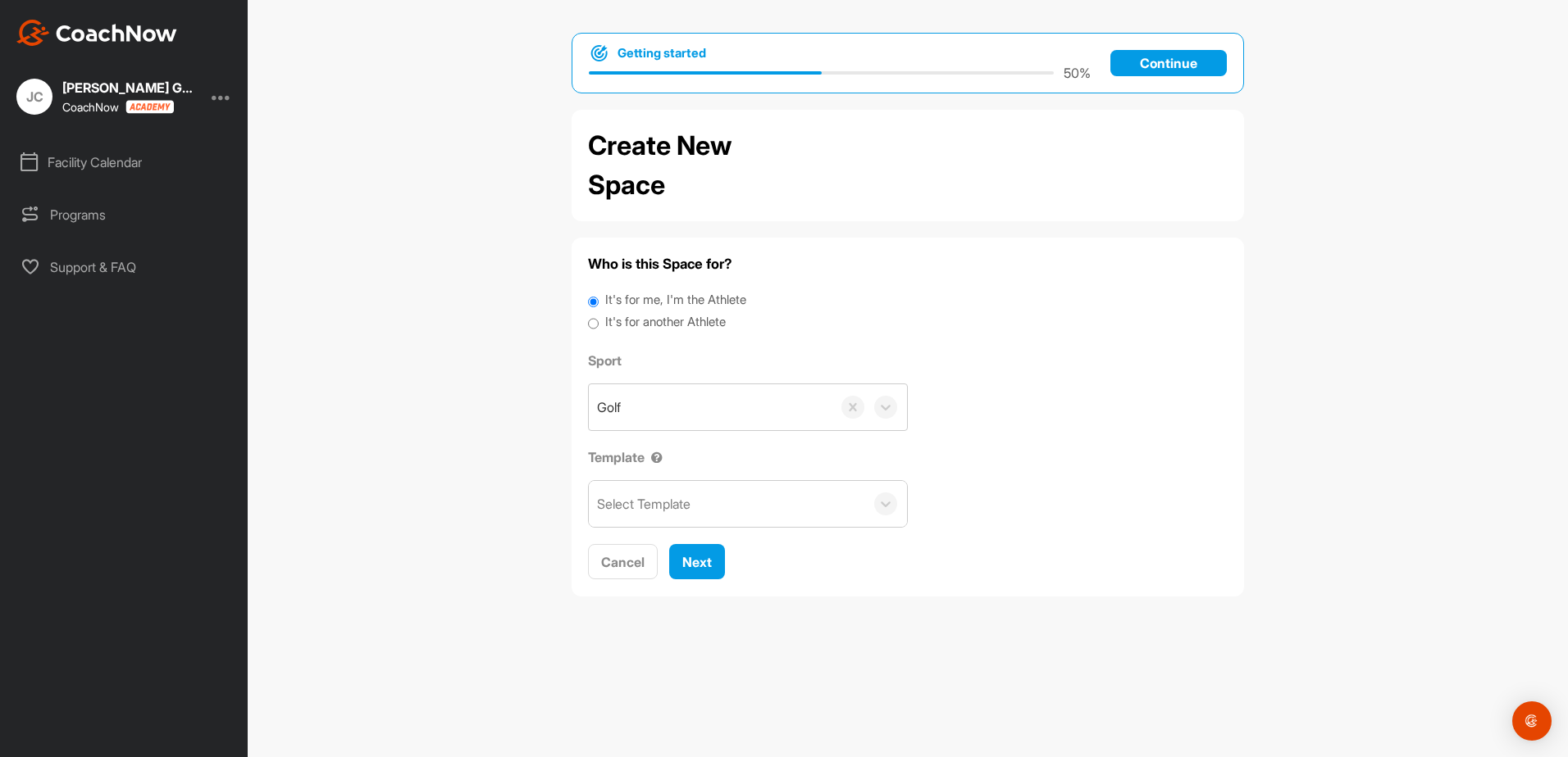
click at [76, 103] on div "CoachNow" at bounding box center [118, 106] width 112 height 14
click at [45, 102] on div "JC" at bounding box center [34, 96] width 36 height 36
click at [36, 89] on div "JC" at bounding box center [34, 96] width 36 height 36
click at [48, 33] on img at bounding box center [97, 32] width 160 height 26
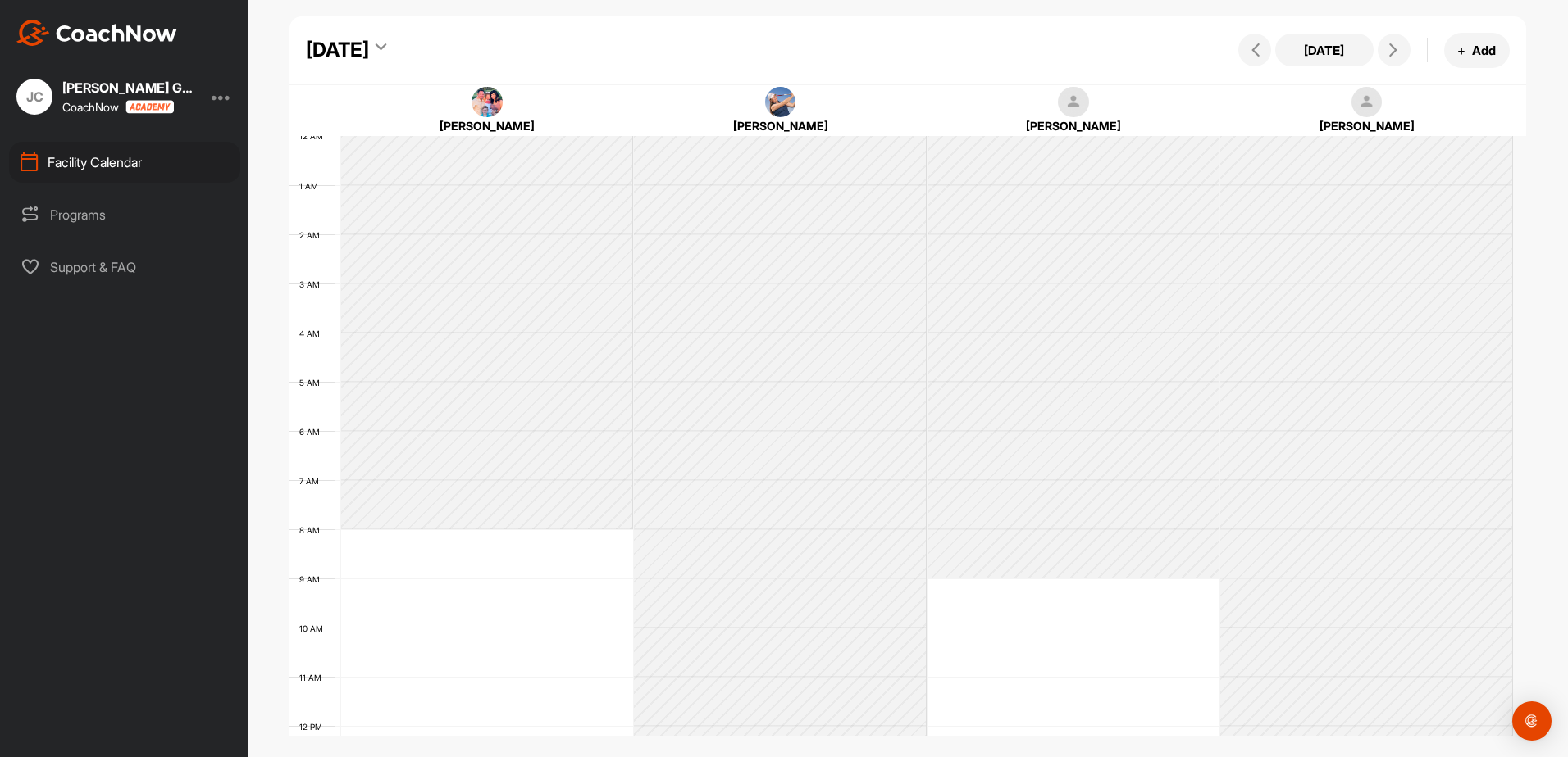
scroll to position [284, 0]
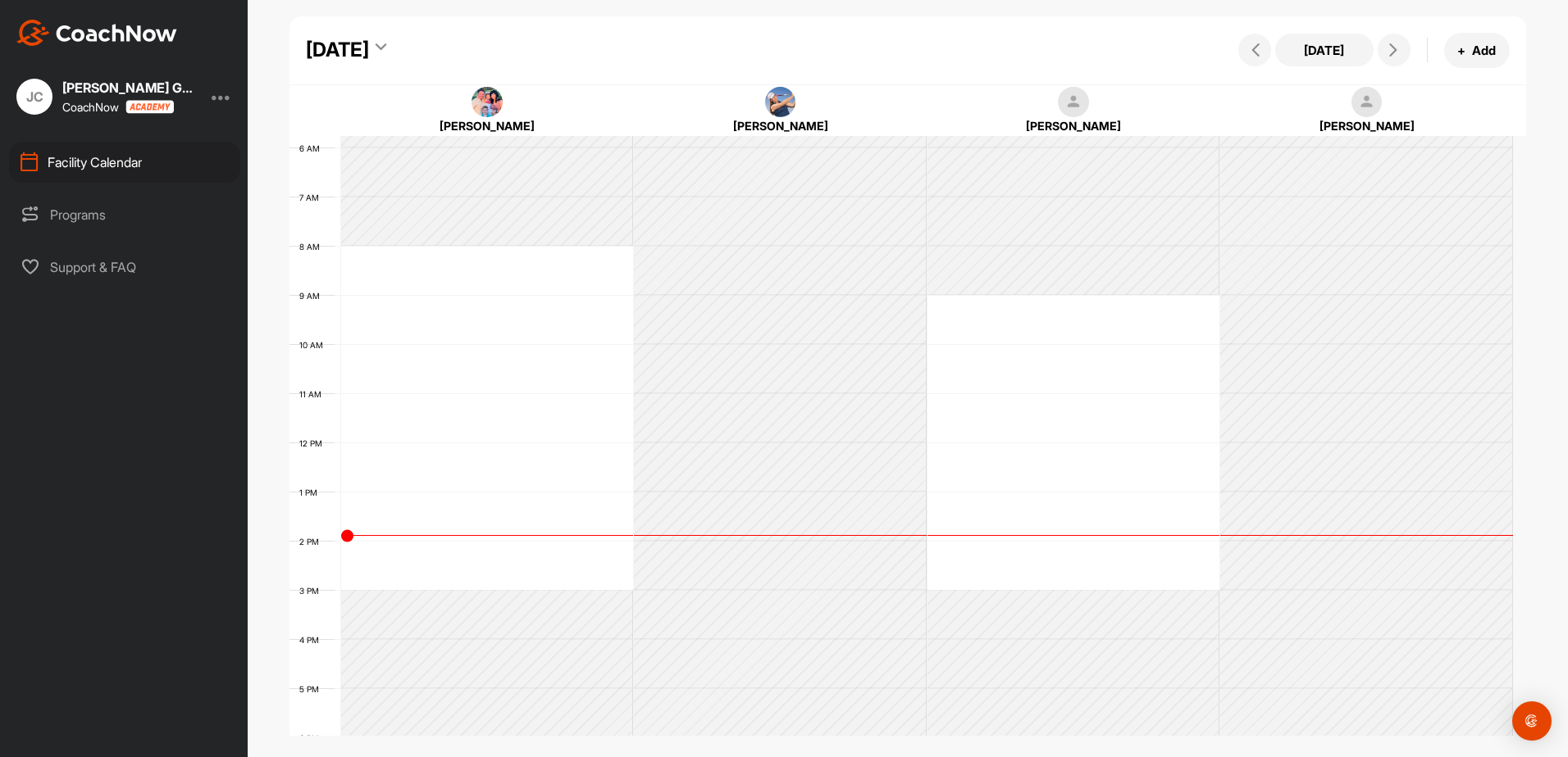
click at [1479, 108] on div "[PERSON_NAME]" at bounding box center [1366, 111] width 287 height 48
click at [104, 219] on div "Programs" at bounding box center [125, 215] width 232 height 41
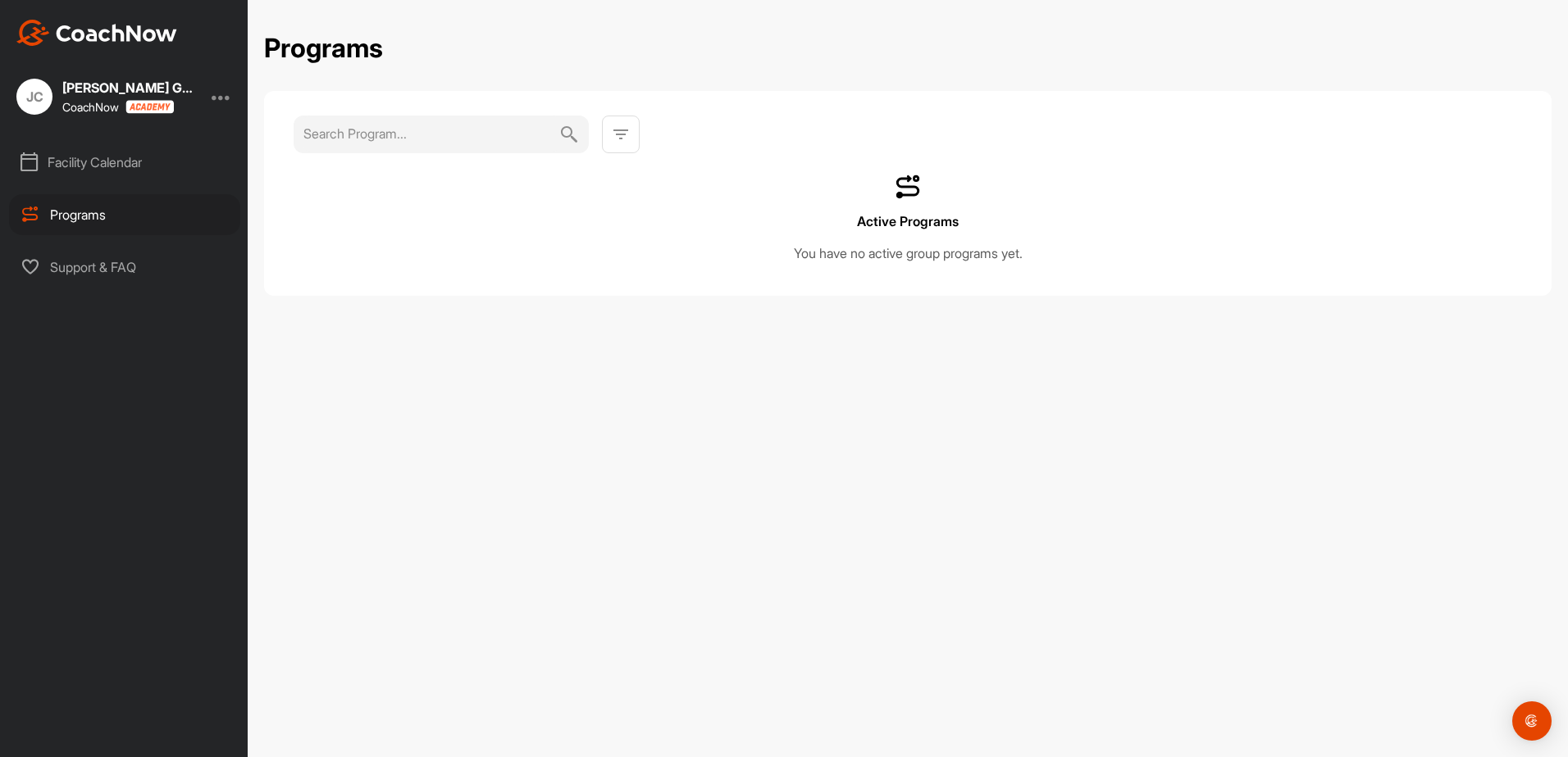
click at [392, 129] on input at bounding box center [431, 133] width 255 height 36
type input "T"
type input "C"
click at [402, 280] on div "Active Programs You have no active group programs yet." at bounding box center [908, 194] width 1288 height 205
click at [108, 266] on div "Support & FAQ" at bounding box center [125, 267] width 232 height 41
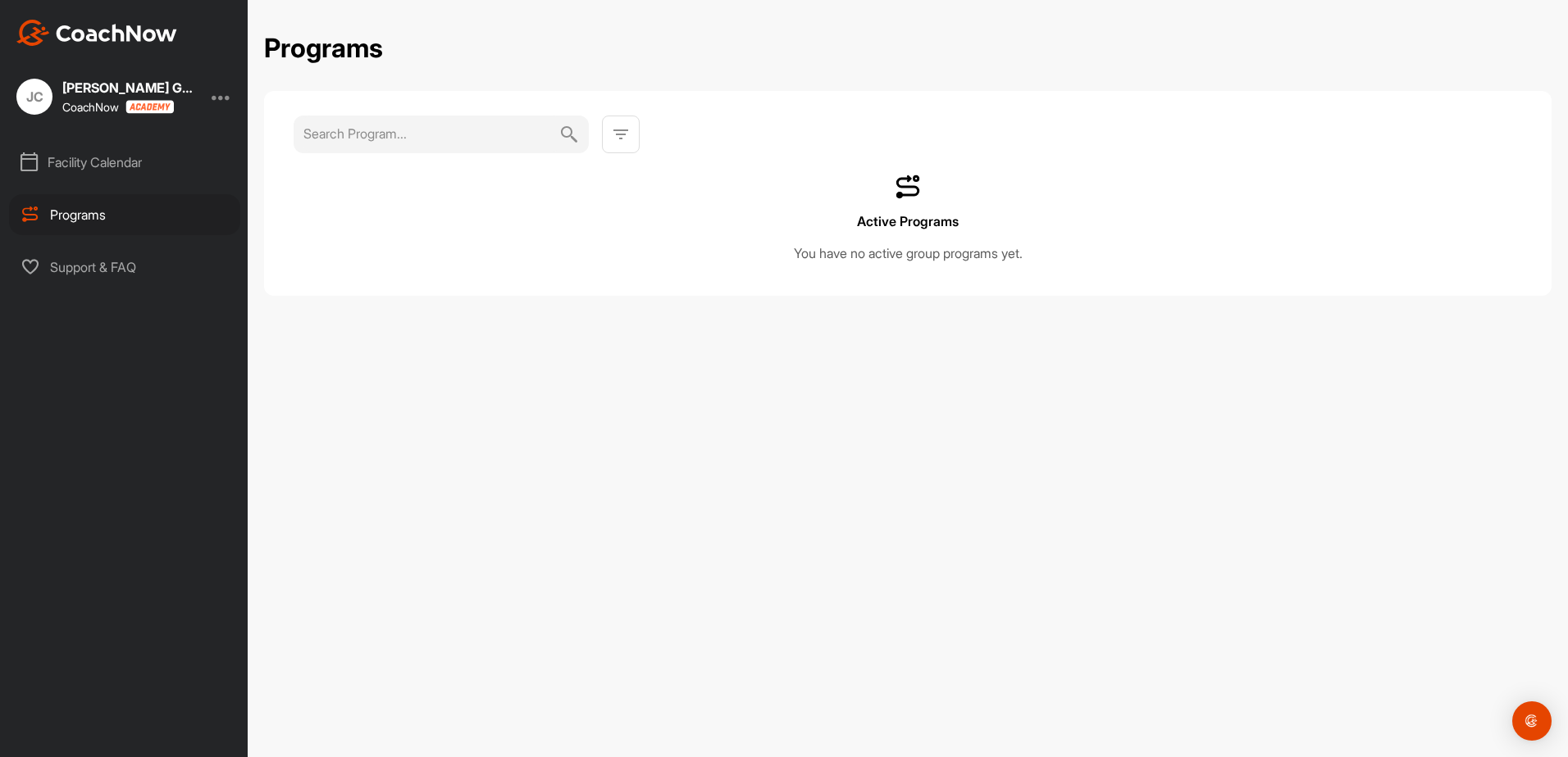
click at [91, 159] on div "Facility Calendar" at bounding box center [125, 162] width 232 height 41
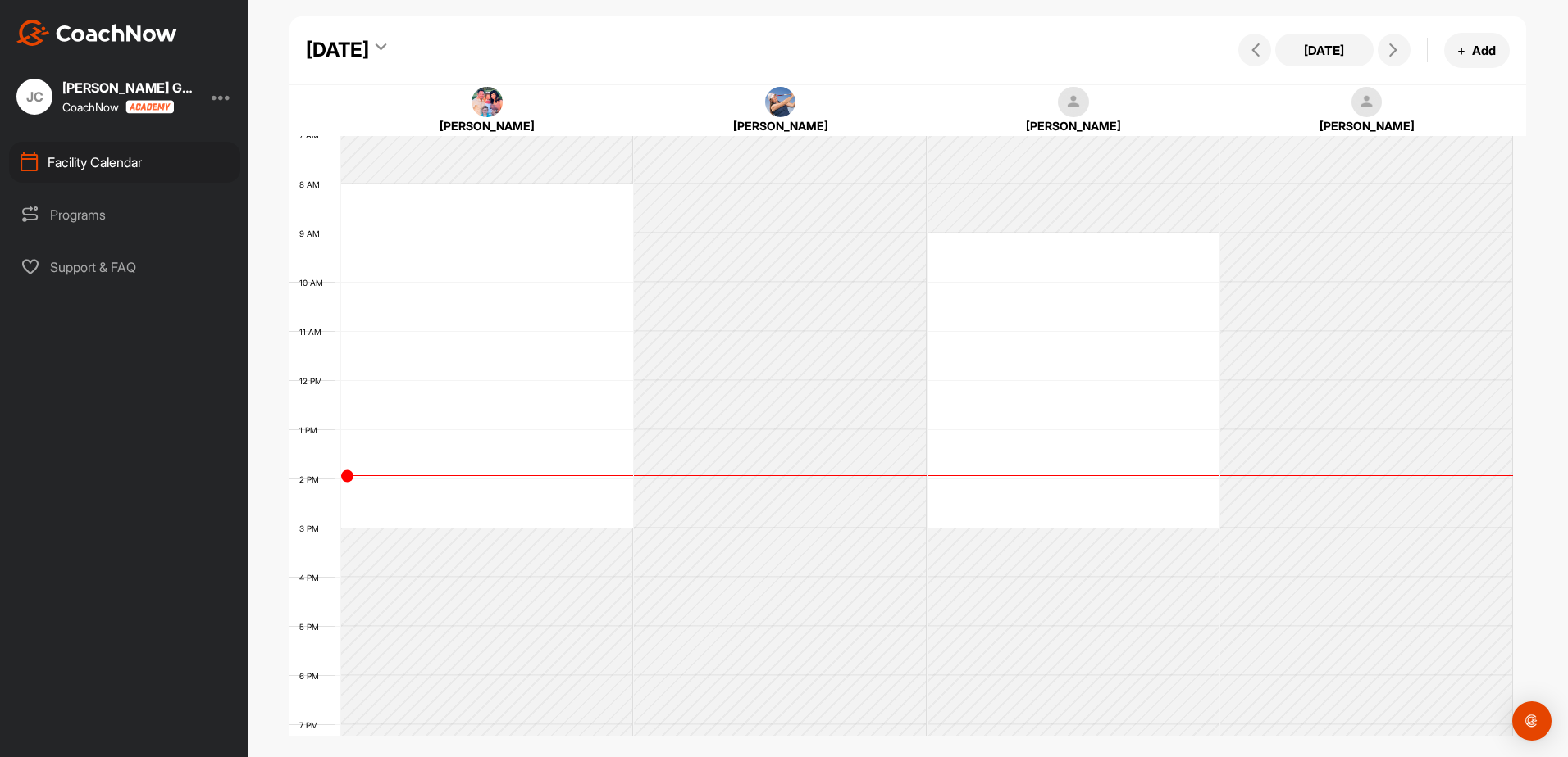
scroll to position [580, 0]
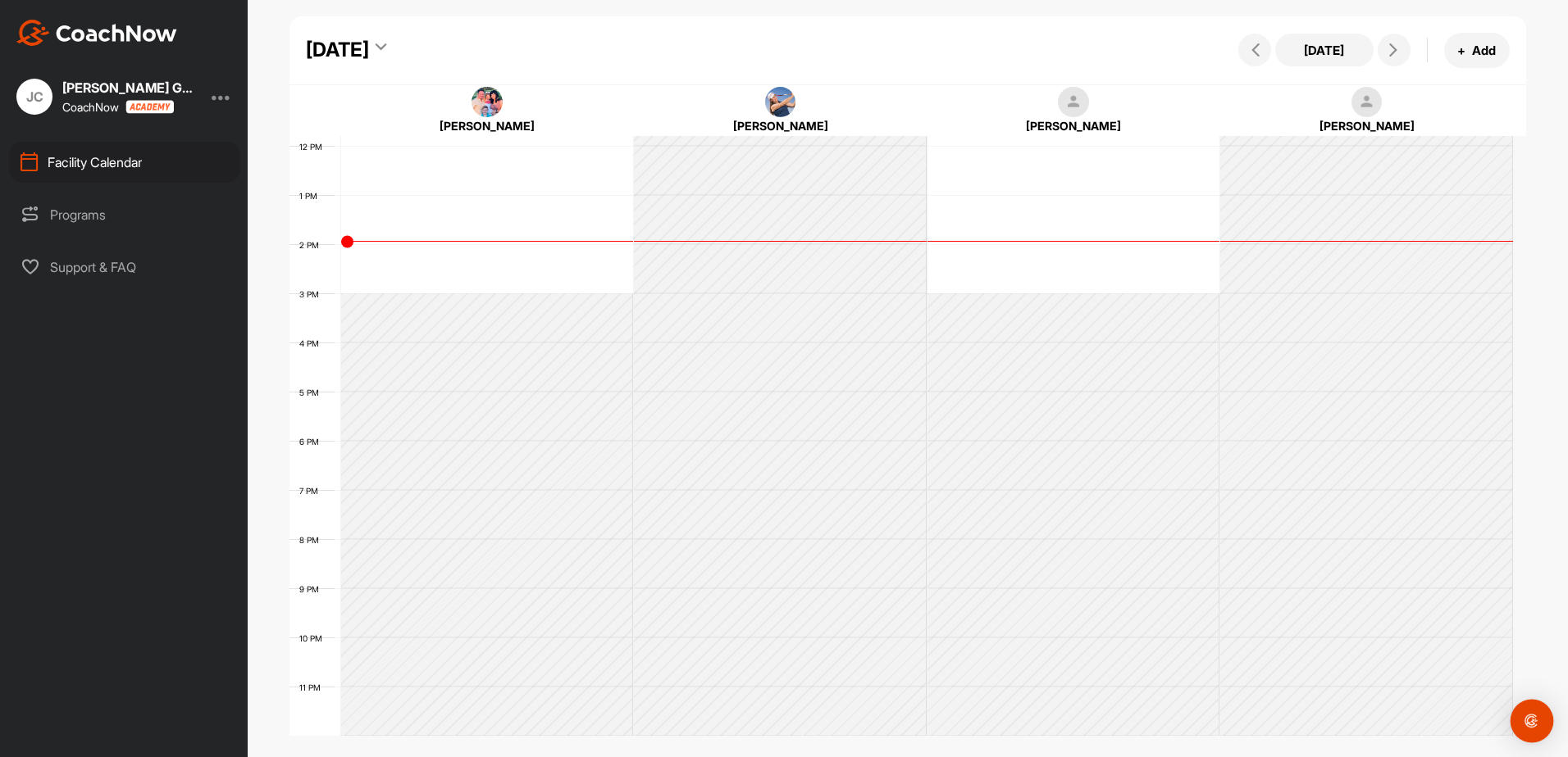
click at [1538, 736] on div "Open Intercom Messenger" at bounding box center [1532, 721] width 43 height 43
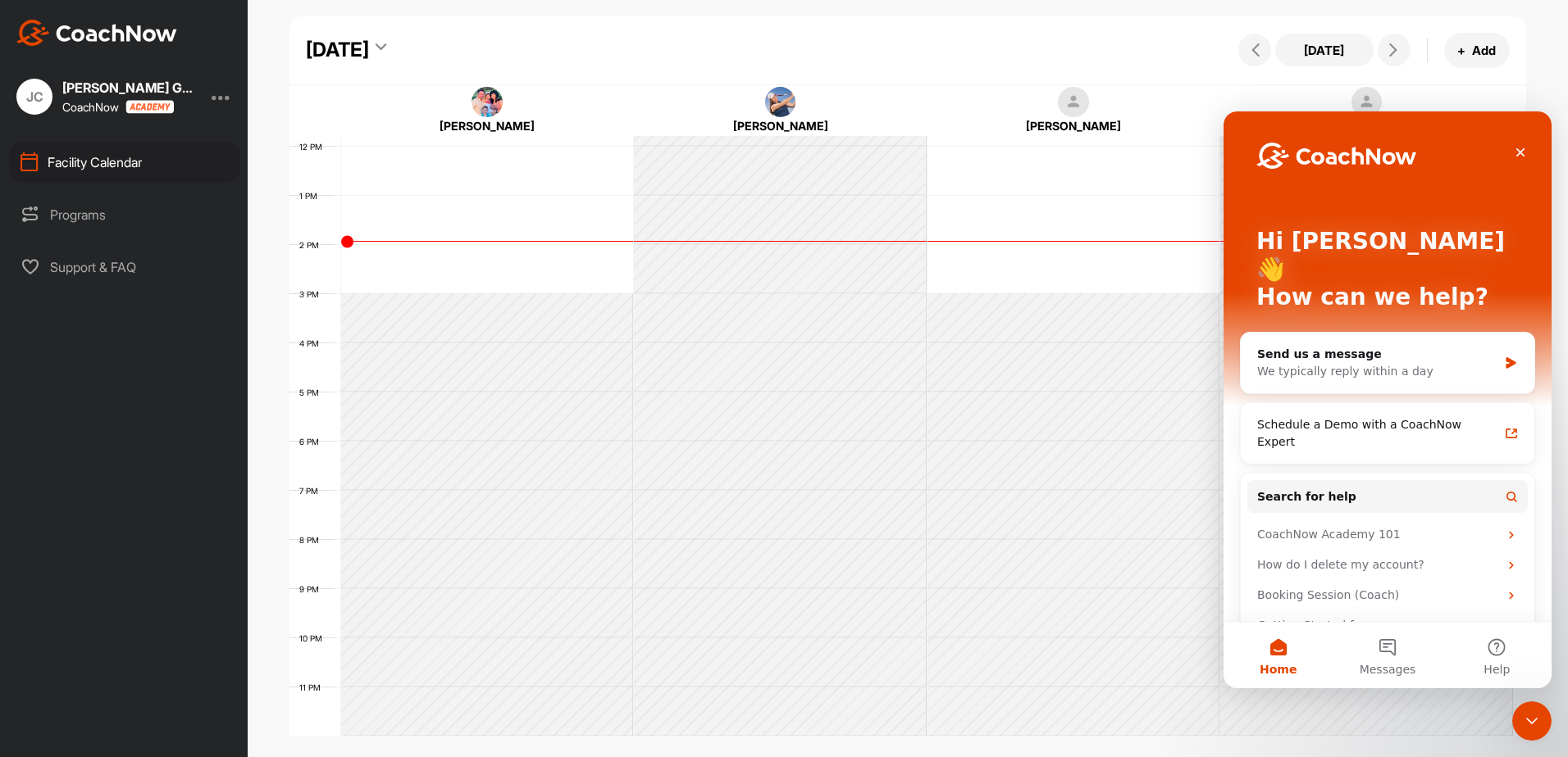
scroll to position [0, 0]
click at [1461, 610] on div "Getting Started for Coach/Admin/Scheduler" at bounding box center [1387, 634] width 280 height 48
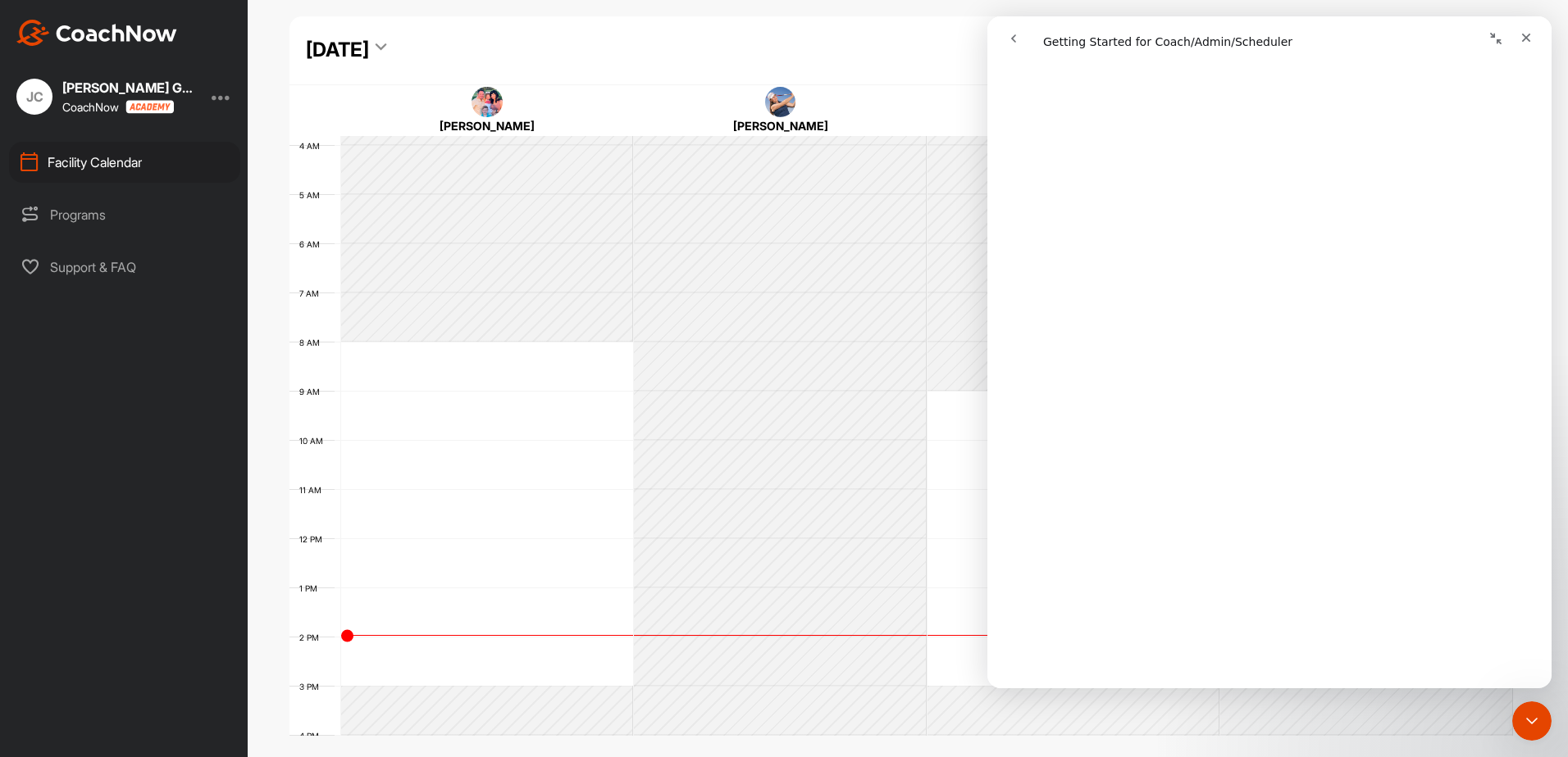
scroll to position [246, 0]
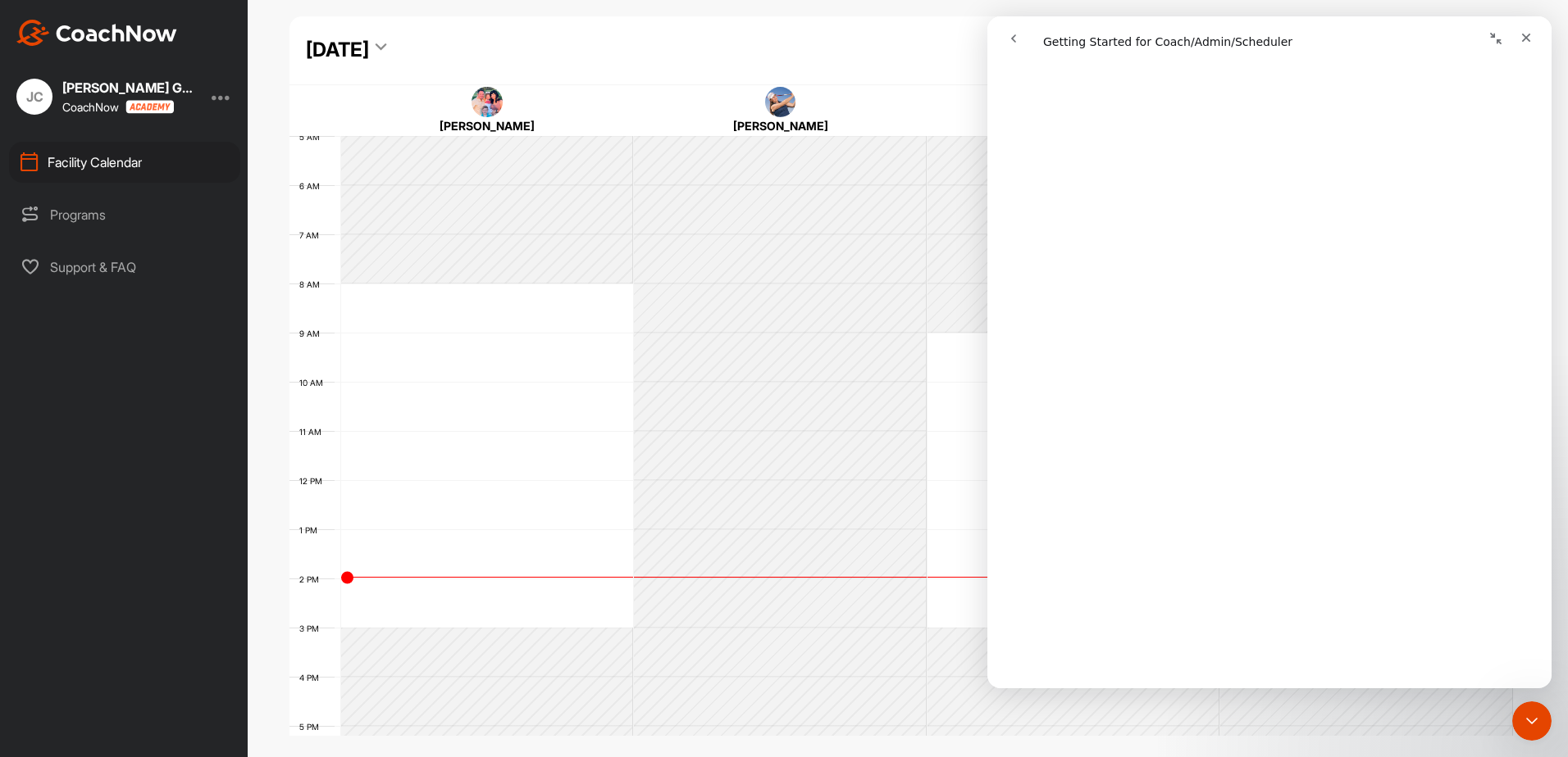
click at [1489, 44] on icon "Collapse window" at bounding box center [1495, 39] width 13 height 13
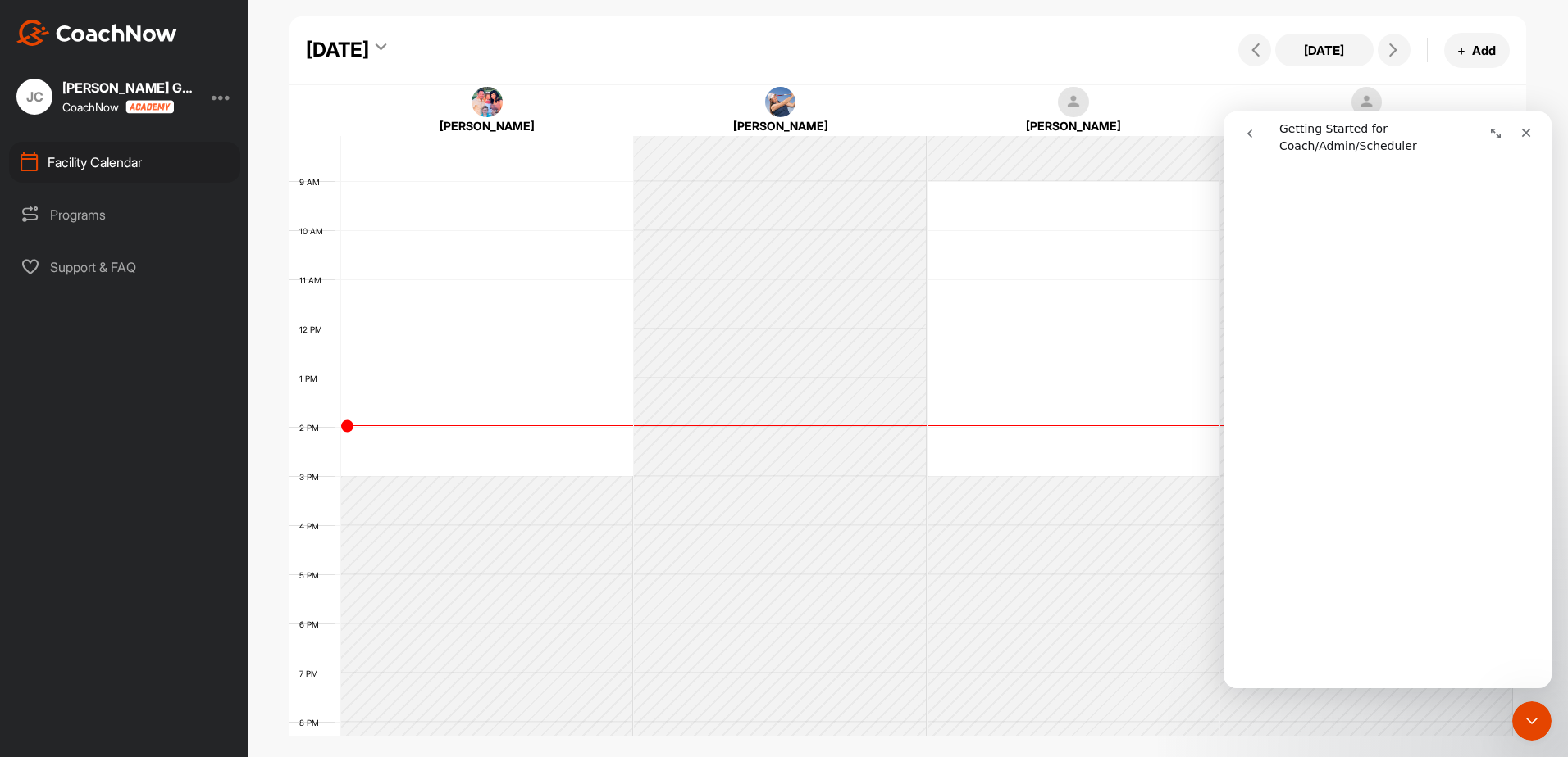
scroll to position [409, 0]
click at [1526, 137] on icon "Close" at bounding box center [1526, 133] width 13 height 13
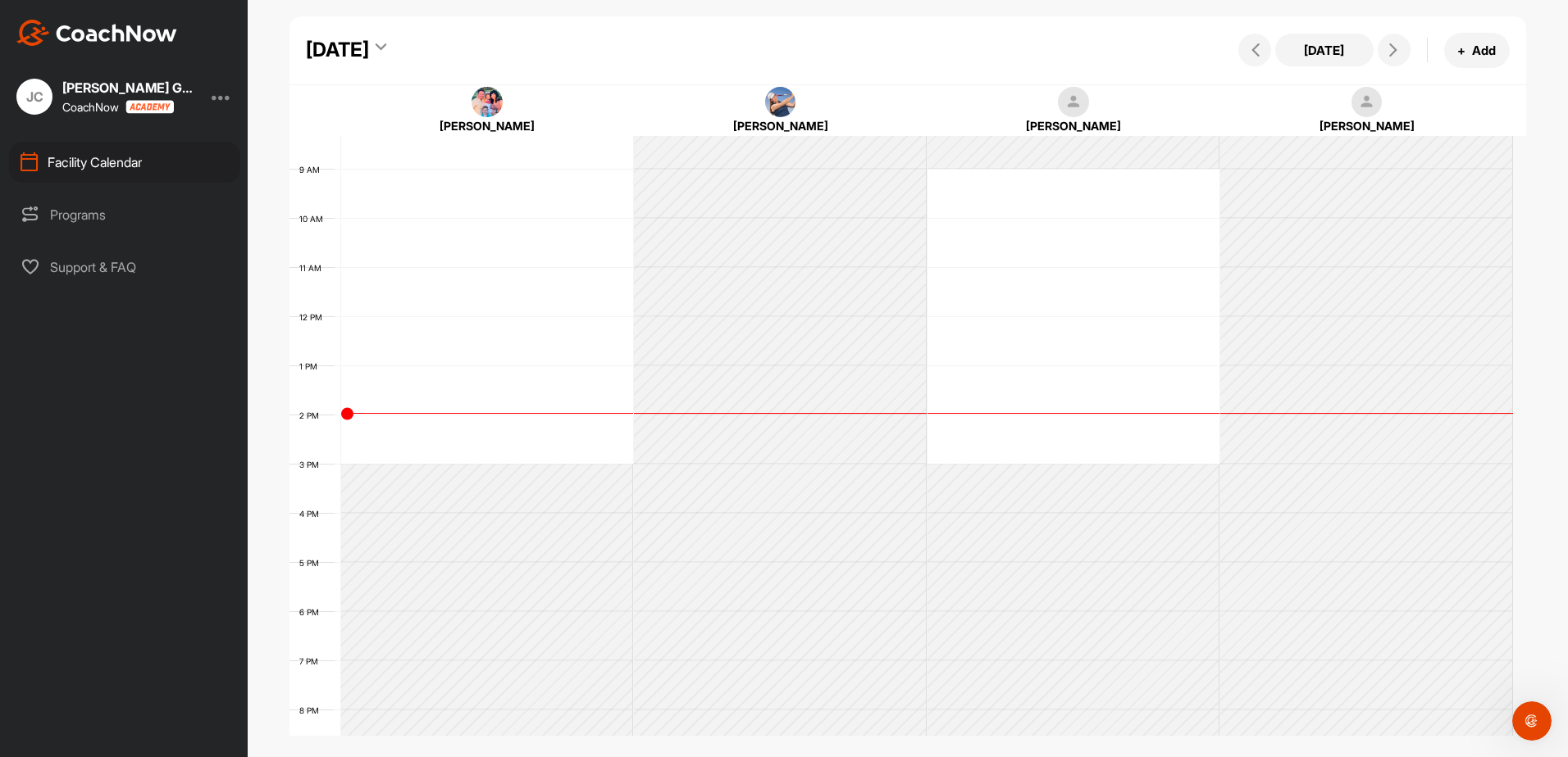
scroll to position [0, 0]
click at [221, 104] on div at bounding box center [220, 96] width 19 height 19
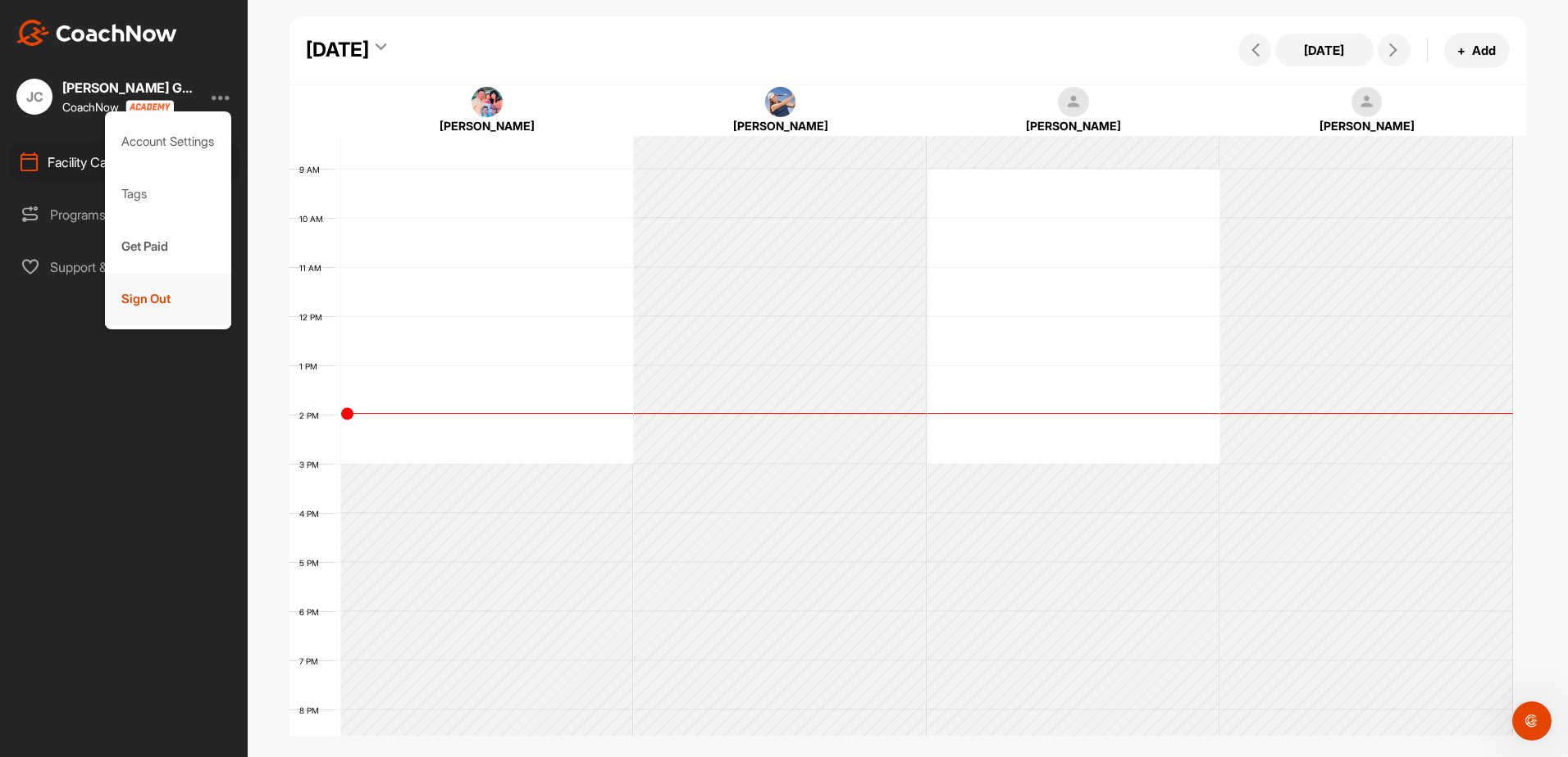
click at [153, 293] on div "Sign Out" at bounding box center [169, 299] width 127 height 53
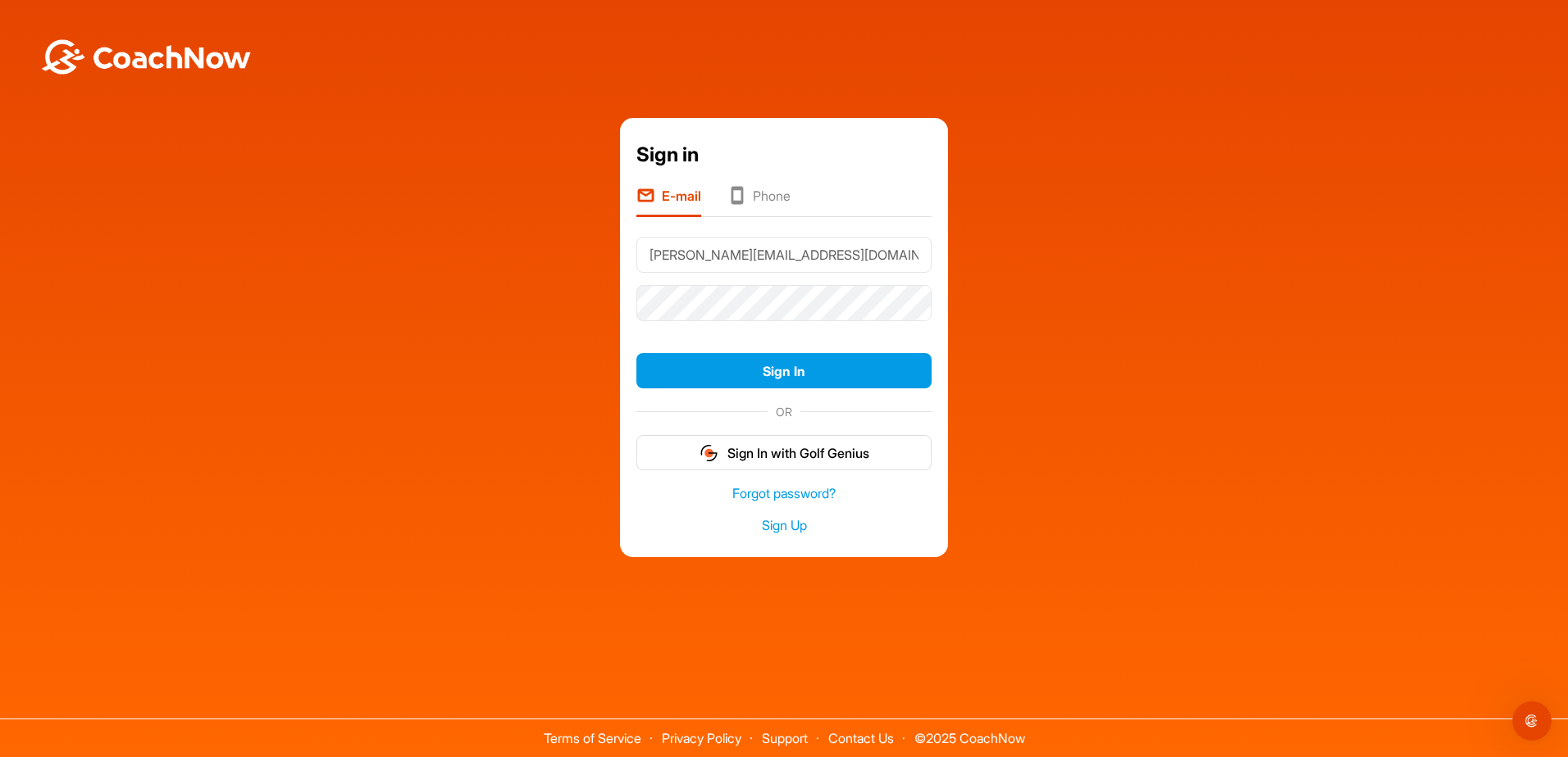
drag, startPoint x: 848, startPoint y: 255, endPoint x: 600, endPoint y: 254, distance: 248.0
click at [600, 254] on div "Sign in E-mail Phone paxton@golfmirrorslife.com Sign In OR Sign In with Golf Ge…" at bounding box center [784, 337] width 1551 height 440
type input "z"
type input "jfgpc@desertmt.com"
click at [636, 353] on button "Sign In" at bounding box center [784, 371] width 295 height 35
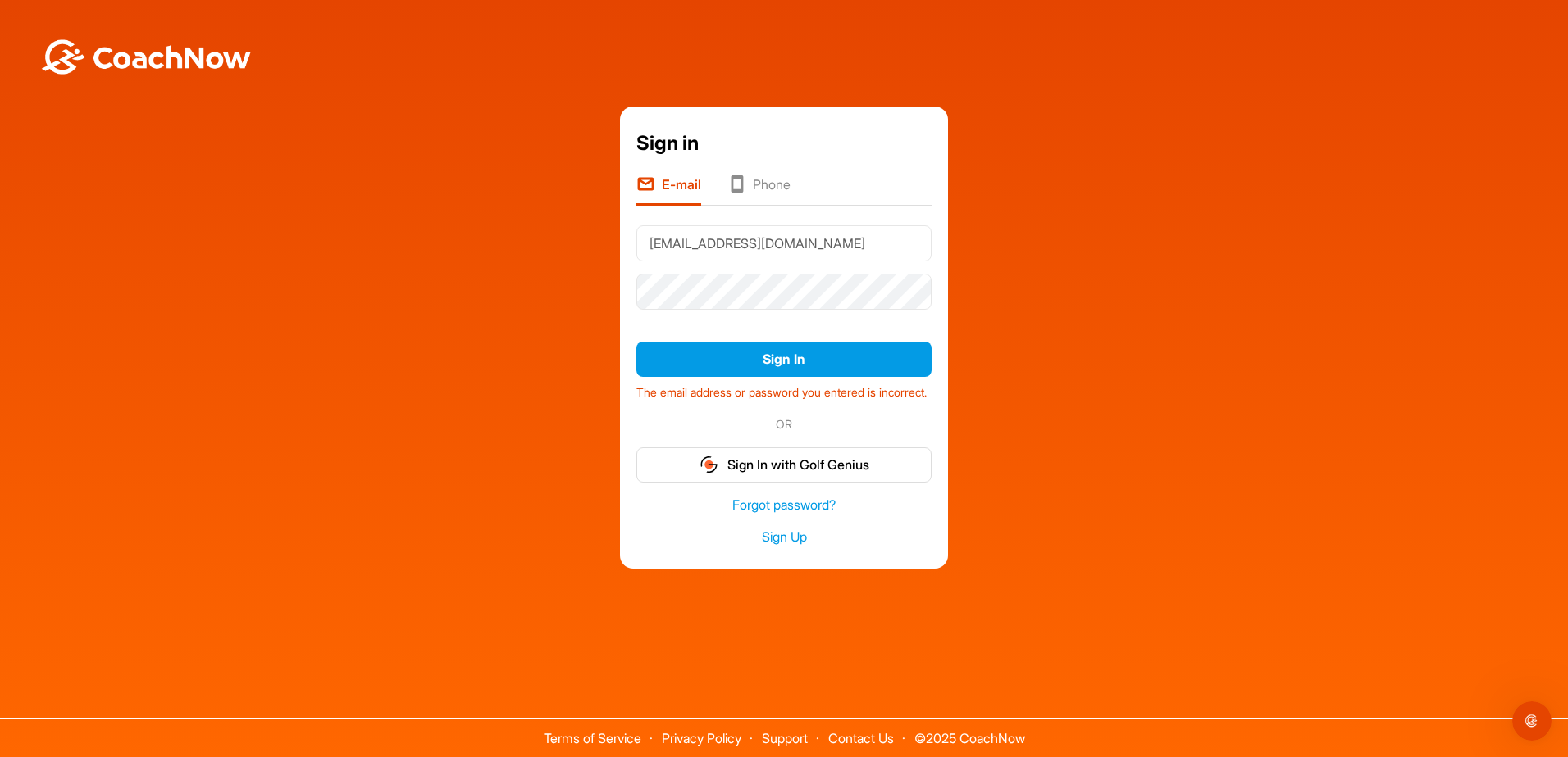
click at [551, 290] on div "Sign in E-mail Phone jfgpc@desertmt.com Sign In The email address or password y…" at bounding box center [784, 337] width 1551 height 462
click at [547, 277] on div "Sign in E-mail Phone jfgpc@desertmt.com Sign In The email address or password y…" at bounding box center [784, 337] width 1551 height 462
click at [636, 342] on button "Sign In" at bounding box center [784, 360] width 295 height 35
click at [624, 284] on div "Sign in E-mail Phone jfgpc@desertmt.com Sign In The email address or password y…" at bounding box center [784, 337] width 328 height 462
click at [636, 342] on button "Sign In" at bounding box center [784, 360] width 295 height 35
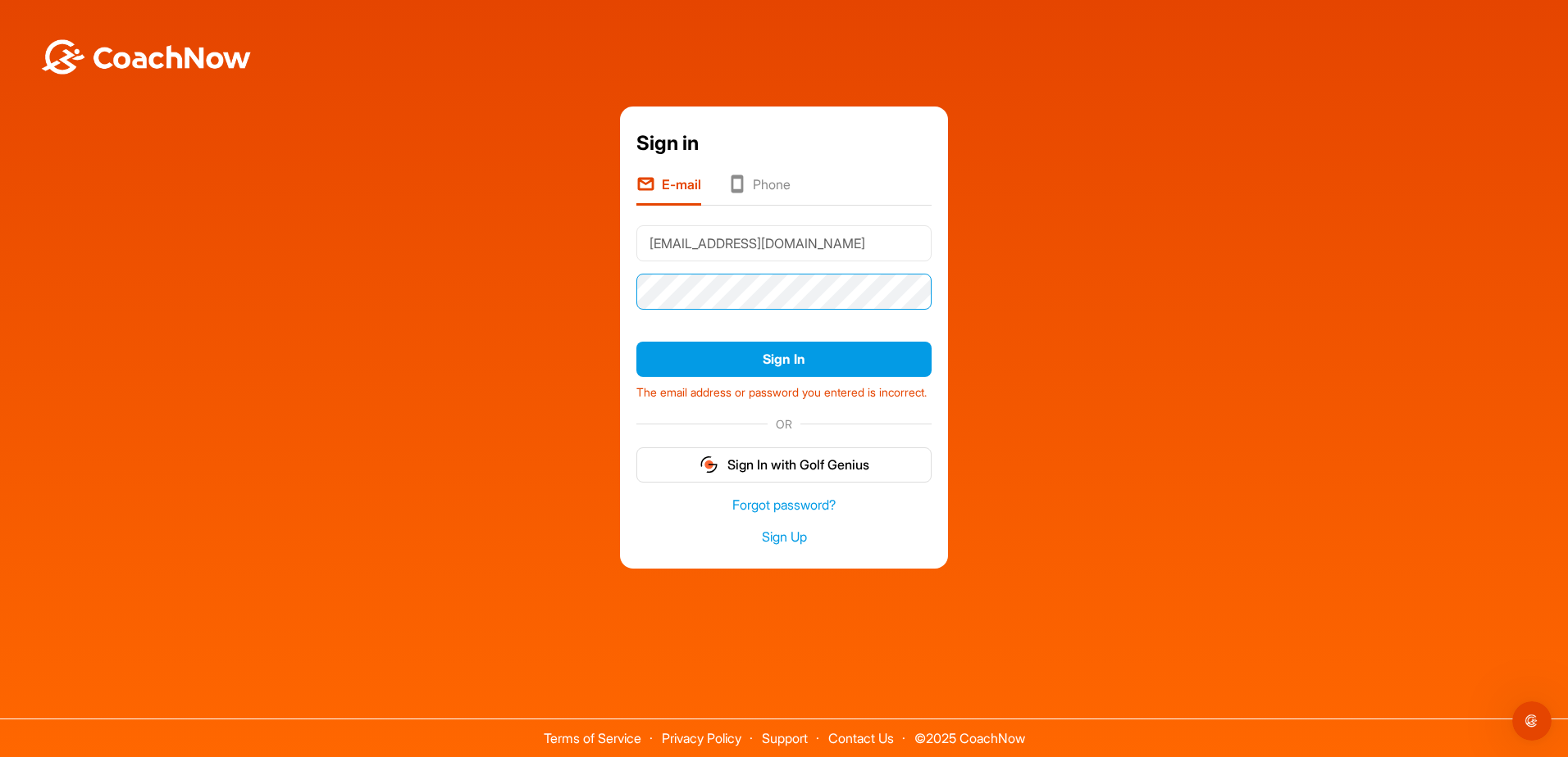
click at [628, 280] on div "Sign in E-mail Phone jfgpc@desertmt.com Sign In The email address or password y…" at bounding box center [784, 337] width 328 height 462
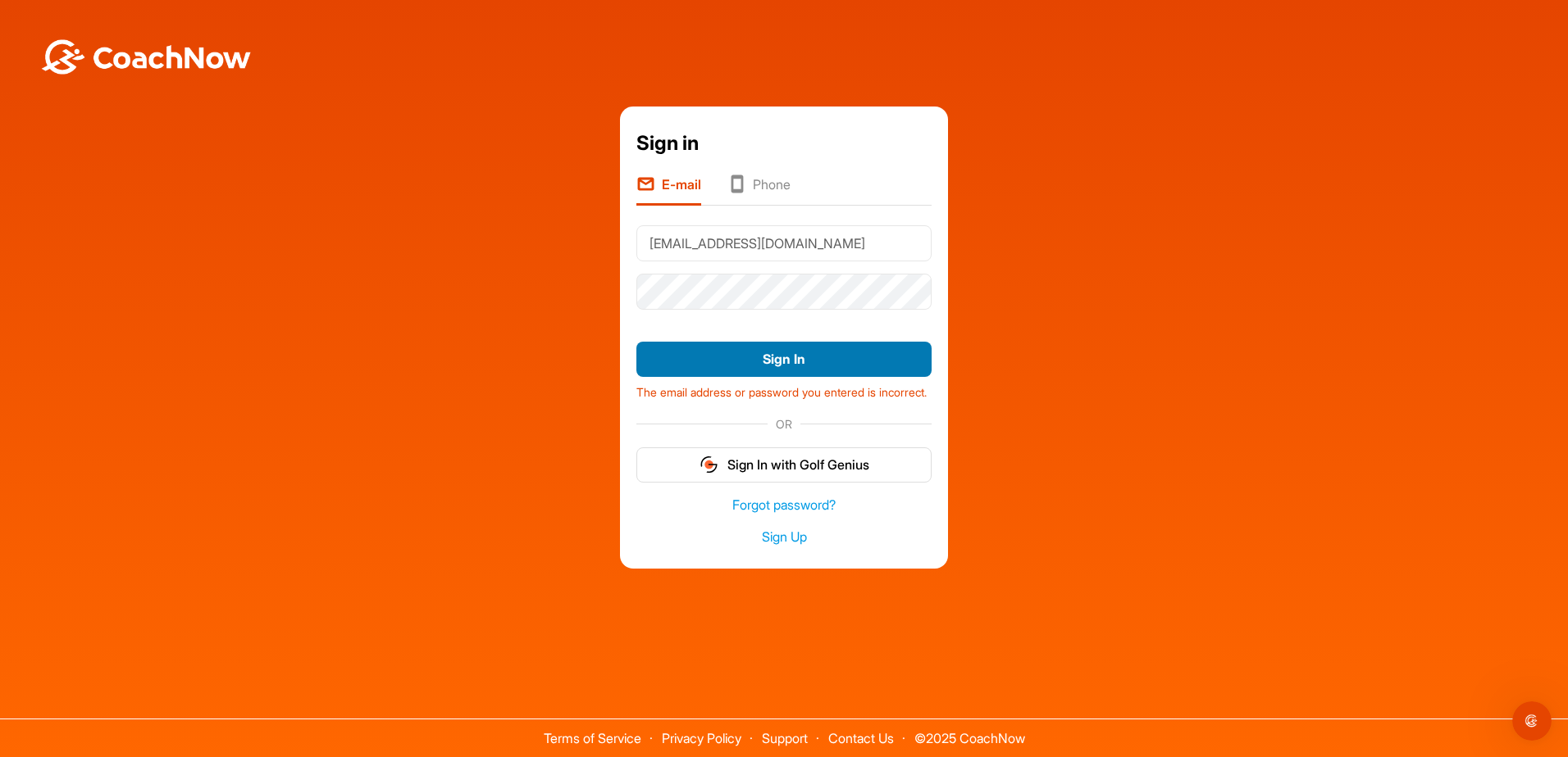
click at [679, 342] on button "Sign In" at bounding box center [784, 360] width 295 height 35
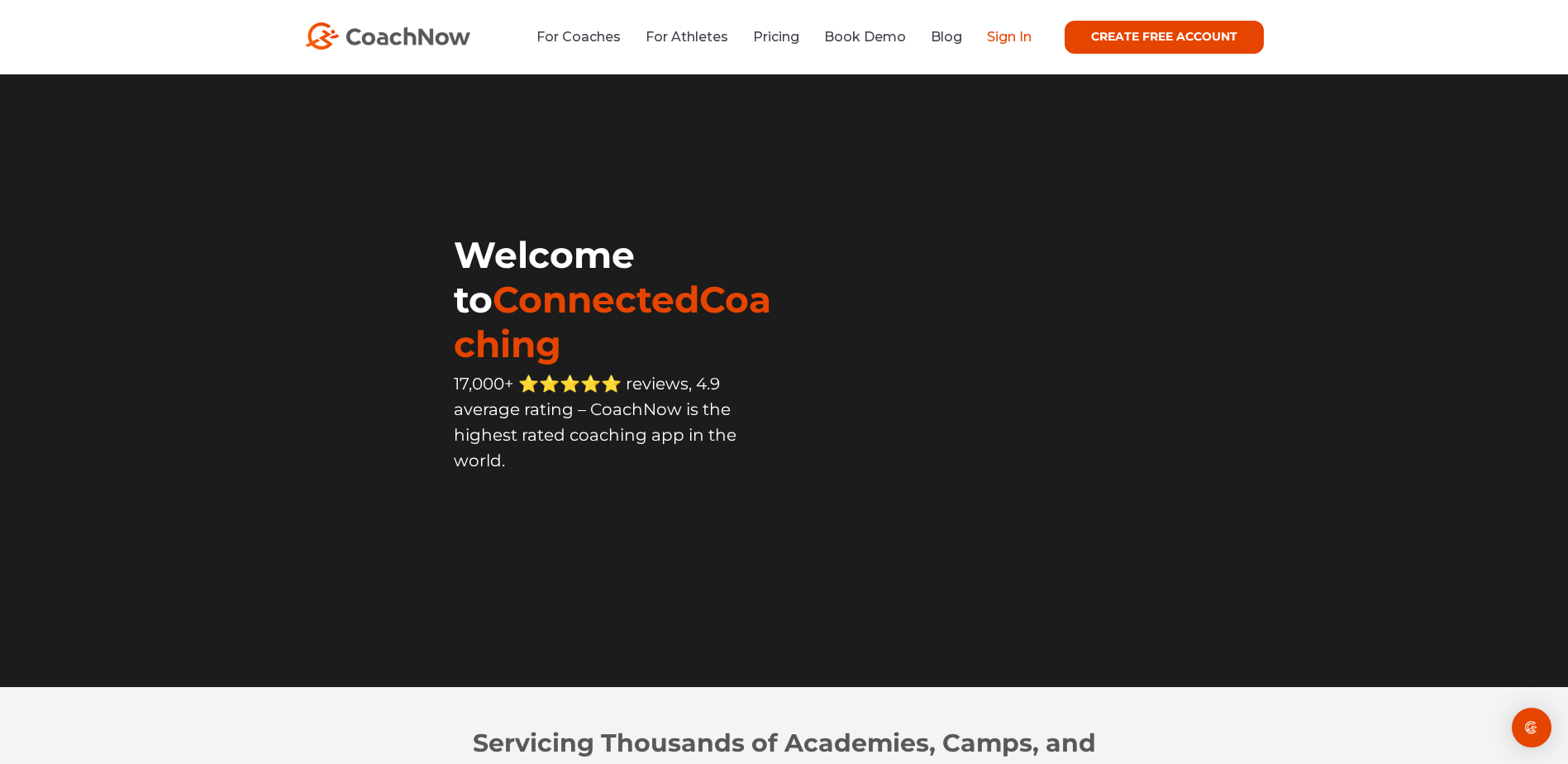
click at [1008, 36] on link "Sign In" at bounding box center [1009, 36] width 45 height 16
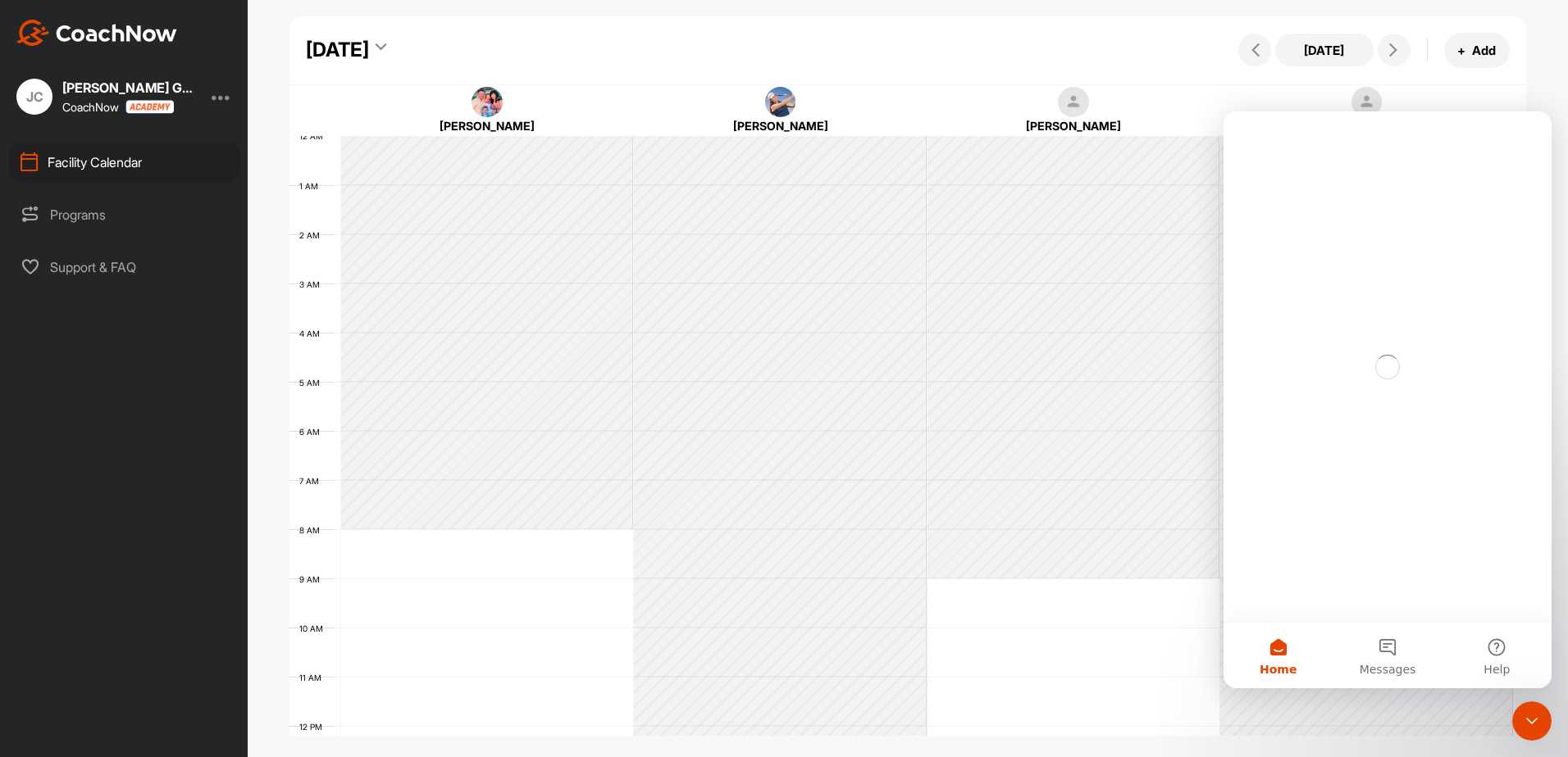
scroll to position [284, 0]
